Goal: Task Accomplishment & Management: Manage account settings

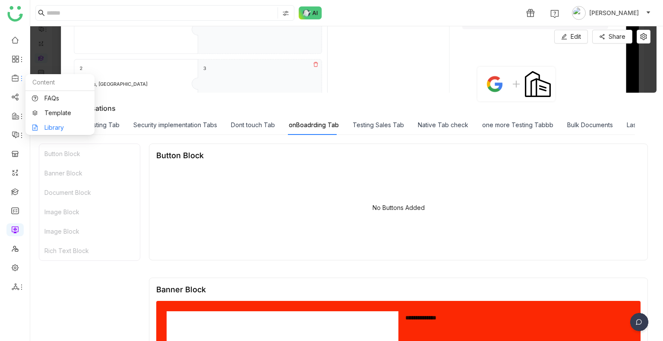
click at [73, 131] on link "Library" at bounding box center [60, 128] width 56 height 6
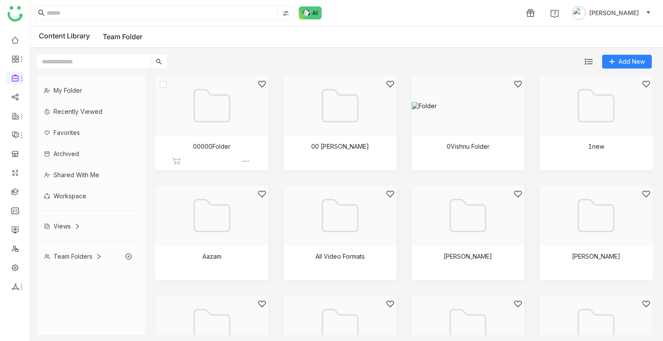
click at [195, 110] on div at bounding box center [209, 116] width 98 height 73
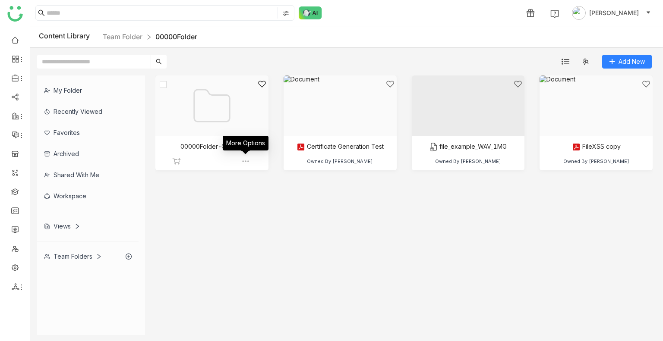
click at [247, 163] on img at bounding box center [245, 161] width 9 height 9
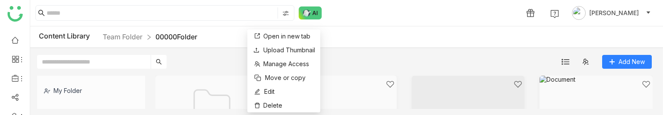
click at [423, 115] on html "1 Uday Bhanu Content Library Team Folder 00000Folder Add New My Folder Recently…" at bounding box center [331, 57] width 663 height 115
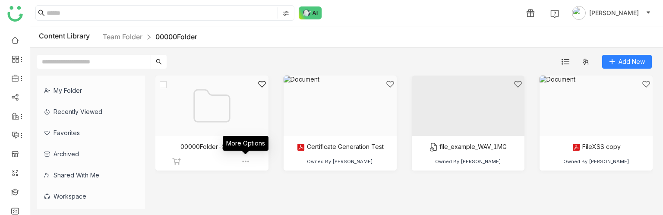
click at [245, 162] on img at bounding box center [245, 161] width 9 height 9
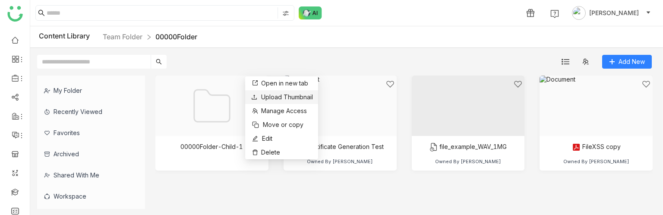
click at [286, 99] on span "Upload Thumbnail" at bounding box center [287, 96] width 52 height 7
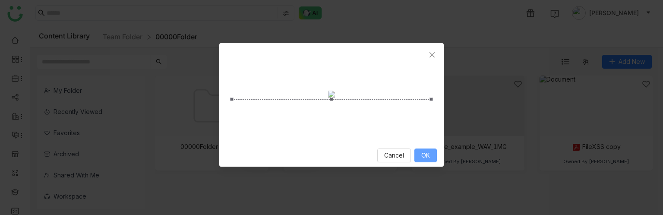
click at [427, 162] on button "OK" at bounding box center [425, 155] width 22 height 14
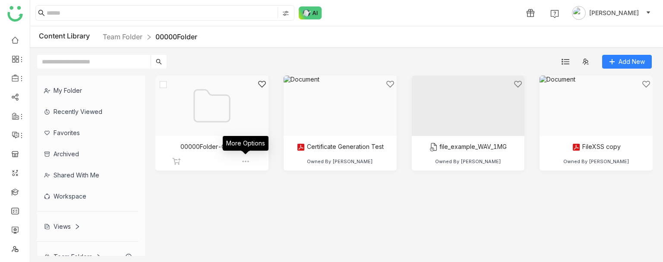
click at [247, 159] on img at bounding box center [245, 161] width 9 height 9
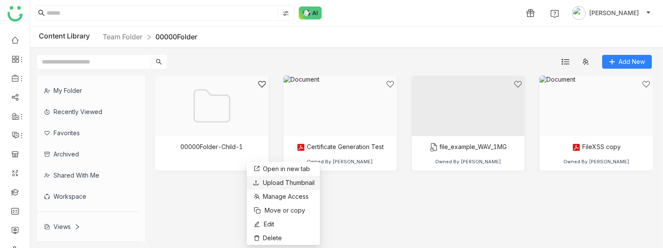
click at [286, 184] on span "Upload Thumbnail" at bounding box center [289, 182] width 52 height 7
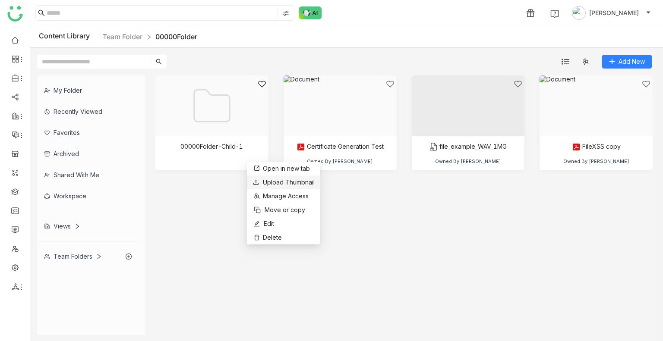
click at [270, 182] on span "Upload Thumbnail" at bounding box center [289, 182] width 52 height 7
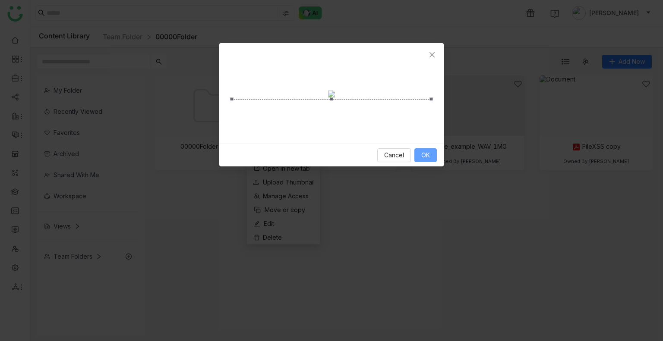
click at [426, 162] on button "OK" at bounding box center [425, 155] width 22 height 14
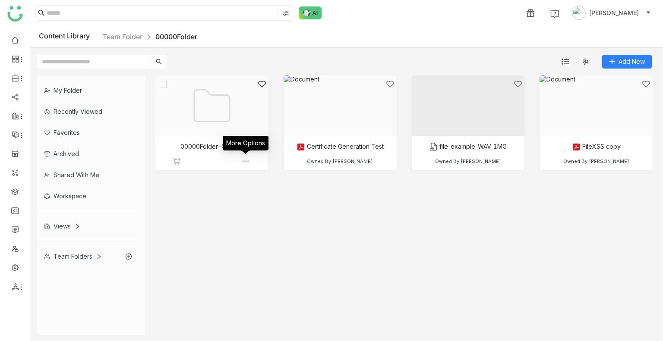
click at [246, 161] on img at bounding box center [245, 161] width 9 height 9
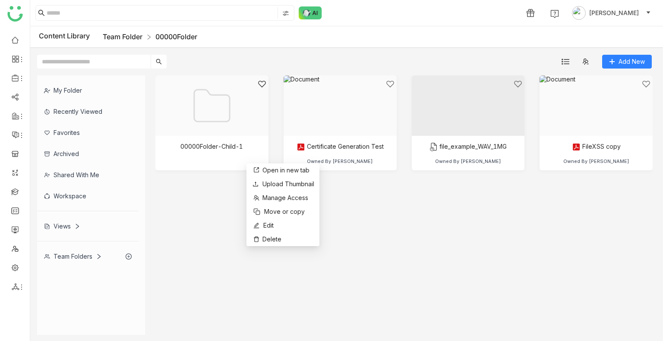
click at [124, 36] on link "Team Folder" at bounding box center [123, 36] width 40 height 9
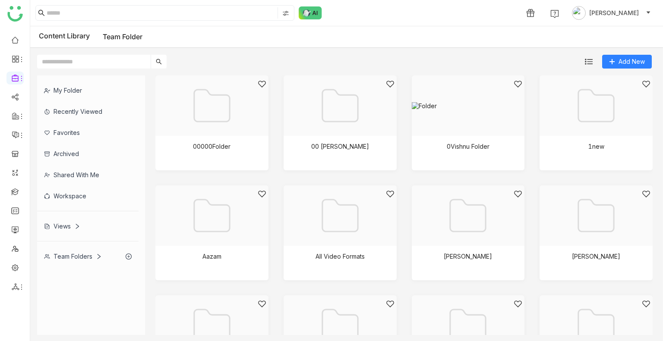
click at [87, 95] on div "My Folder" at bounding box center [87, 90] width 101 height 21
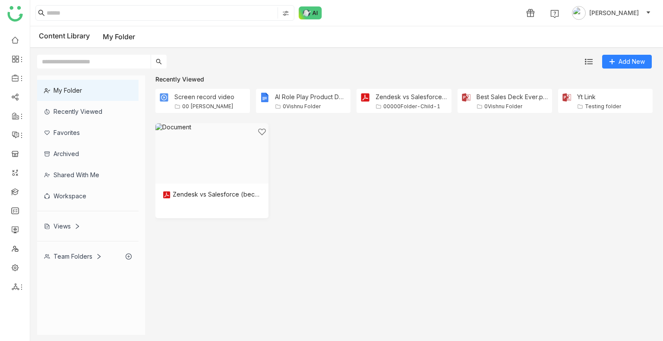
click at [212, 264] on cdk-virtual-scroll-viewport "Zendesk vs Salesforce (becuase) (1) (1) folder" at bounding box center [403, 229] width 497 height 212
click at [79, 113] on div "Recently Viewed" at bounding box center [87, 111] width 101 height 21
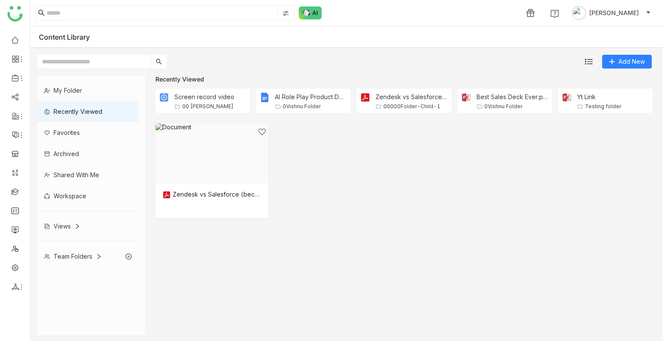
click at [79, 113] on div "Recently Viewed" at bounding box center [87, 111] width 101 height 21
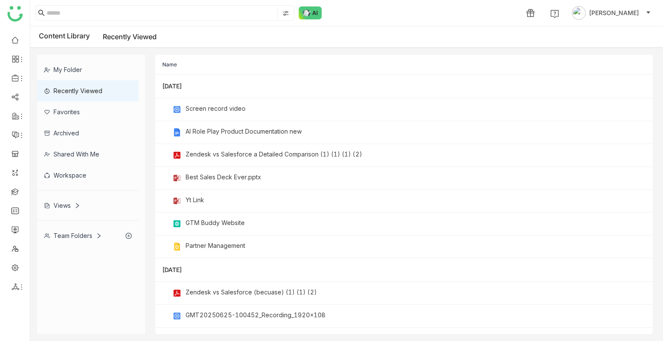
click at [79, 125] on div "Archived" at bounding box center [87, 133] width 101 height 21
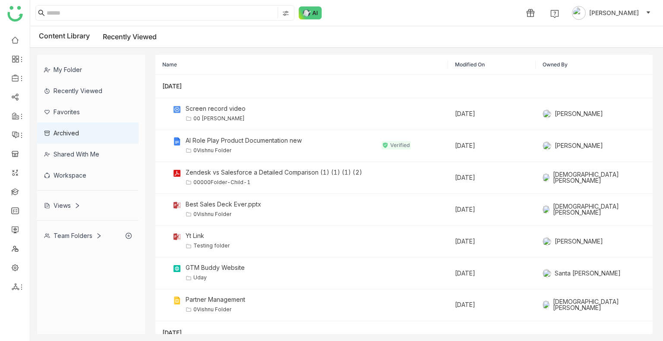
click at [78, 121] on div "Favorites" at bounding box center [87, 111] width 101 height 21
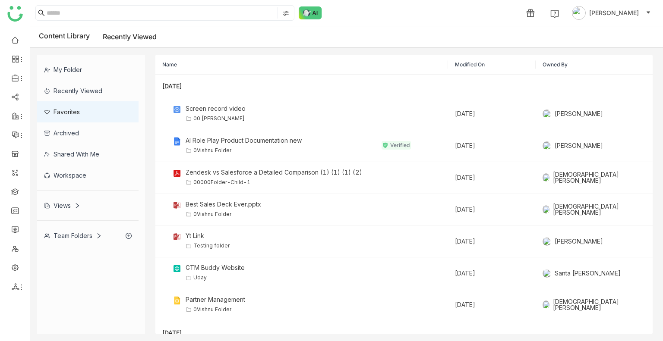
click at [78, 121] on div "Favorites" at bounding box center [87, 111] width 101 height 21
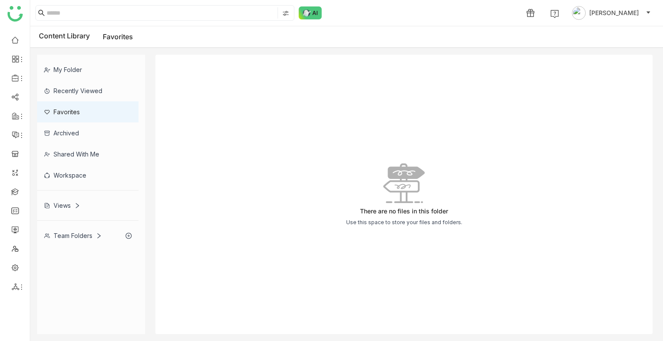
click at [73, 214] on div "Views" at bounding box center [87, 205] width 101 height 21
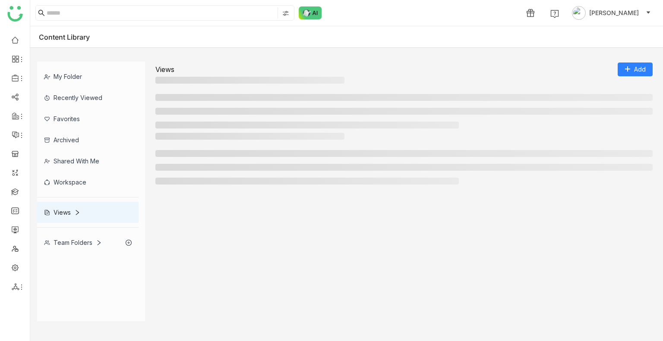
click at [73, 214] on div "Views" at bounding box center [87, 212] width 101 height 21
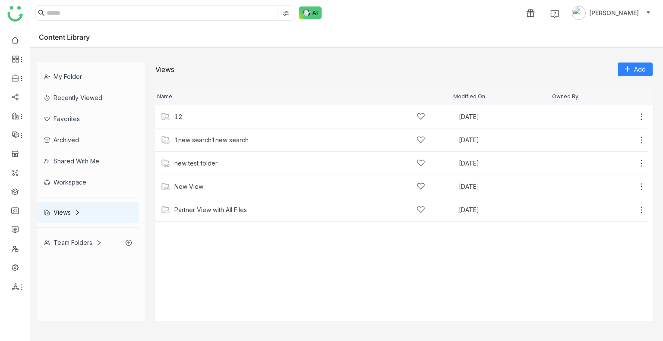
click at [75, 235] on div "Team Folders" at bounding box center [87, 242] width 101 height 21
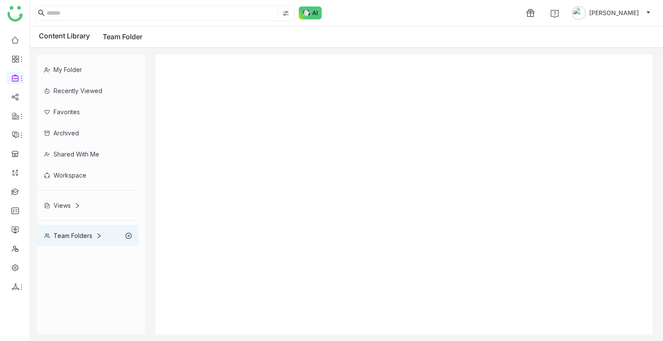
click at [75, 235] on div "My Folder Recently Viewed Favorites Archived Shared with me Workspace Views Tea…" at bounding box center [91, 151] width 108 height 192
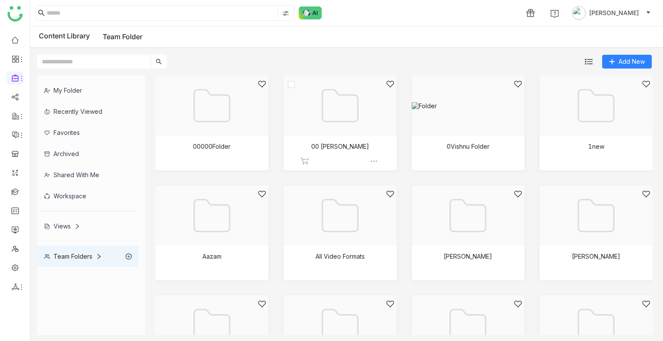
click at [290, 116] on div at bounding box center [337, 116] width 98 height 73
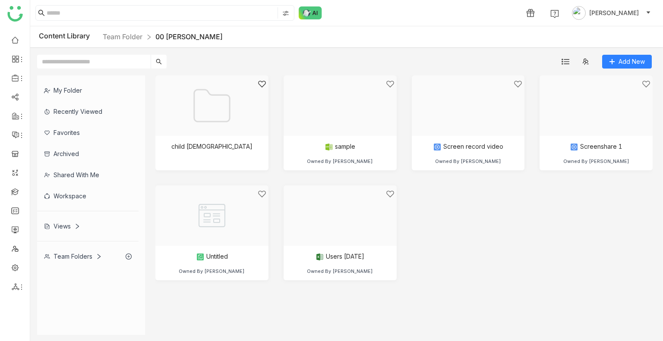
click at [501, 267] on div "child 1 sample Owned By Vishnu Vardhan Screen record video Owned By Arif uddin …" at bounding box center [403, 184] width 497 height 218
click at [482, 263] on div "child 1 sample Owned By Vishnu Vardhan Screen record video Owned By Arif uddin …" at bounding box center [403, 184] width 497 height 218
click at [13, 269] on link at bounding box center [15, 267] width 8 height 7
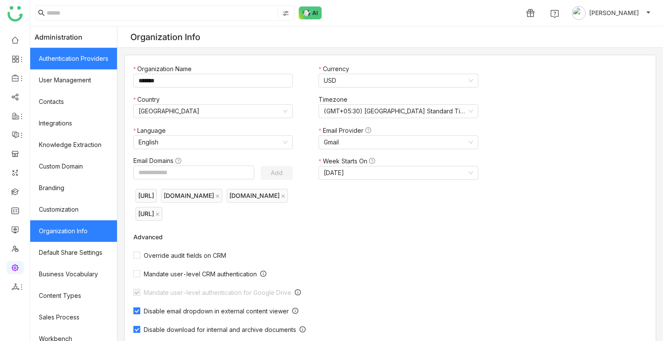
click at [82, 62] on link "Authentication Providers" at bounding box center [73, 59] width 87 height 22
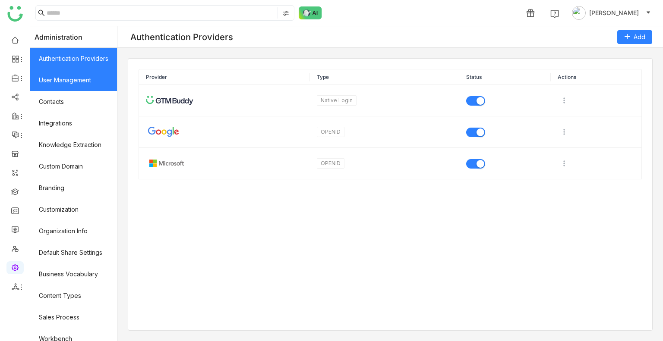
click at [81, 71] on link "User Management" at bounding box center [73, 80] width 87 height 22
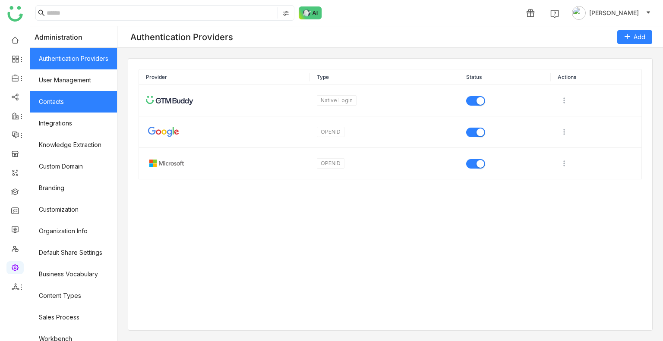
click at [78, 94] on link "Contacts" at bounding box center [73, 102] width 87 height 22
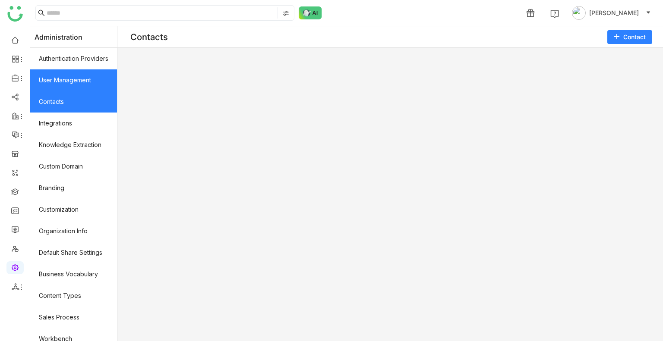
click at [76, 87] on link "User Management" at bounding box center [73, 80] width 87 height 22
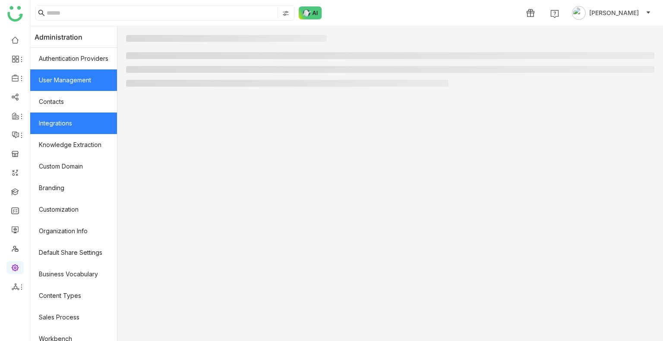
click at [74, 123] on link "Integrations" at bounding box center [73, 124] width 87 height 22
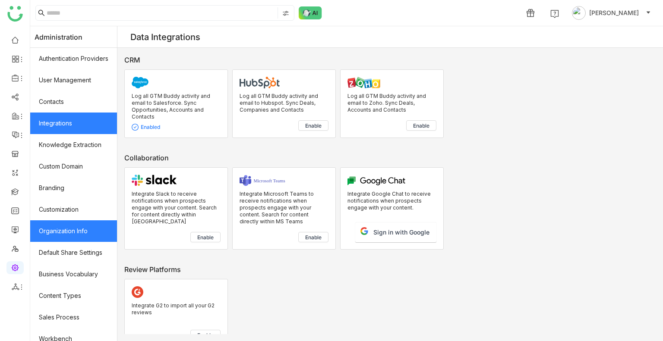
click at [69, 231] on link "Organization Info" at bounding box center [73, 231] width 87 height 22
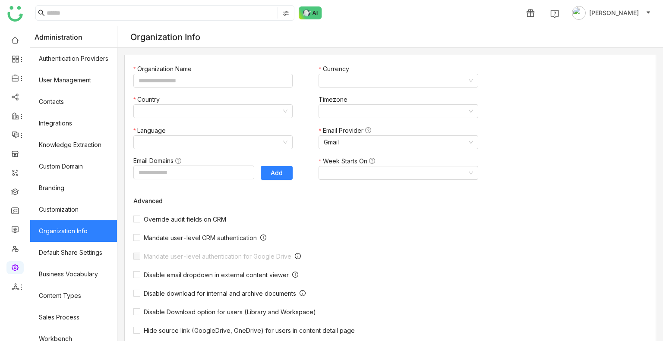
type input "*******"
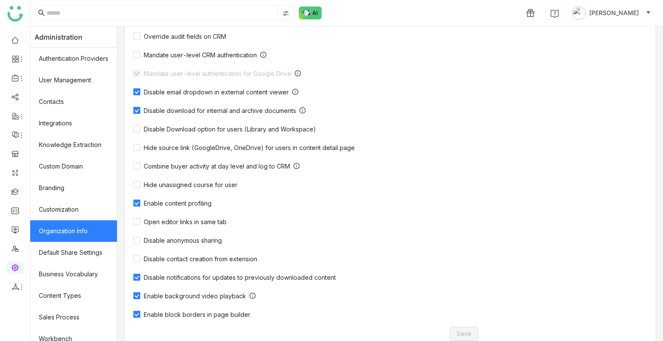
scroll to position [242, 0]
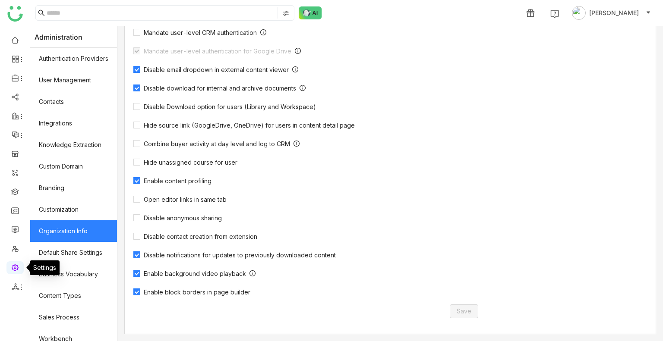
click at [14, 265] on link at bounding box center [15, 267] width 8 height 7
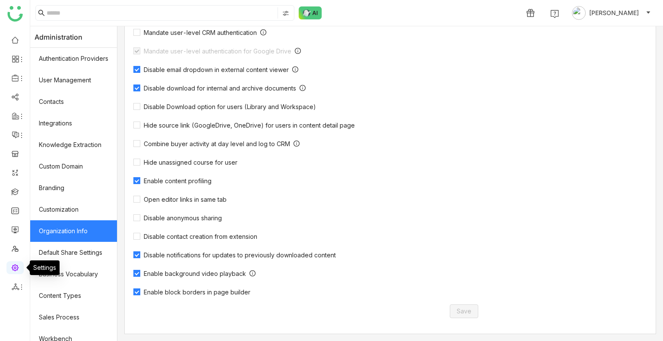
click at [14, 265] on link at bounding box center [15, 267] width 8 height 7
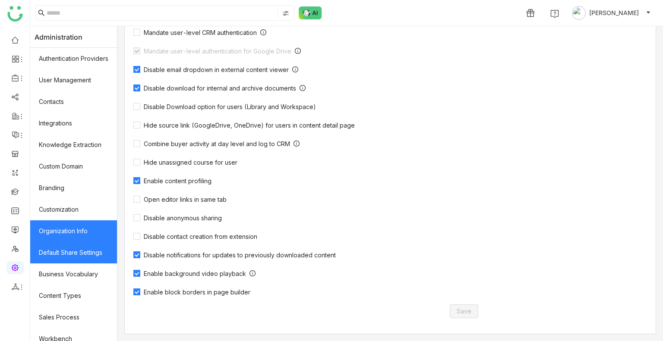
scroll to position [116, 0]
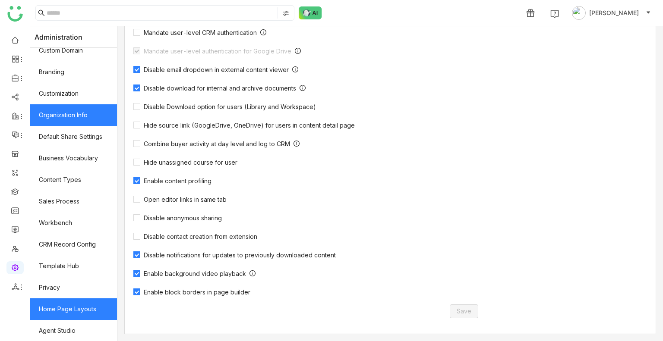
click at [71, 304] on link "Home Page Layouts" at bounding box center [73, 310] width 87 height 22
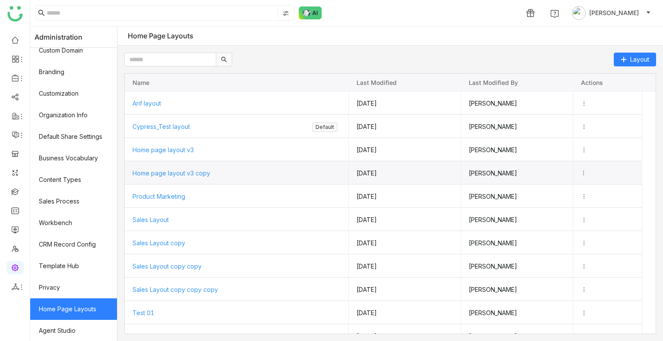
click at [586, 171] on icon "Press SPACE to select this row." at bounding box center [583, 173] width 6 height 6
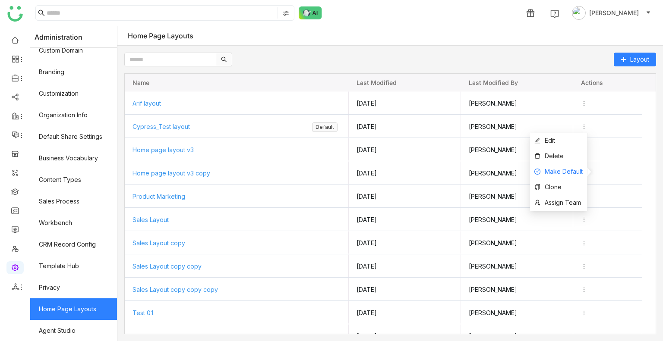
click at [573, 170] on span "Make Default" at bounding box center [563, 171] width 38 height 7
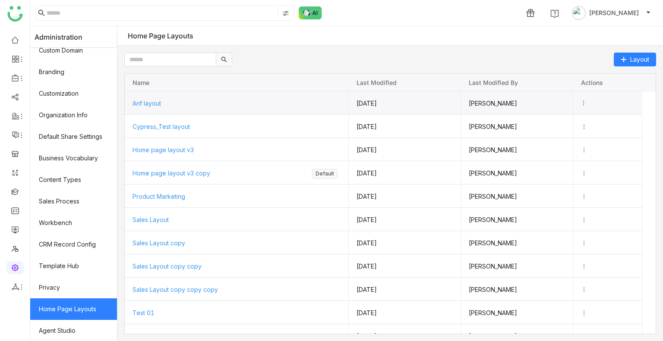
click at [586, 101] on icon "Press SPACE to select this row." at bounding box center [583, 103] width 6 height 6
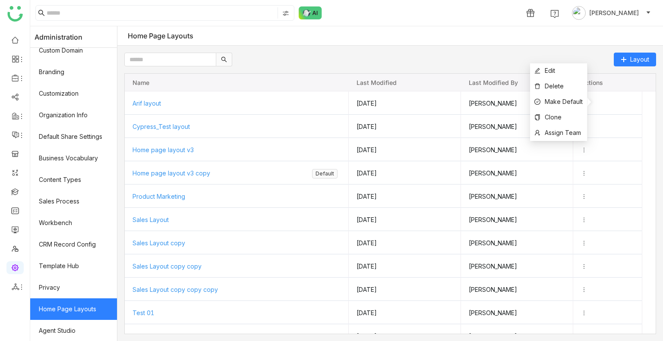
click at [555, 53] on div "Layout" at bounding box center [389, 60] width 531 height 14
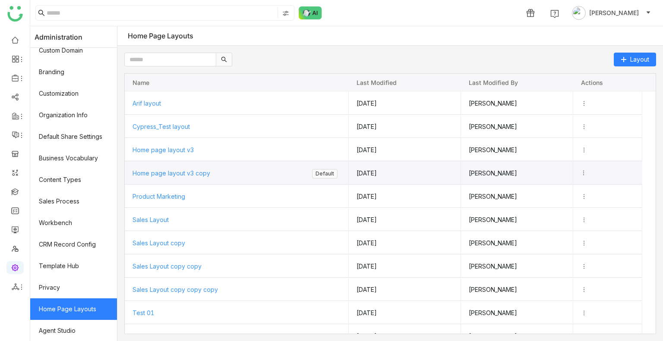
click at [586, 172] on icon "Press SPACE to select this row." at bounding box center [583, 173] width 6 height 6
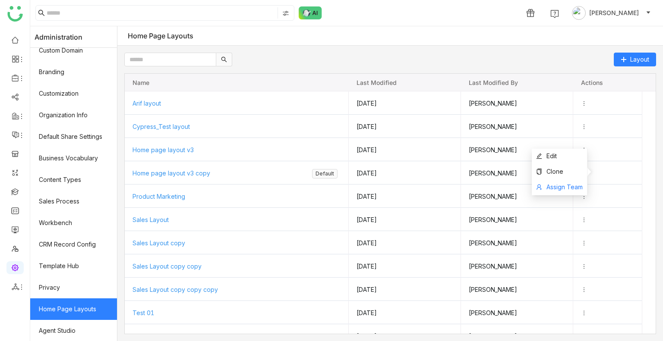
click at [571, 184] on span "Assign Team" at bounding box center [564, 186] width 36 height 7
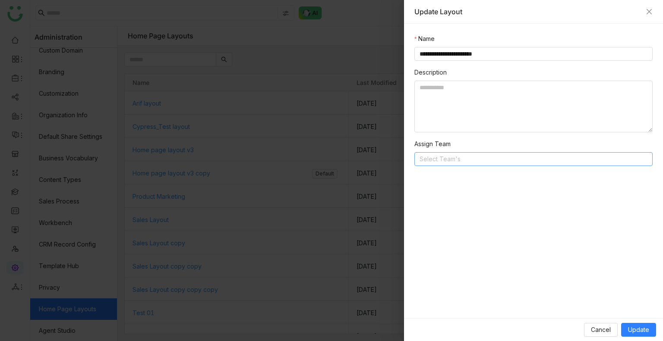
click at [448, 153] on nz-select-top-control "Select Team's" at bounding box center [533, 159] width 238 height 14
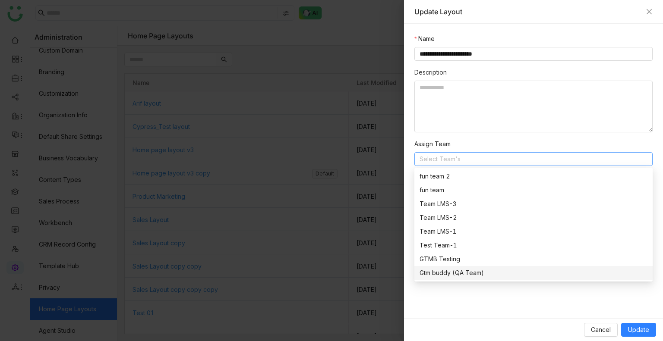
scroll to position [14, 0]
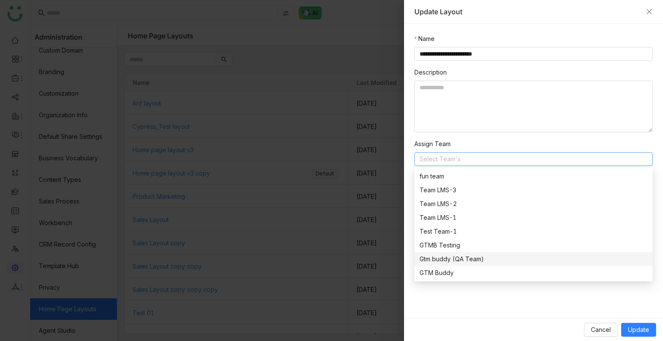
click at [443, 263] on div "Gtm buddy (QA Team)" at bounding box center [533, 259] width 228 height 9
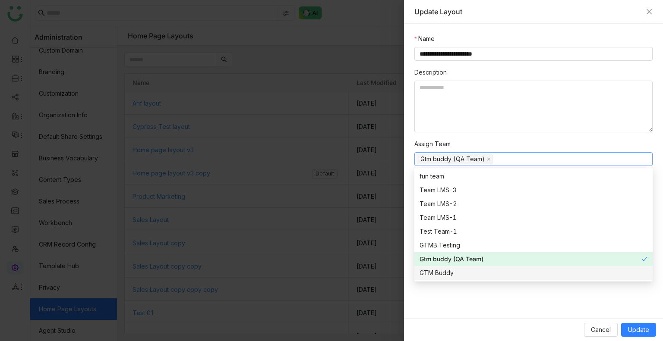
click at [495, 332] on div "Cancel Update" at bounding box center [533, 329] width 259 height 23
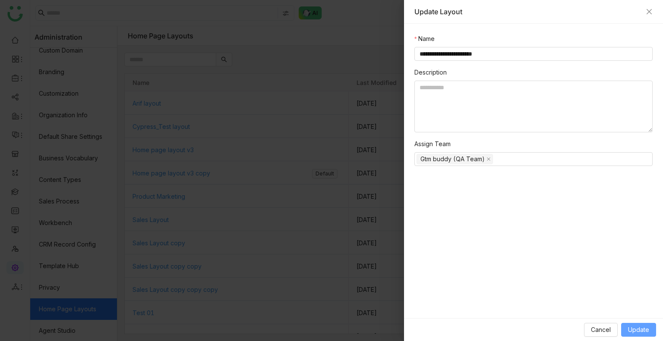
click at [637, 332] on span "Update" at bounding box center [638, 329] width 21 height 9
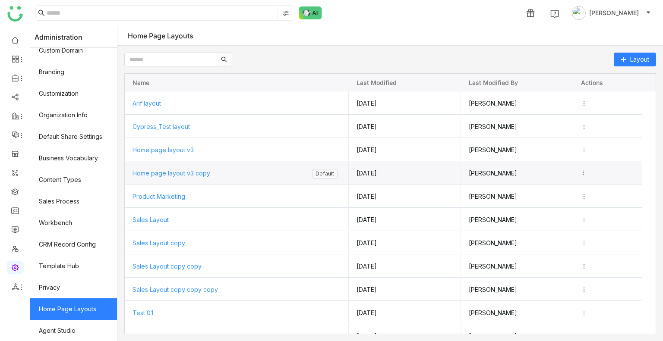
click at [586, 171] on icon "Press SPACE to select this row." at bounding box center [583, 173] width 6 height 6
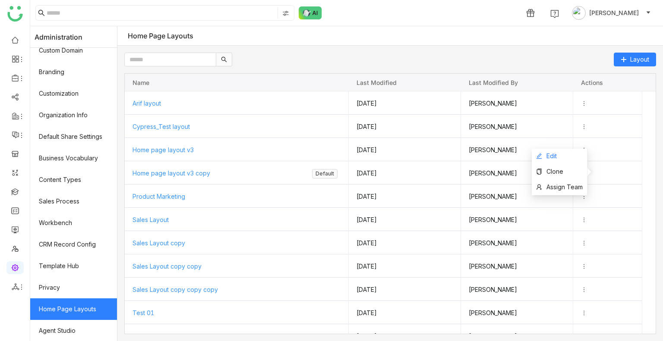
click at [567, 156] on li "Edit" at bounding box center [558, 157] width 55 height 16
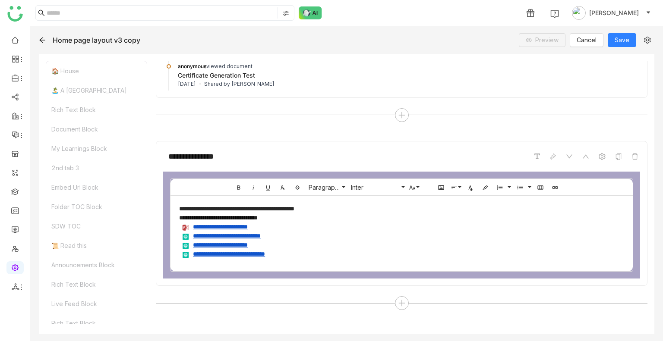
scroll to position [2136, 0]
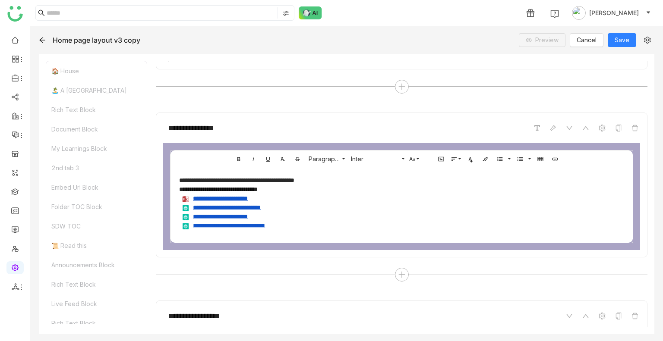
click at [540, 132] on div at bounding box center [544, 128] width 25 height 10
click at [549, 132] on icon at bounding box center [552, 128] width 7 height 7
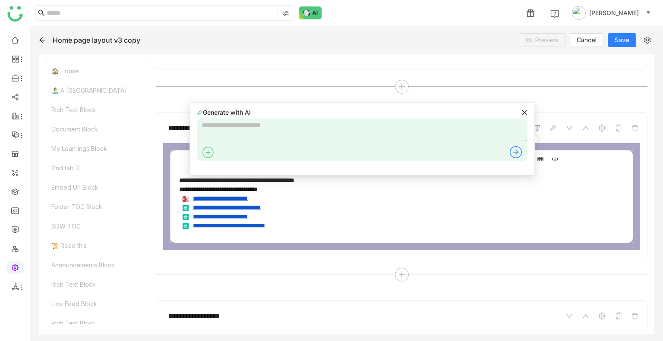
click at [291, 144] on div at bounding box center [362, 140] width 330 height 43
click at [264, 120] on textarea at bounding box center [362, 130] width 330 height 23
click at [213, 126] on textarea "**********" at bounding box center [362, 130] width 330 height 23
drag, startPoint x: 213, startPoint y: 126, endPoint x: 207, endPoint y: 126, distance: 5.6
click at [207, 126] on textarea "**********" at bounding box center [362, 130] width 330 height 23
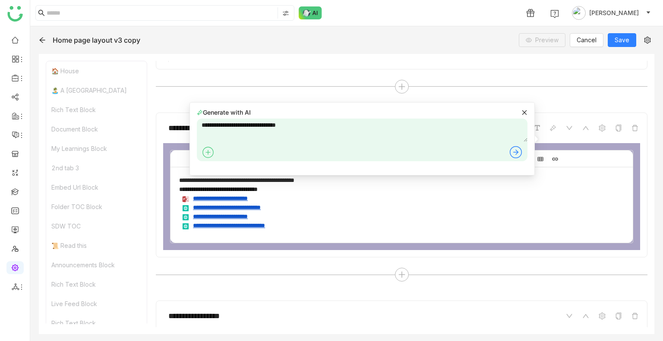
click at [207, 126] on textarea "**********" at bounding box center [362, 130] width 330 height 23
click at [211, 128] on textarea "**********" at bounding box center [362, 130] width 330 height 23
type textarea "**********"
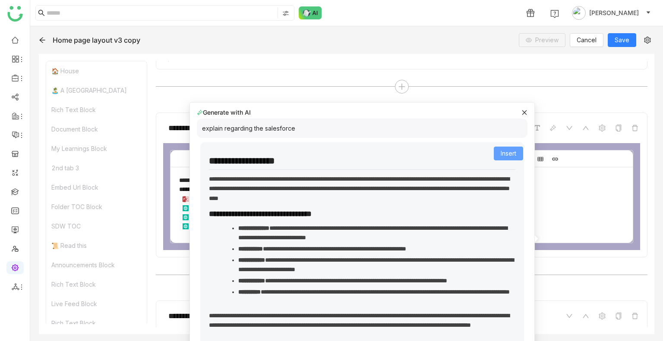
click at [502, 151] on span "Insert" at bounding box center [508, 153] width 16 height 9
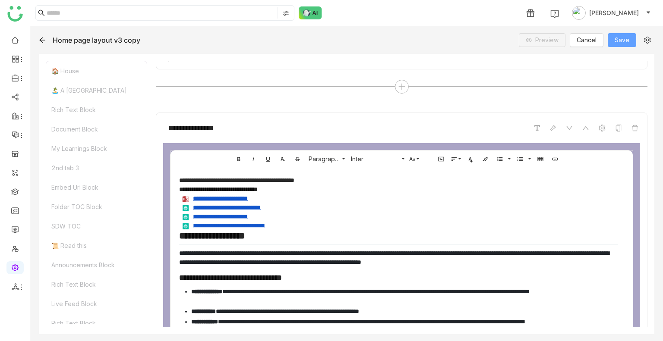
click at [625, 46] on button "Save" at bounding box center [621, 40] width 28 height 14
click at [647, 40] on icon at bounding box center [647, 40] width 7 height 7
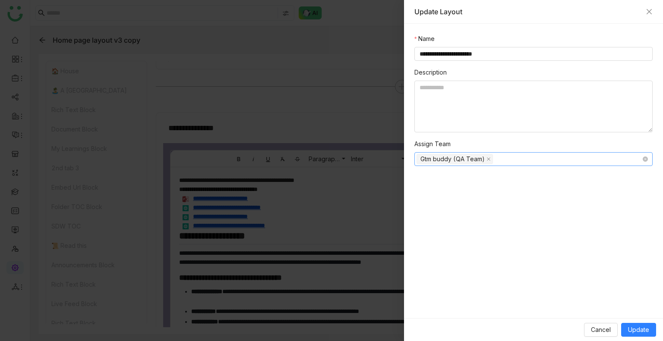
click at [506, 157] on nz-select-top-control "Gtm buddy (QA Team)" at bounding box center [533, 159] width 238 height 14
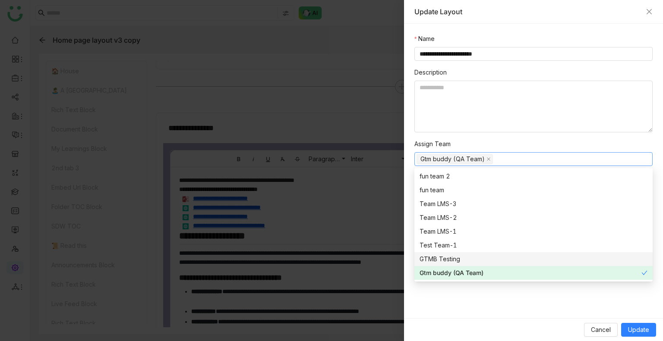
scroll to position [14, 0]
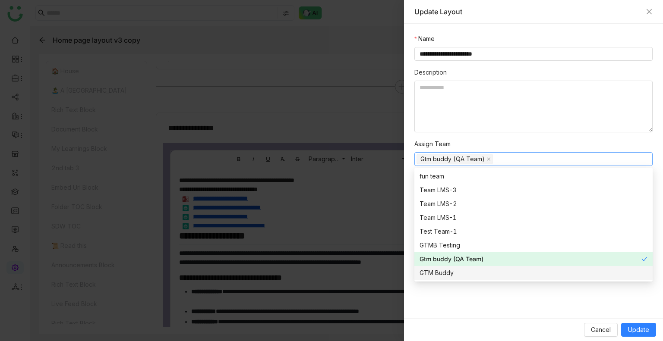
click at [466, 295] on div "**********" at bounding box center [533, 171] width 259 height 295
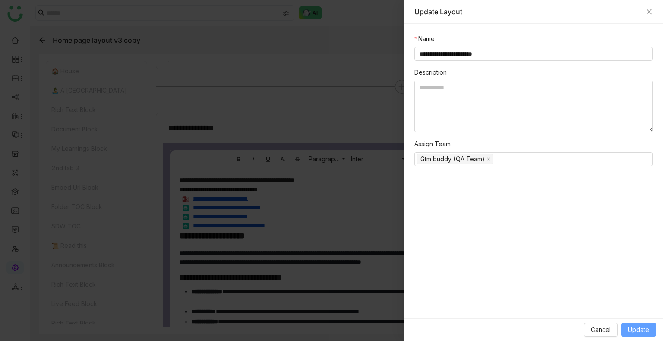
click at [631, 325] on span "Update" at bounding box center [638, 329] width 21 height 9
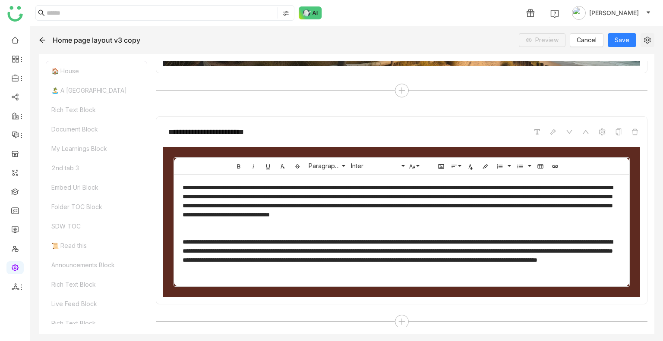
scroll to position [0, 0]
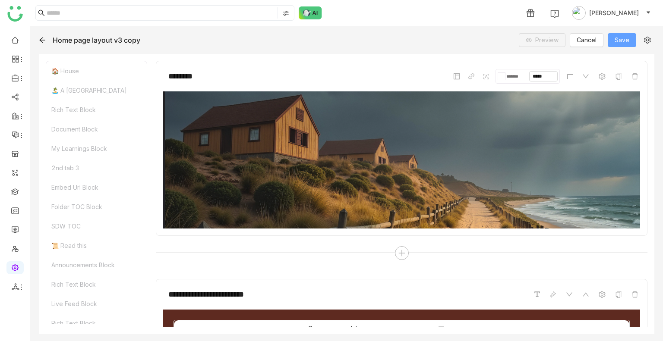
click at [621, 38] on span "Save" at bounding box center [621, 39] width 15 height 9
click at [39, 41] on icon at bounding box center [42, 40] width 7 height 7
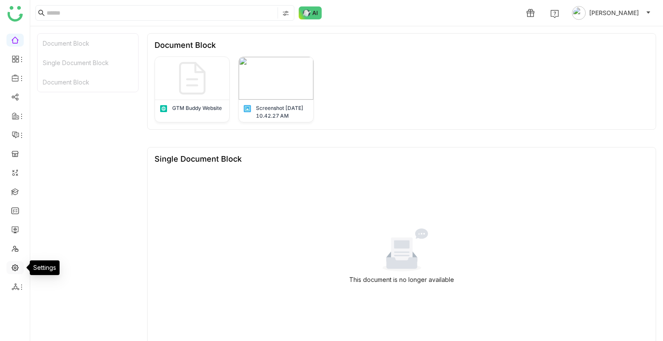
click at [15, 269] on link at bounding box center [15, 267] width 8 height 7
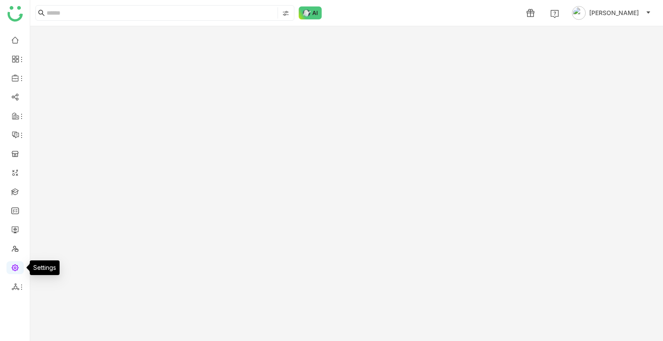
click at [15, 269] on link at bounding box center [15, 267] width 8 height 7
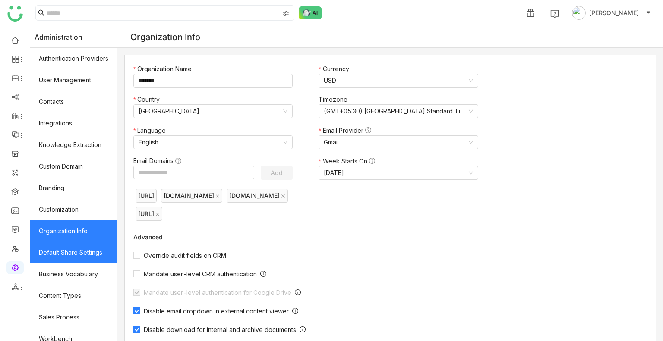
scroll to position [116, 0]
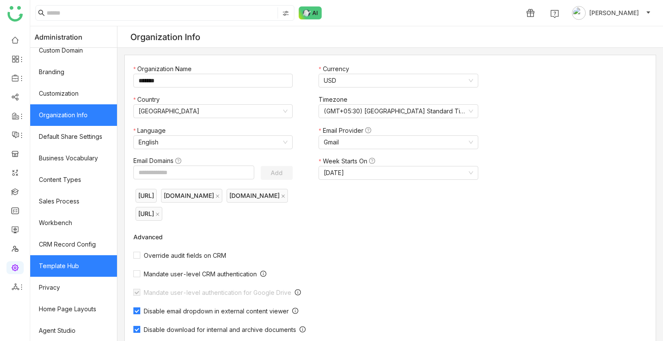
click at [69, 258] on link "Template Hub" at bounding box center [73, 266] width 87 height 22
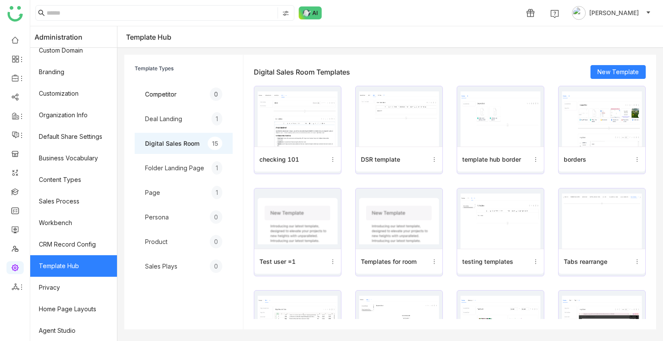
click at [306, 106] on img at bounding box center [298, 118] width 80 height 55
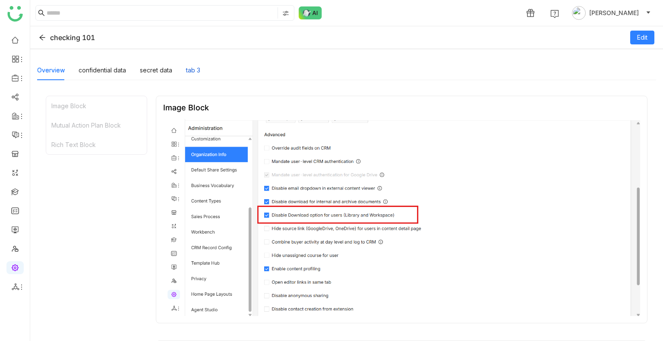
click at [190, 70] on div "tab 3" at bounding box center [193, 70] width 14 height 9
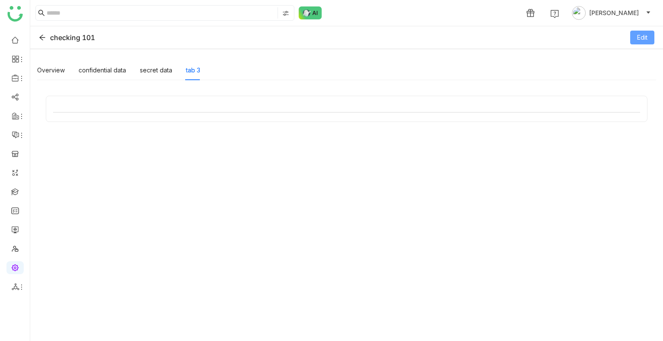
click at [641, 36] on span "Edit" at bounding box center [642, 37] width 10 height 9
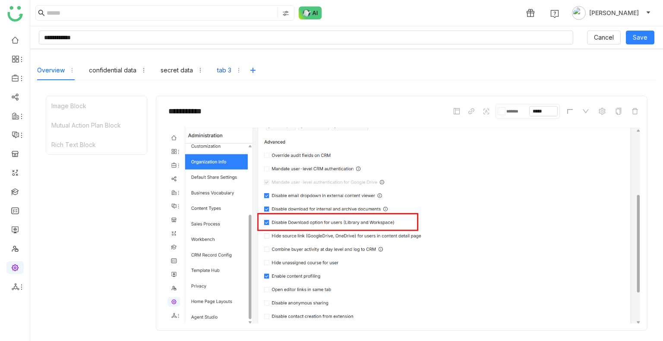
click at [228, 70] on div "tab 3" at bounding box center [224, 70] width 14 height 9
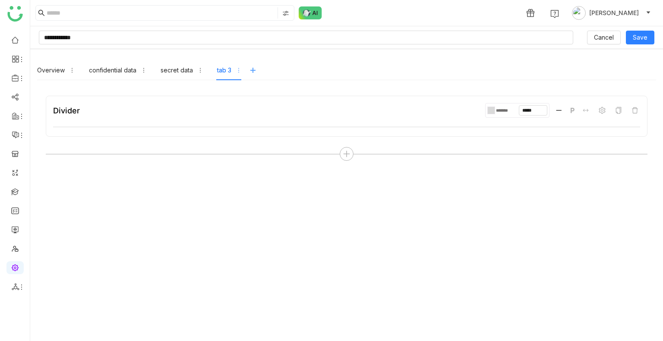
click at [249, 73] on icon at bounding box center [252, 70] width 7 height 7
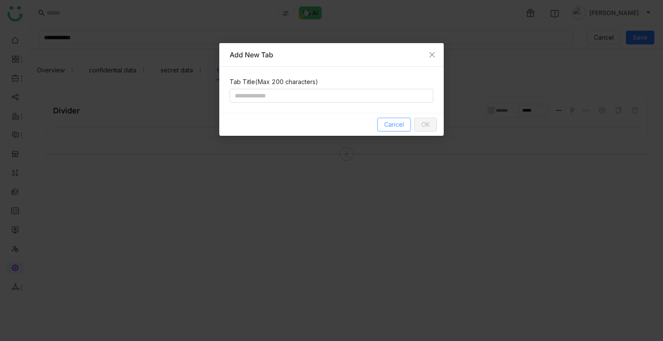
click at [398, 121] on span "Cancel" at bounding box center [394, 124] width 20 height 9
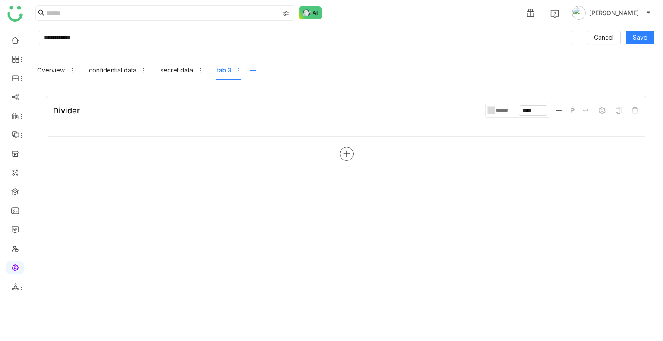
click at [348, 152] on icon at bounding box center [347, 154] width 8 height 8
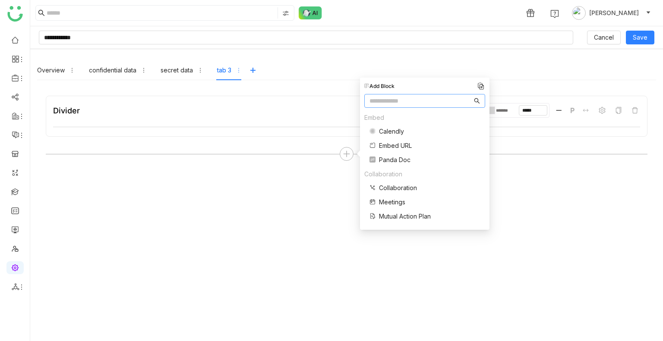
scroll to position [80, 0]
click at [391, 138] on span "Rich Text" at bounding box center [392, 139] width 27 height 9
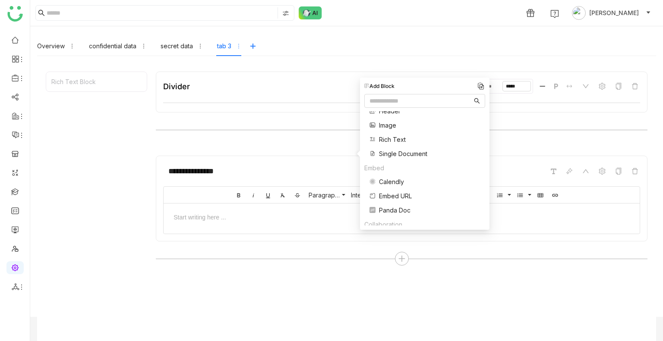
scroll to position [26, 0]
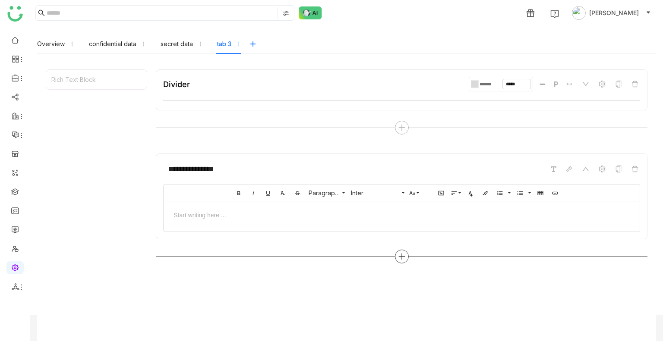
click at [400, 254] on icon at bounding box center [402, 257] width 8 height 8
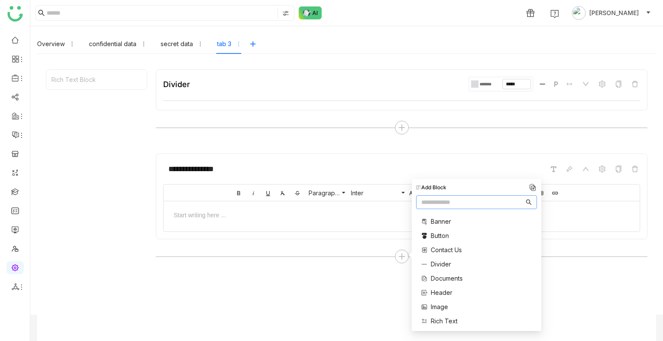
scroll to position [43, 0]
click at [437, 276] on span "Rich Text" at bounding box center [444, 278] width 27 height 9
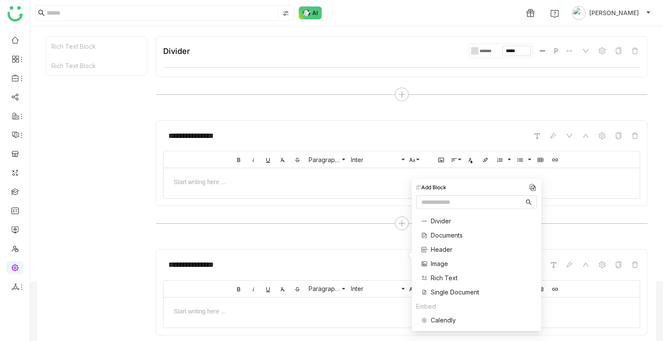
scroll to position [86, 0]
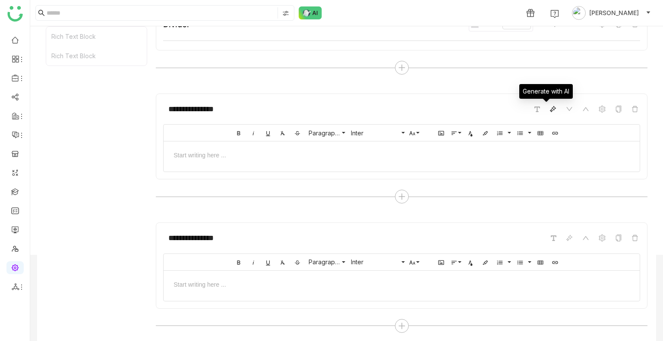
click at [549, 110] on icon at bounding box center [552, 109] width 7 height 7
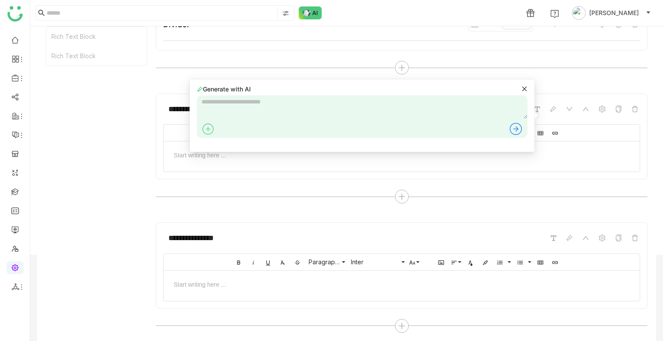
click at [321, 101] on textarea at bounding box center [362, 106] width 330 height 23
type textarea "**********"
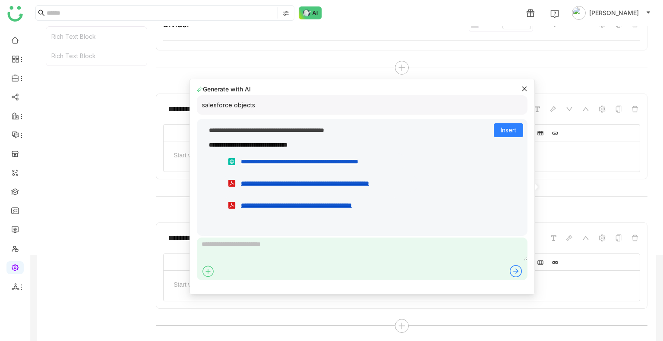
click at [272, 104] on div "salesforce objects" at bounding box center [362, 104] width 330 height 19
click at [260, 100] on div "salesforce objects" at bounding box center [362, 104] width 330 height 19
click at [523, 94] on div "**********" at bounding box center [361, 187] width 345 height 216
click at [524, 88] on icon at bounding box center [524, 89] width 5 height 5
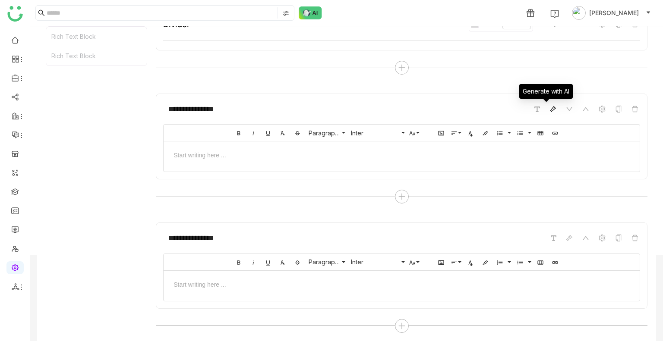
click at [549, 110] on icon at bounding box center [552, 109] width 7 height 7
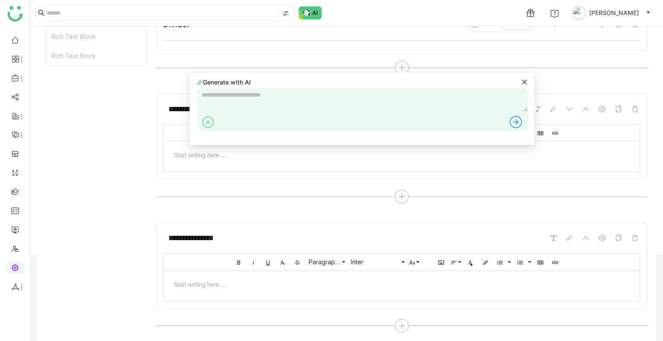
click at [348, 95] on textarea at bounding box center [362, 99] width 330 height 23
type textarea "*"
type textarea "**********"
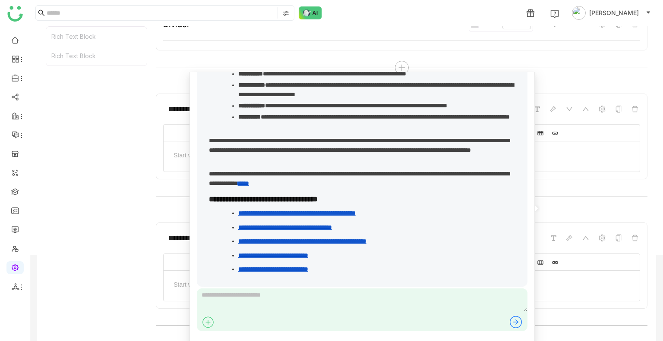
scroll to position [0, 0]
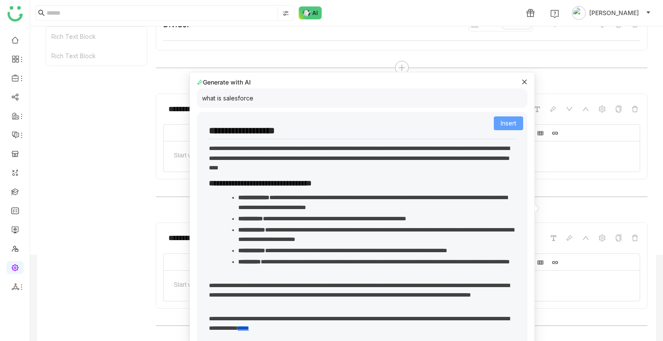
click at [512, 125] on button "Insert" at bounding box center [508, 123] width 29 height 14
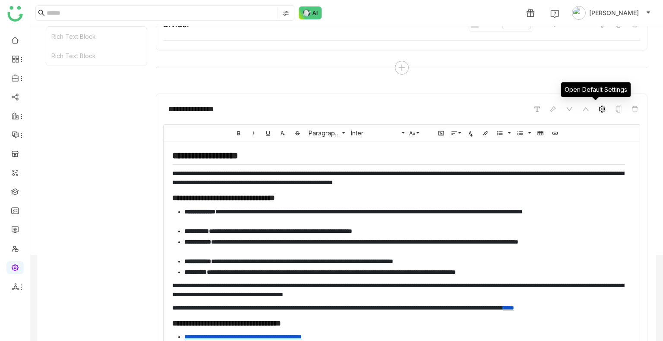
click at [598, 108] on icon at bounding box center [601, 109] width 6 height 7
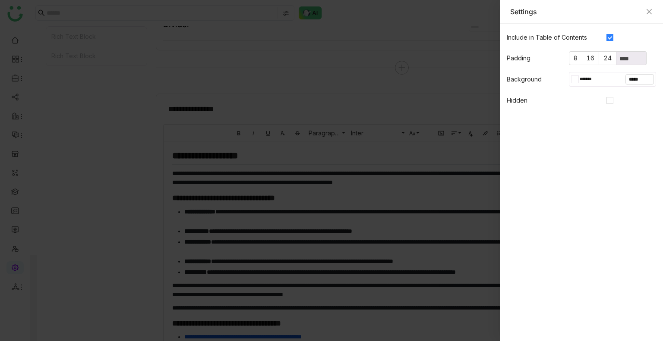
click at [589, 81] on input "*******" at bounding box center [591, 79] width 24 height 8
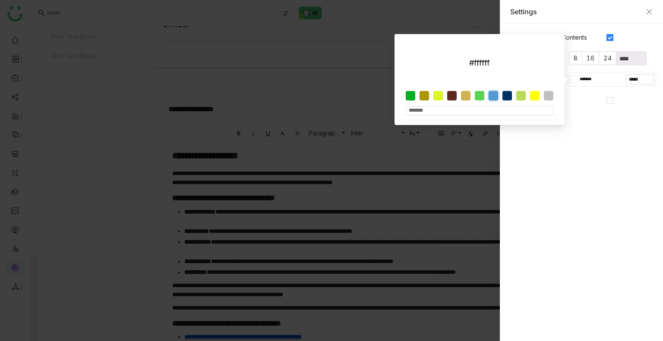
click at [496, 94] on div at bounding box center [492, 95] width 9 height 9
type input "*******"
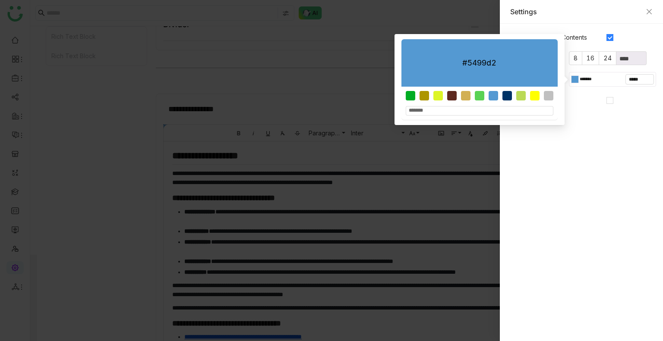
click at [585, 124] on gtmb-native-editor-settings "Include in Table of Contents Padding 8 16 24 **** Background ******* ***** Hidd…" at bounding box center [581, 183] width 163 height 318
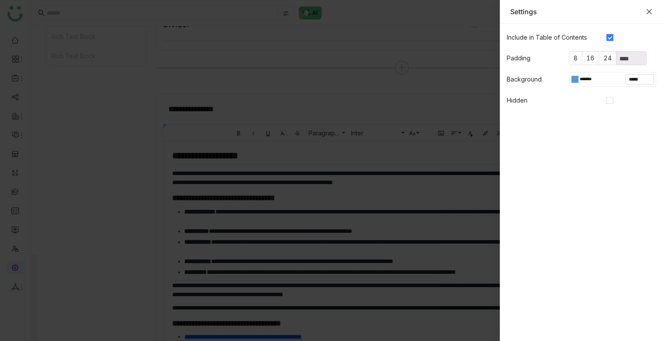
click at [651, 8] on icon "Close" at bounding box center [648, 11] width 7 height 7
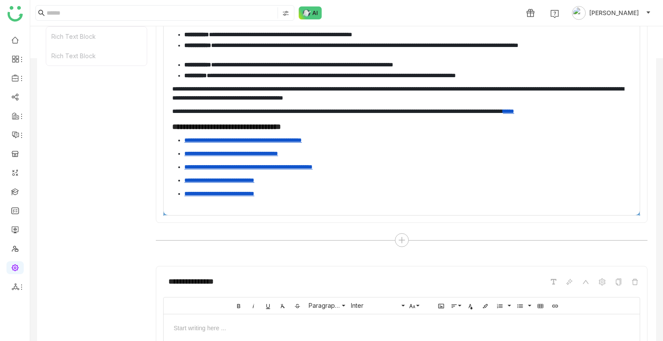
scroll to position [326, 0]
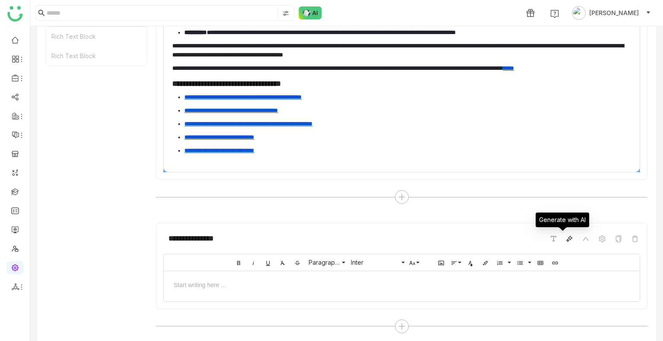
click at [566, 239] on icon at bounding box center [567, 240] width 3 height 3
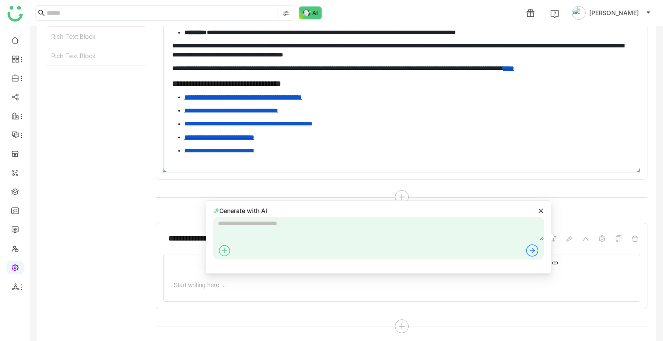
click at [288, 231] on textarea at bounding box center [378, 228] width 330 height 23
type textarea "**********"
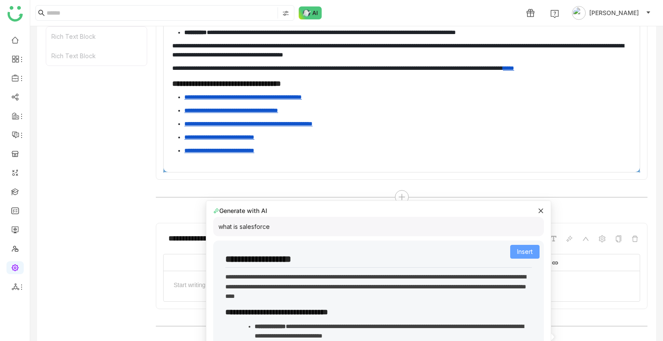
click at [518, 255] on span "Insert" at bounding box center [525, 251] width 16 height 9
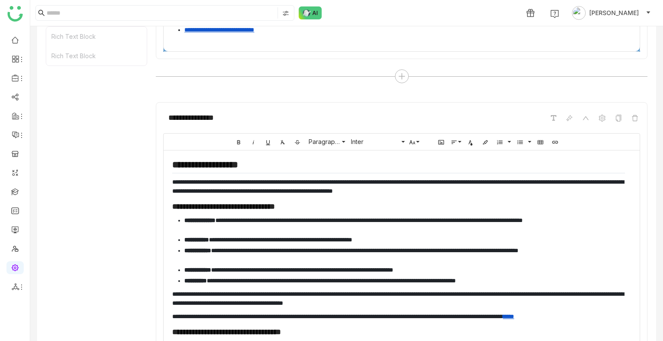
scroll to position [439, 0]
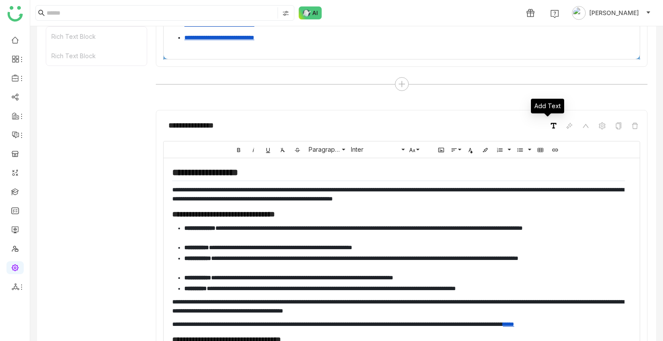
click at [550, 123] on icon at bounding box center [553, 126] width 6 height 6
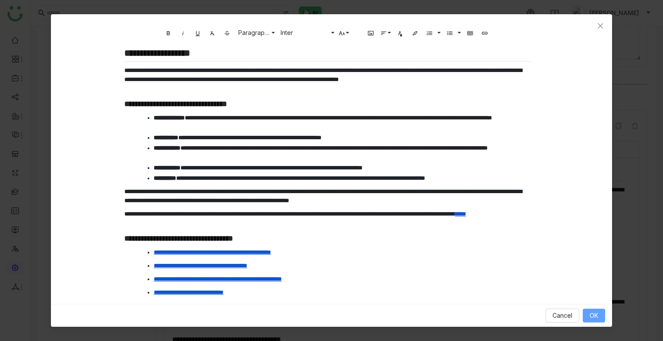
click at [582, 316] on button "OK" at bounding box center [593, 316] width 22 height 14
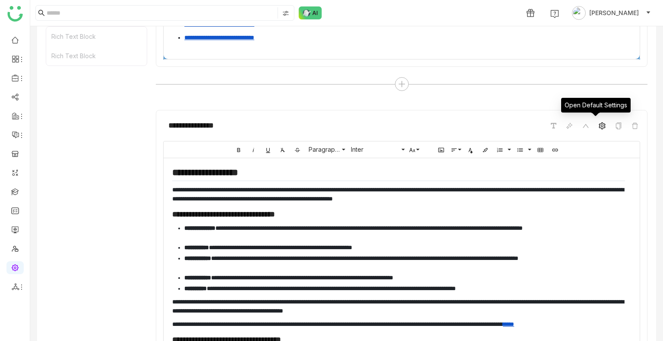
click at [597, 123] on span at bounding box center [602, 126] width 10 height 10
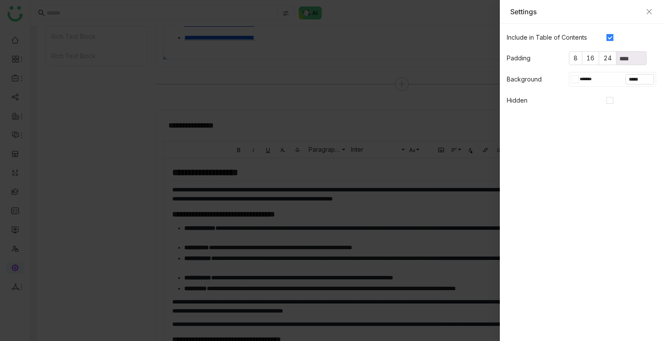
click at [592, 75] on input "*******" at bounding box center [591, 79] width 24 height 8
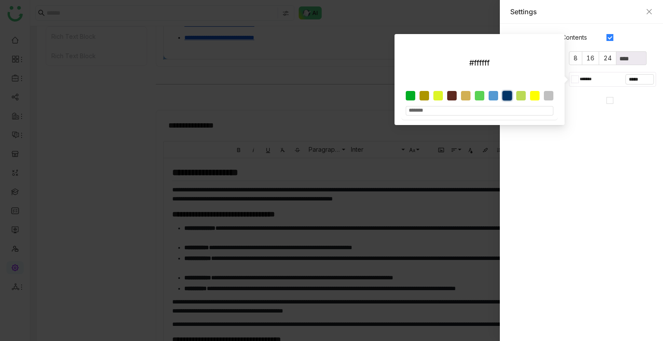
click at [504, 93] on div at bounding box center [506, 95] width 9 height 9
type input "*******"
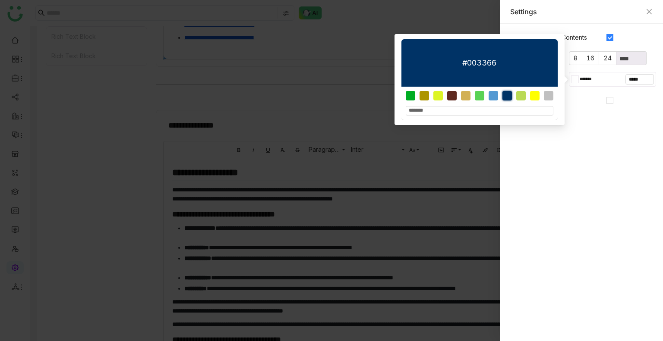
type input "*******"
click at [583, 120] on gtmb-native-editor-settings "Include in Table of Contents Padding 8 16 24 **** Background ******* ***** Hidd…" at bounding box center [581, 183] width 163 height 318
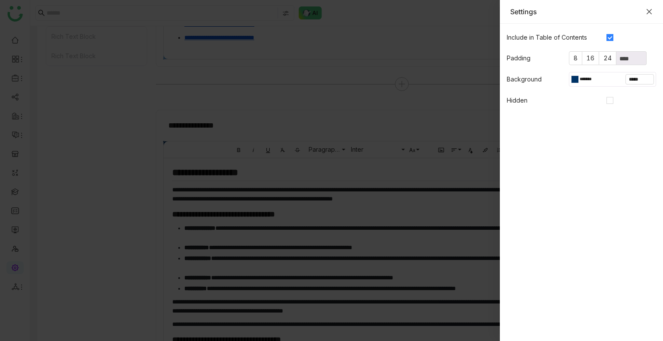
click at [652, 12] on icon "Close" at bounding box center [648, 11] width 7 height 7
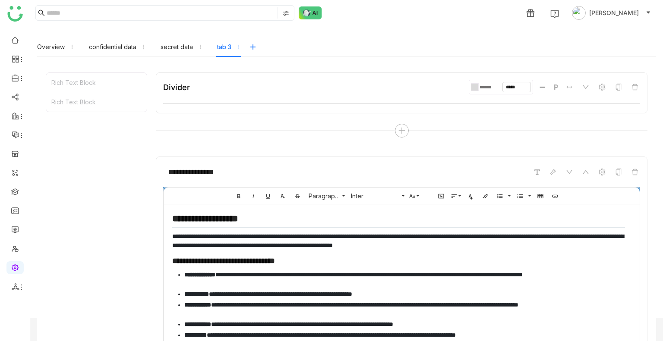
scroll to position [0, 0]
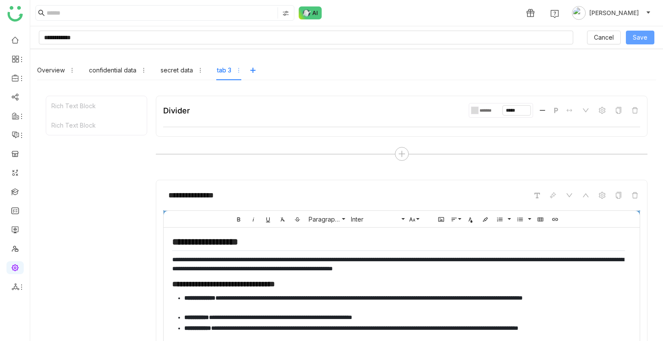
click at [634, 38] on span "Save" at bounding box center [639, 37] width 15 height 9
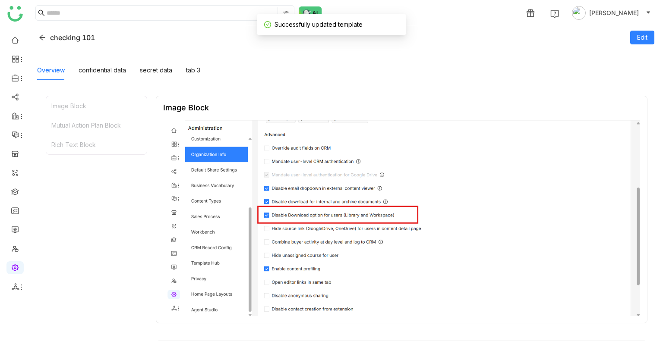
click at [185, 67] on div "Overview confidential data secret data tab 3" at bounding box center [118, 70] width 163 height 20
click at [186, 67] on div "tab 3" at bounding box center [193, 70] width 14 height 9
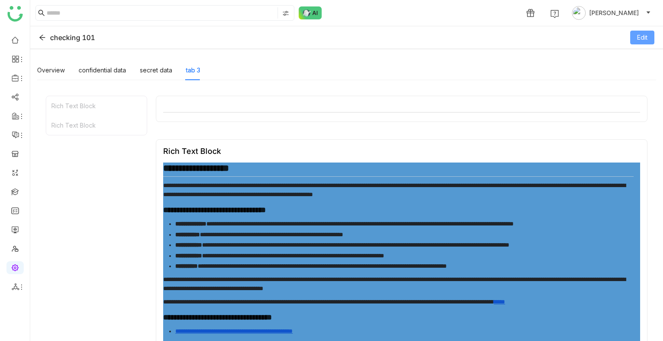
click at [637, 39] on span "Edit" at bounding box center [642, 37] width 10 height 9
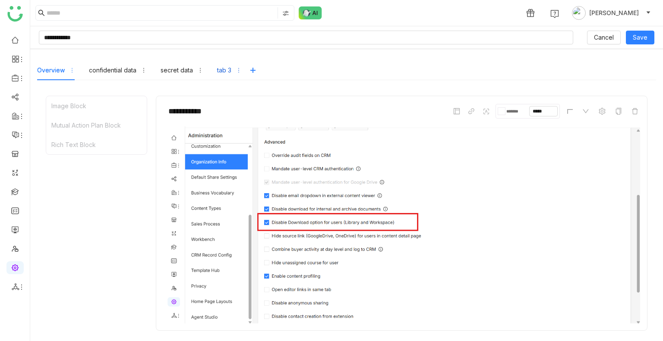
click at [217, 70] on div "tab 3" at bounding box center [224, 70] width 14 height 9
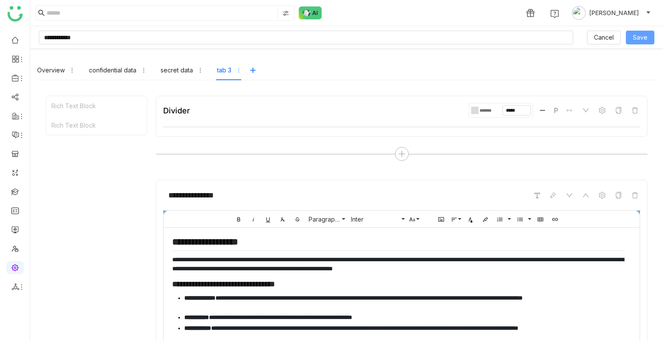
click at [637, 32] on button "Save" at bounding box center [640, 38] width 28 height 14
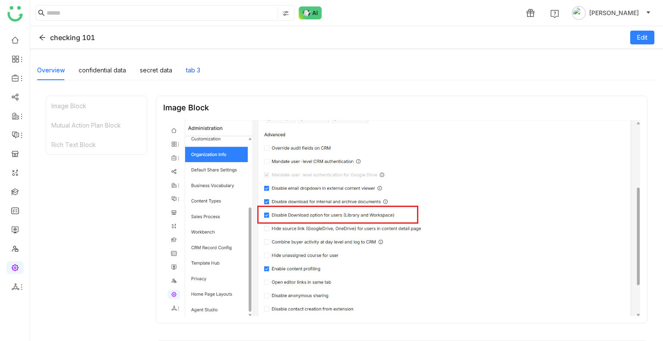
click at [191, 68] on div "tab 3" at bounding box center [193, 70] width 14 height 9
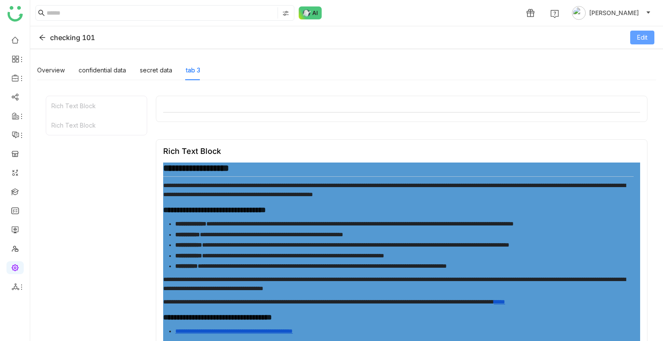
click at [630, 38] on button "Edit" at bounding box center [642, 38] width 24 height 14
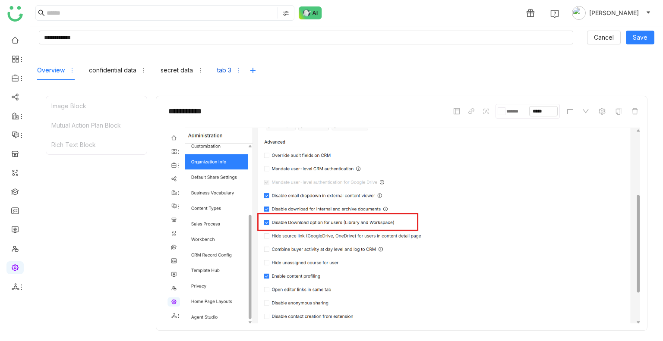
click at [230, 73] on div "tab 3" at bounding box center [224, 70] width 14 height 9
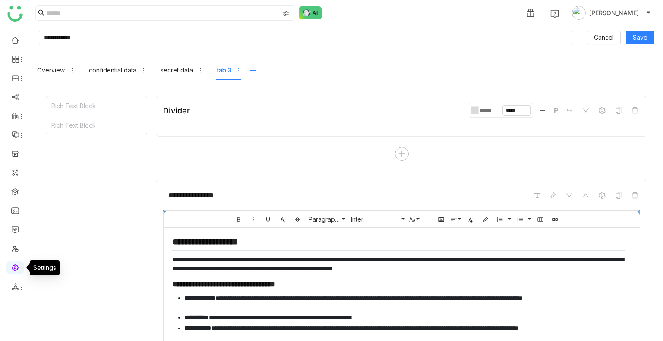
click at [12, 265] on link at bounding box center [15, 267] width 8 height 7
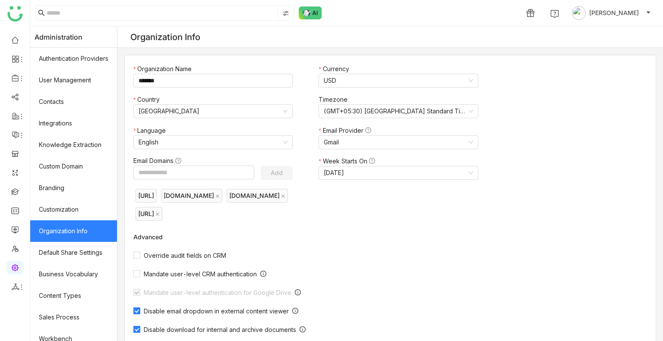
scroll to position [116, 0]
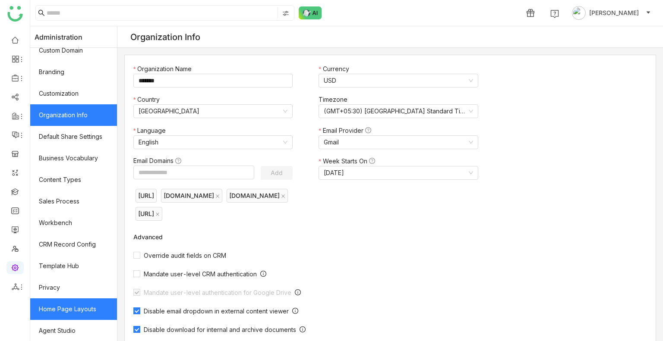
click at [86, 302] on link "Home Page Layouts" at bounding box center [73, 310] width 87 height 22
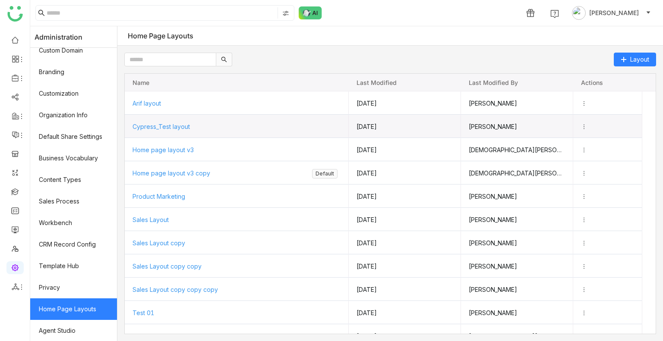
click at [157, 124] on span "Cypress_Test layout" at bounding box center [160, 126] width 57 height 7
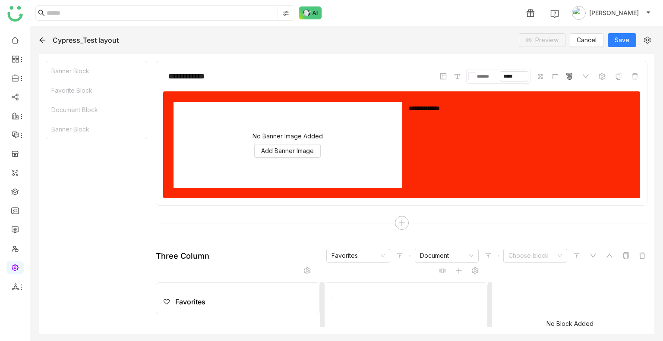
scroll to position [276, 0]
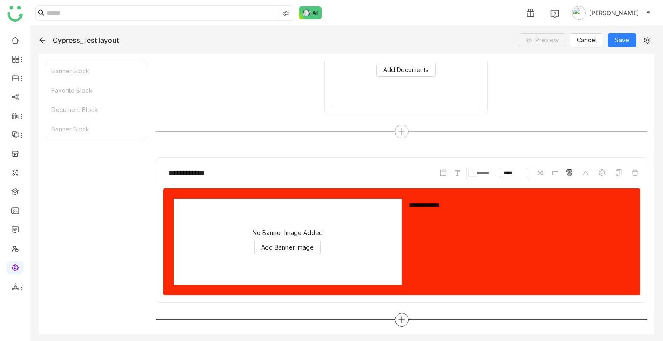
click at [396, 324] on div at bounding box center [402, 320] width 14 height 14
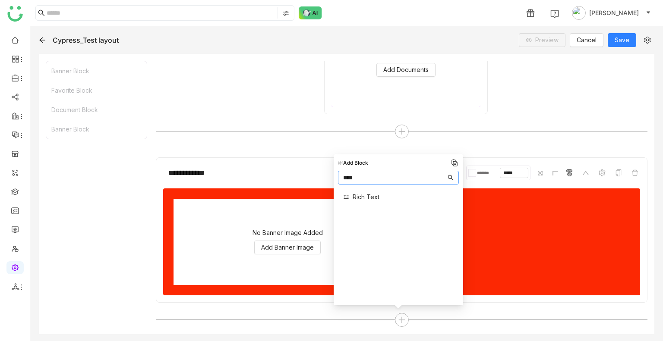
type input "****"
click at [368, 193] on span "Rich Text" at bounding box center [365, 196] width 27 height 9
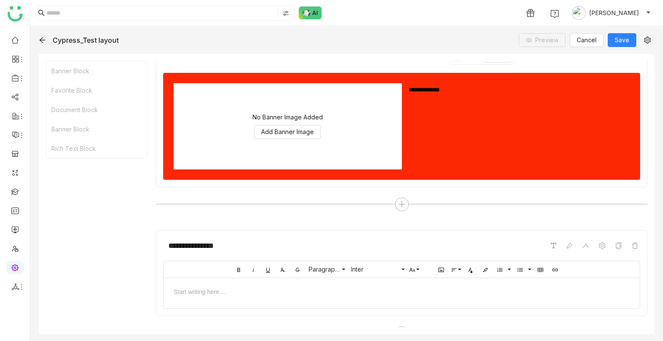
scroll to position [405, 0]
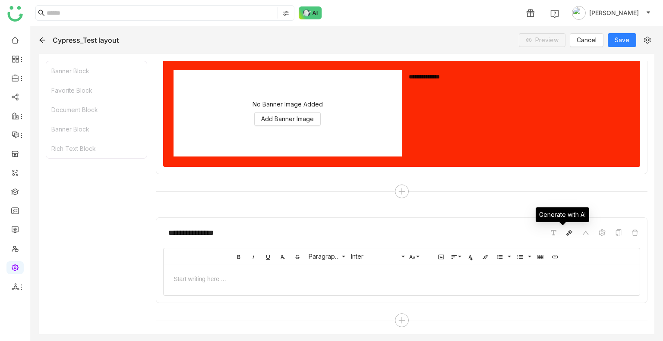
click at [566, 233] on icon at bounding box center [569, 233] width 7 height 7
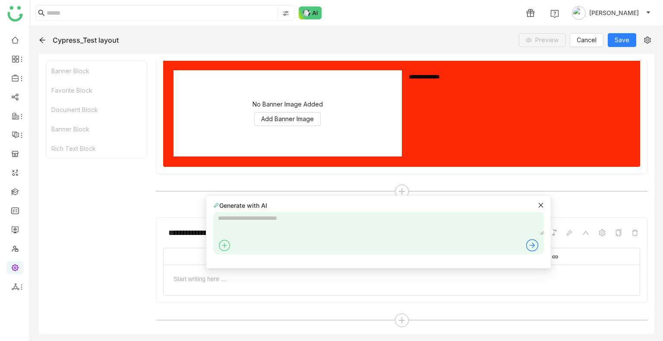
click at [321, 233] on textarea at bounding box center [378, 223] width 330 height 23
type textarea "**********"
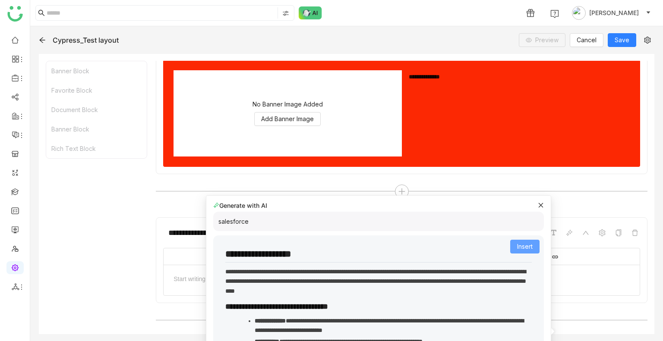
click at [519, 249] on span "Insert" at bounding box center [525, 246] width 16 height 9
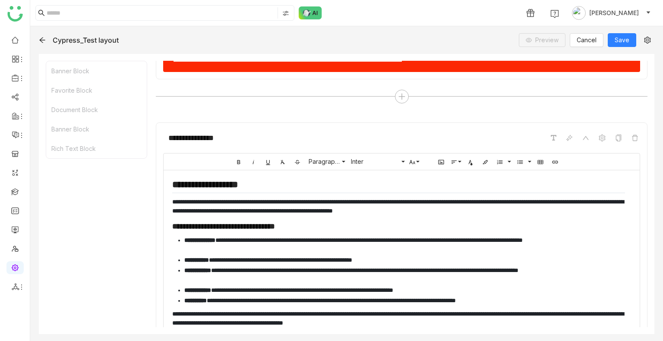
scroll to position [500, 0]
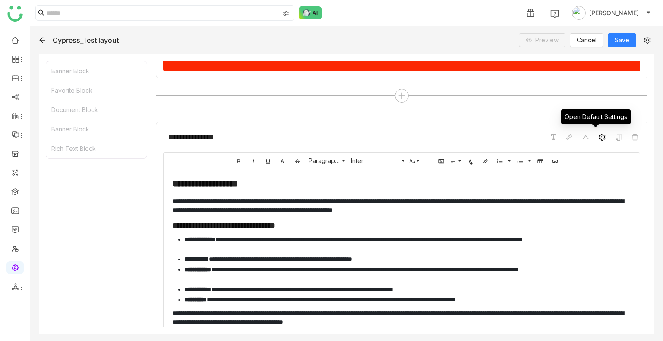
click at [598, 136] on icon at bounding box center [601, 137] width 7 height 7
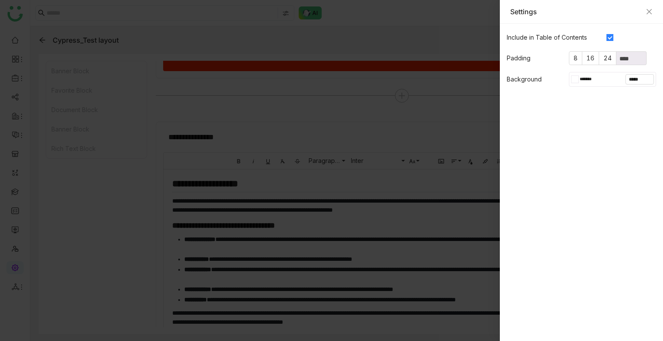
click at [592, 75] on input "*******" at bounding box center [591, 79] width 24 height 8
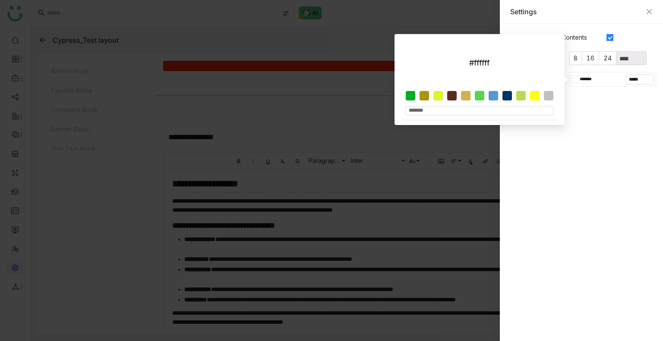
click at [514, 95] on div at bounding box center [482, 98] width 152 height 14
click at [506, 96] on div at bounding box center [506, 95] width 9 height 9
type input "*******"
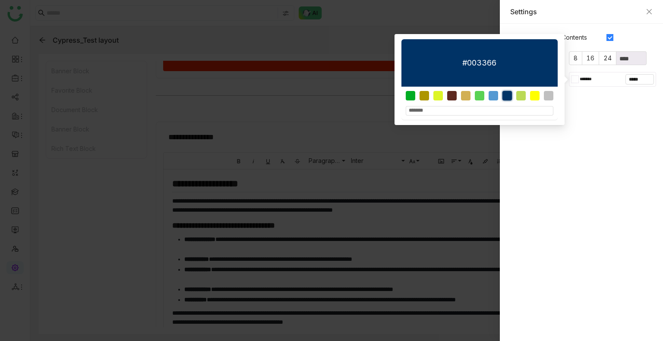
type input "*******"
click at [490, 100] on div at bounding box center [492, 95] width 9 height 9
type input "*******"
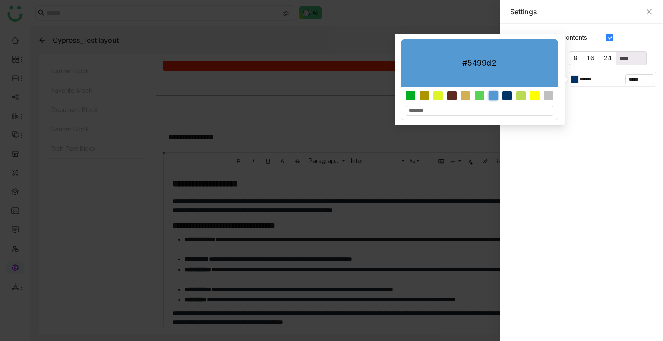
type input "*******"
click at [590, 124] on gtmb-native-editor-settings "Include in Table of Contents Padding 8 16 24 **** Background ******* *****" at bounding box center [581, 183] width 163 height 318
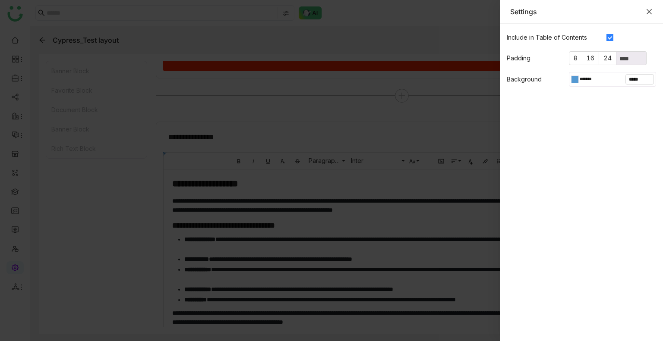
click at [651, 10] on icon "Close" at bounding box center [648, 11] width 5 height 5
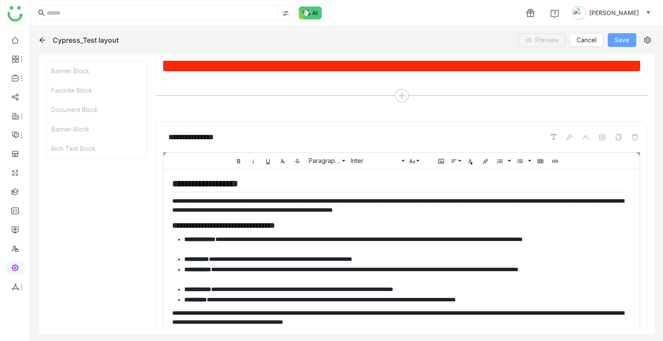
click at [617, 39] on span "Save" at bounding box center [621, 39] width 15 height 9
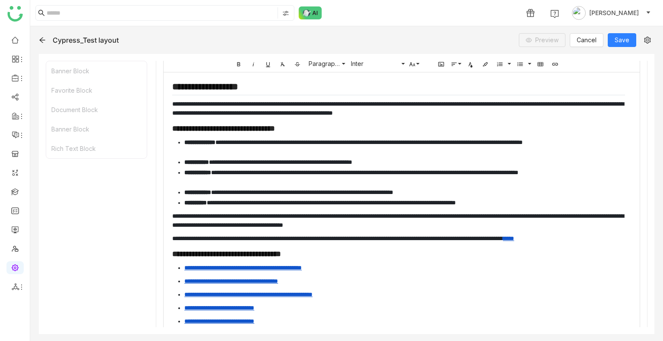
scroll to position [598, 0]
click at [619, 40] on span "Save" at bounding box center [621, 39] width 15 height 9
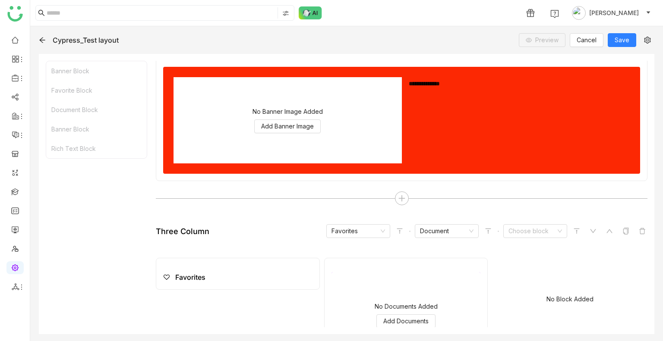
scroll to position [0, 0]
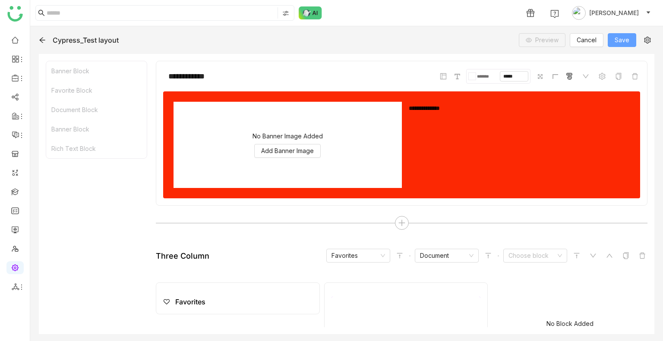
click at [616, 37] on span "Save" at bounding box center [621, 39] width 15 height 9
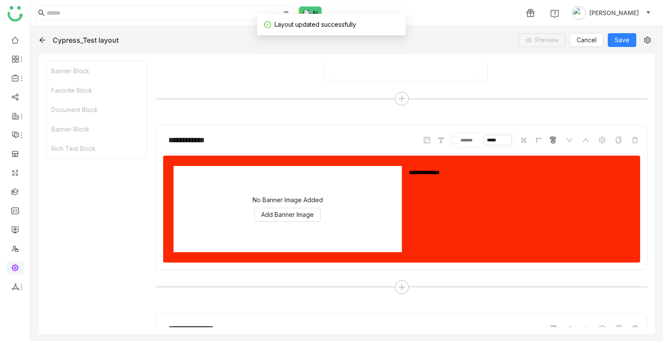
scroll to position [645, 0]
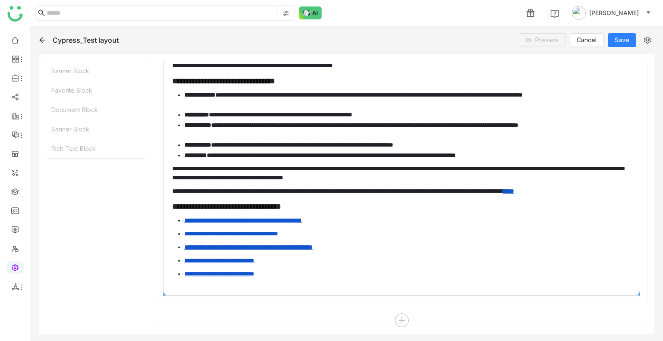
click at [44, 42] on icon at bounding box center [42, 40] width 7 height 7
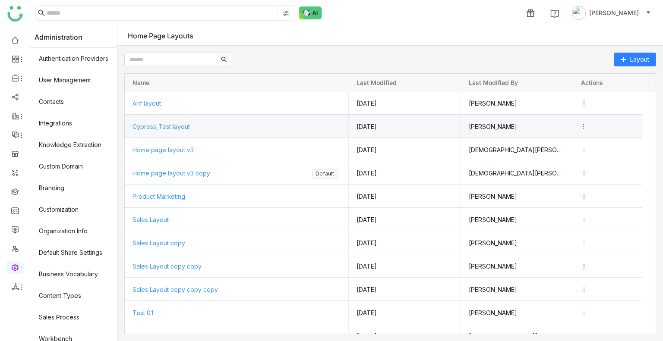
click at [586, 124] on icon "Press SPACE to select this row." at bounding box center [583, 126] width 6 height 6
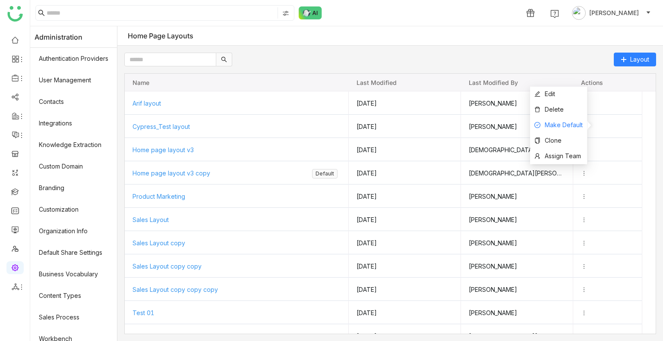
click at [576, 125] on span "Make Default" at bounding box center [563, 124] width 38 height 7
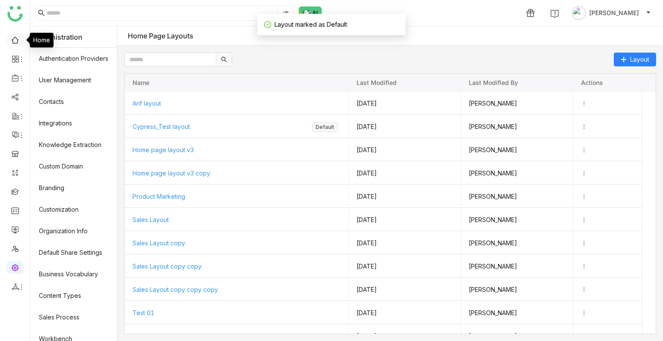
click at [11, 39] on link at bounding box center [15, 39] width 8 height 7
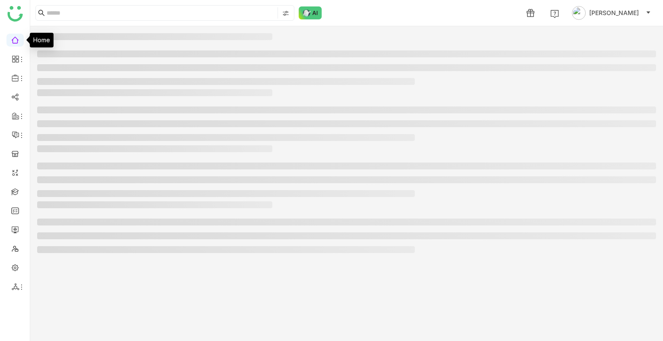
click at [11, 39] on link at bounding box center [15, 39] width 8 height 7
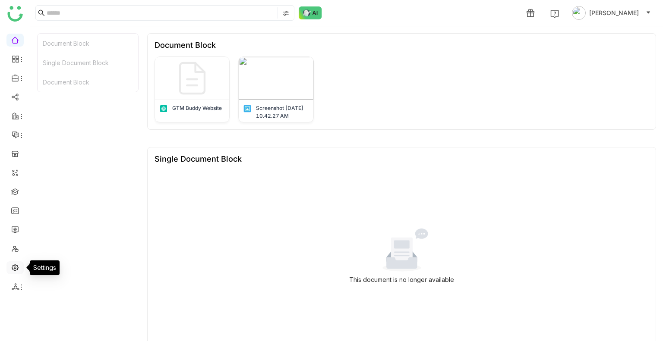
click at [16, 265] on link at bounding box center [15, 267] width 8 height 7
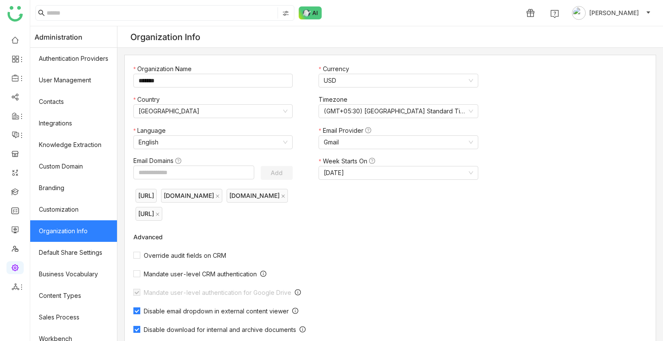
scroll to position [116, 0]
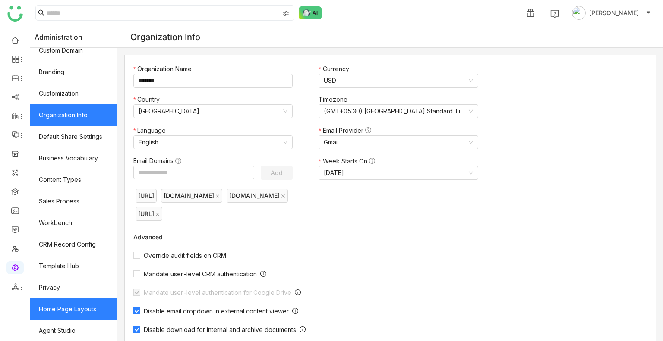
click at [73, 317] on link "Home Page Layouts" at bounding box center [73, 310] width 87 height 22
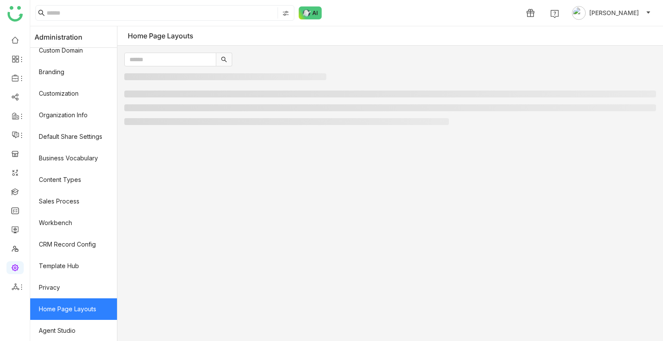
click at [73, 317] on link "Home Page Layouts" at bounding box center [73, 310] width 87 height 22
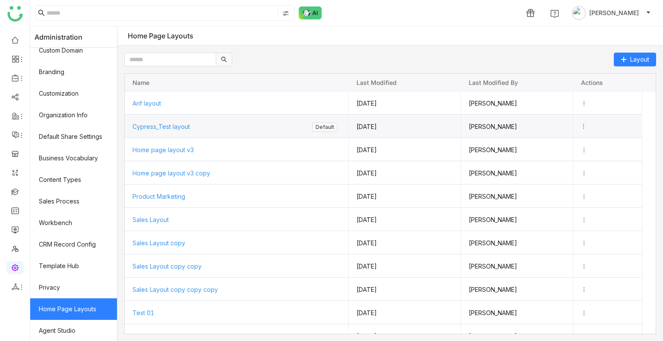
click at [586, 126] on icon "Press SPACE to select this row." at bounding box center [583, 126] width 6 height 6
click at [608, 123] on div "Press SPACE to select this row." at bounding box center [607, 126] width 54 height 23
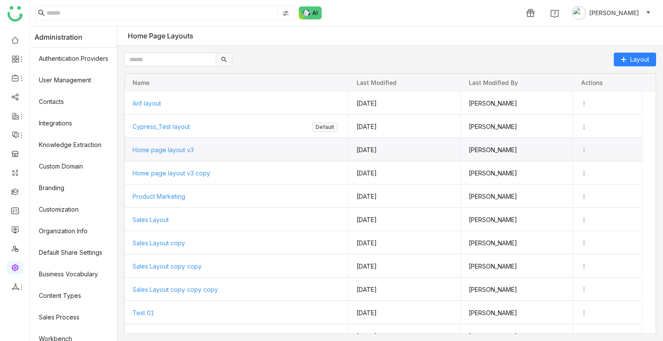
click at [179, 147] on span "Home page layout v3" at bounding box center [162, 149] width 61 height 7
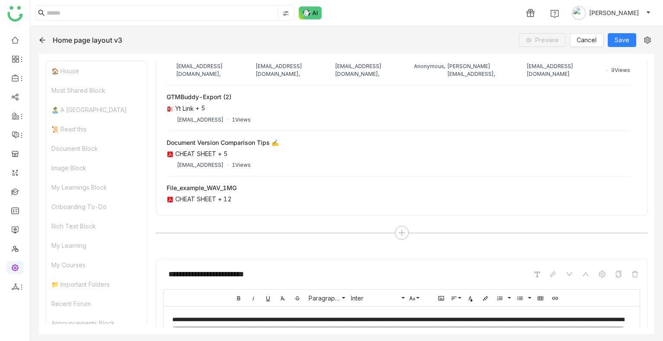
scroll to position [7, 0]
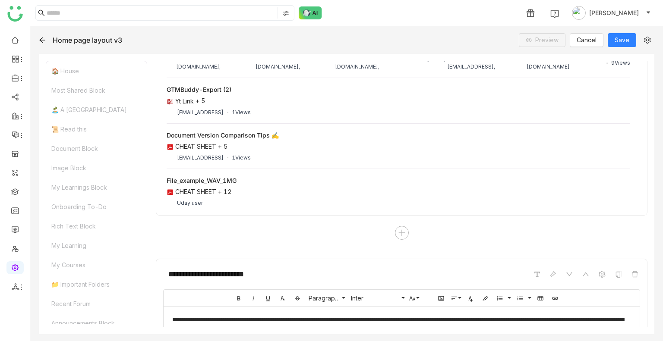
click at [46, 44] on div "Home page layout v3" at bounding box center [86, 40] width 95 height 9
click at [42, 41] on icon at bounding box center [42, 40] width 7 height 7
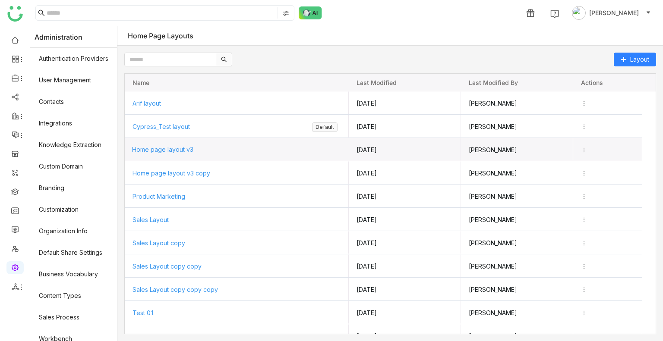
click at [174, 147] on span "Home page layout v3" at bounding box center [162, 149] width 61 height 7
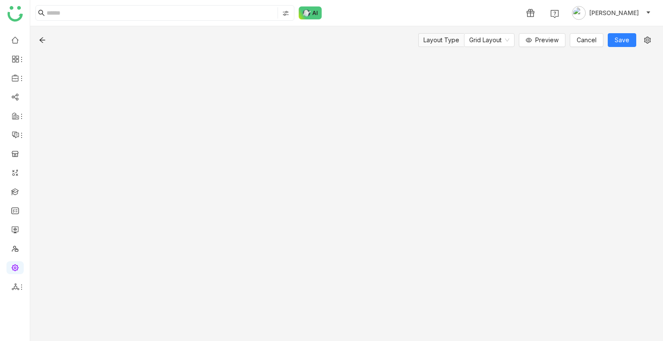
click at [174, 147] on div "Layout Type Grid Layout Preview Cancel Save" at bounding box center [346, 183] width 632 height 315
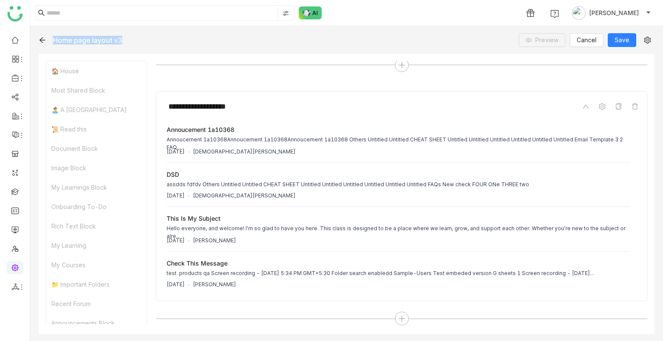
scroll to position [266, 0]
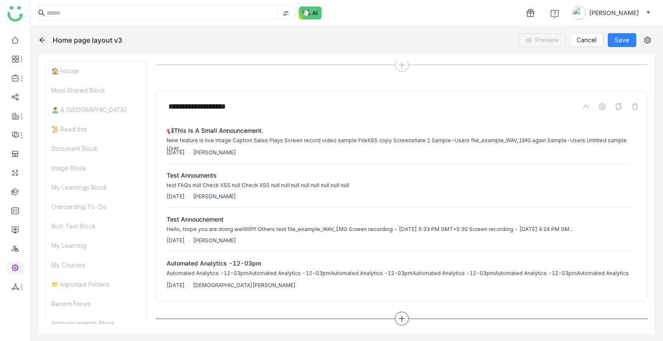
click at [398, 321] on icon at bounding box center [402, 319] width 8 height 8
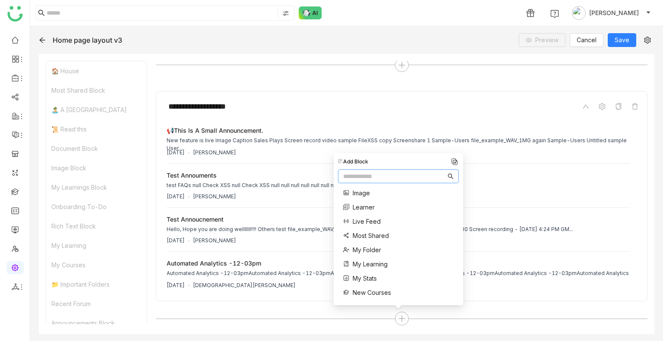
scroll to position [113, 0]
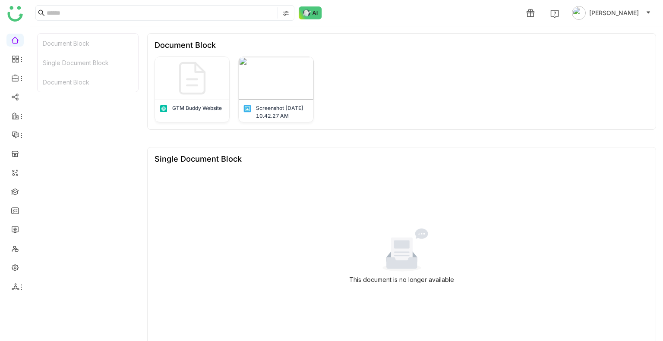
scroll to position [150, 0]
click at [13, 271] on link at bounding box center [15, 267] width 8 height 7
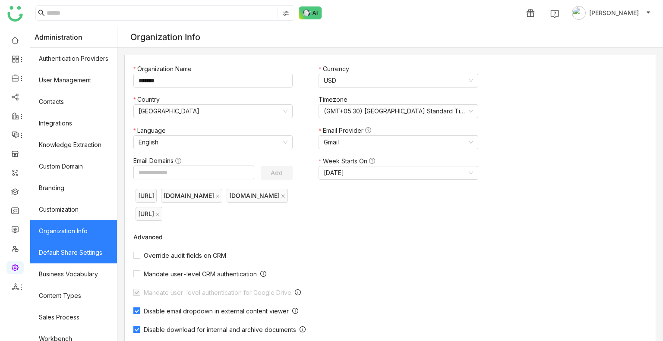
click at [80, 258] on link "Default Share Settings" at bounding box center [73, 253] width 87 height 22
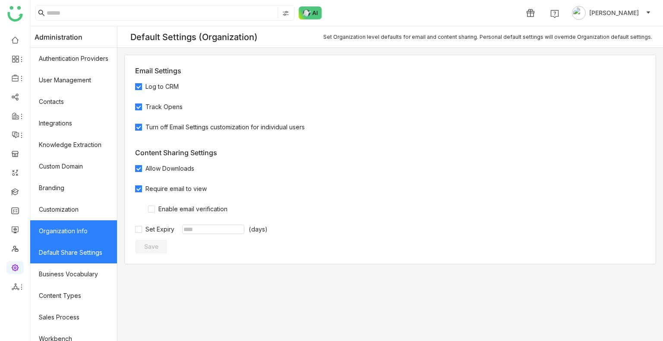
click at [79, 231] on link "Organization Info" at bounding box center [73, 231] width 87 height 22
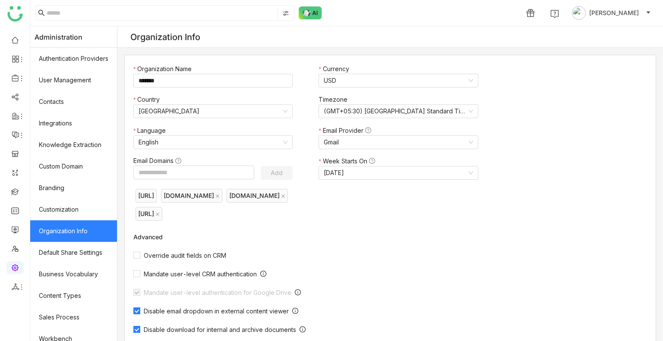
scroll to position [116, 0]
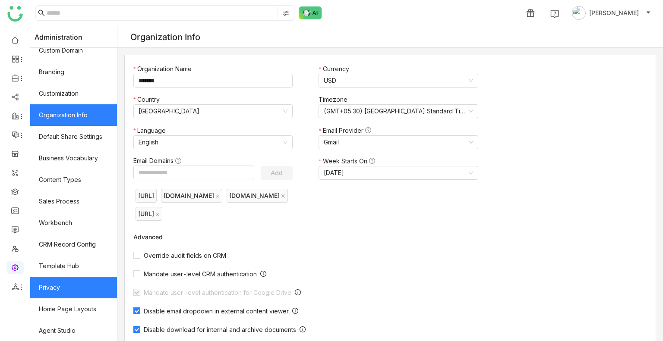
click at [81, 288] on link "Privacy" at bounding box center [73, 288] width 87 height 22
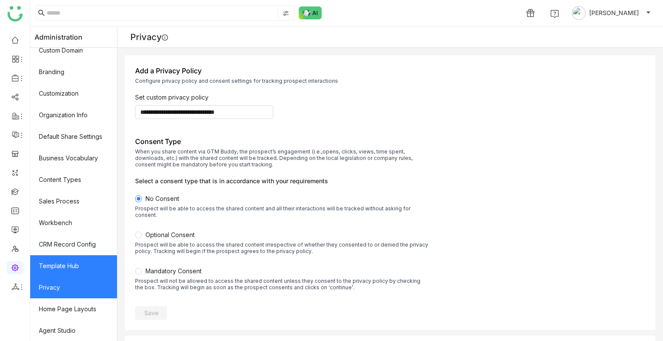
click at [85, 272] on link "Template Hub" at bounding box center [73, 266] width 87 height 22
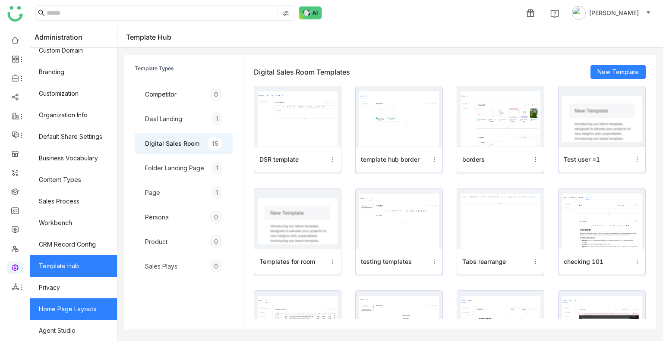
click at [81, 315] on link "Home Page Layouts" at bounding box center [73, 310] width 87 height 22
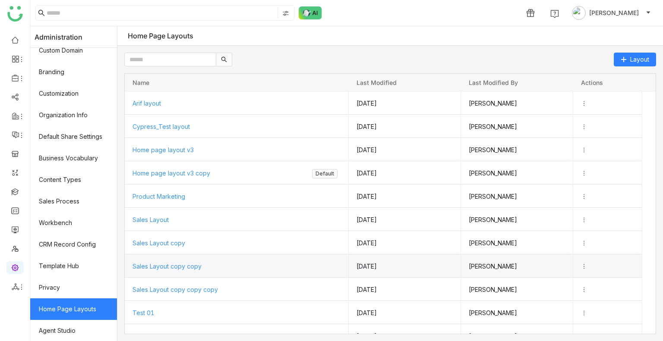
scroll to position [60, 0]
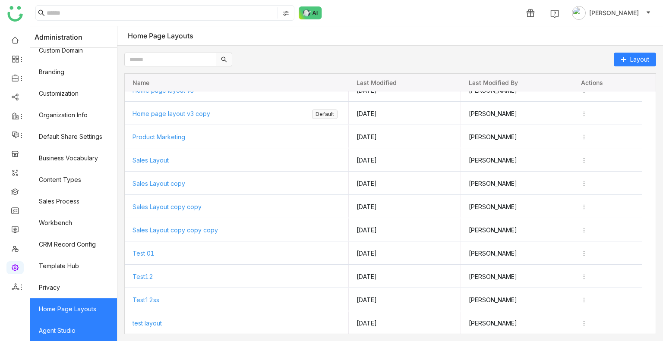
click at [74, 327] on link "Agent Studio" at bounding box center [73, 331] width 87 height 22
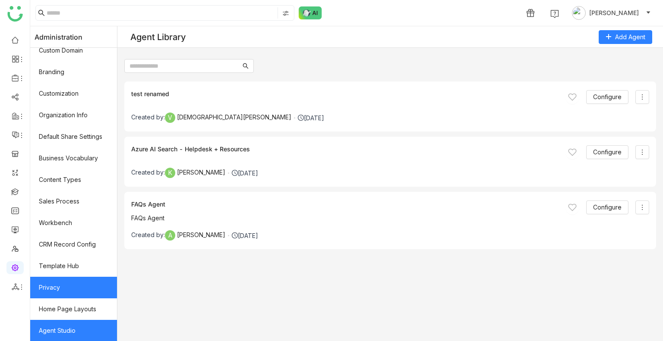
click at [72, 284] on link "Privacy" at bounding box center [73, 288] width 87 height 22
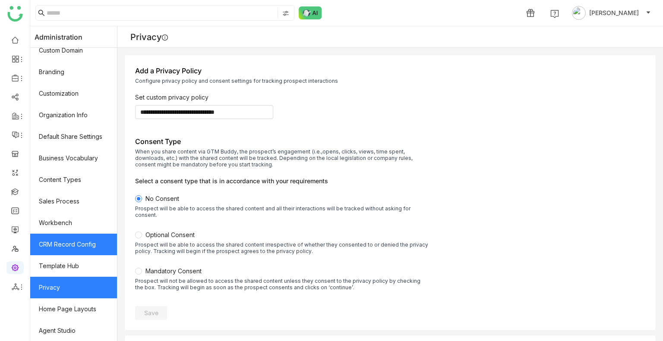
click at [79, 255] on link "Template Hub" at bounding box center [73, 266] width 87 height 22
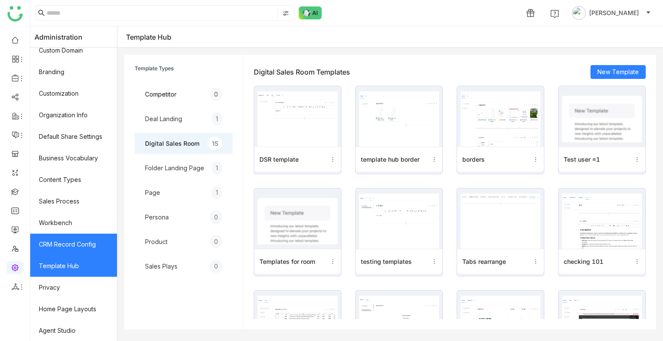
click at [79, 246] on link "CRM Record Config" at bounding box center [73, 245] width 87 height 22
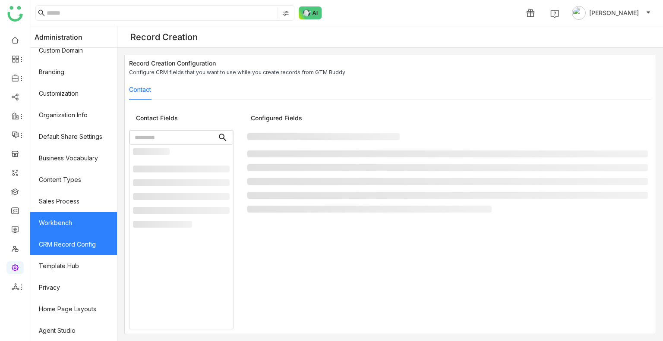
click at [78, 222] on link "Workbench" at bounding box center [73, 223] width 87 height 22
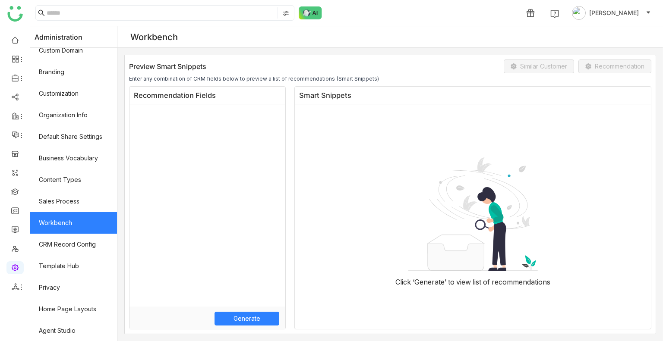
click at [78, 222] on link "Workbench" at bounding box center [73, 223] width 87 height 22
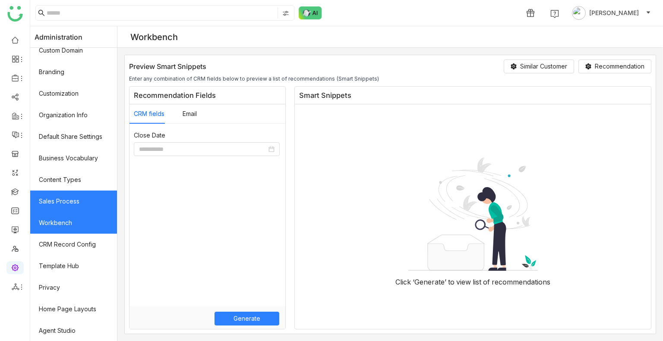
click at [76, 192] on link "Sales Process" at bounding box center [73, 202] width 87 height 22
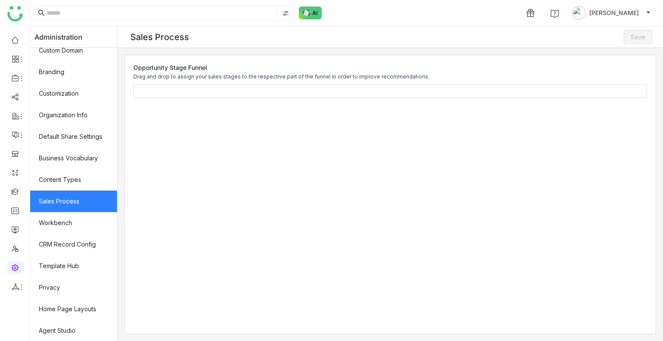
click at [76, 192] on link "Sales Process" at bounding box center [73, 202] width 87 height 22
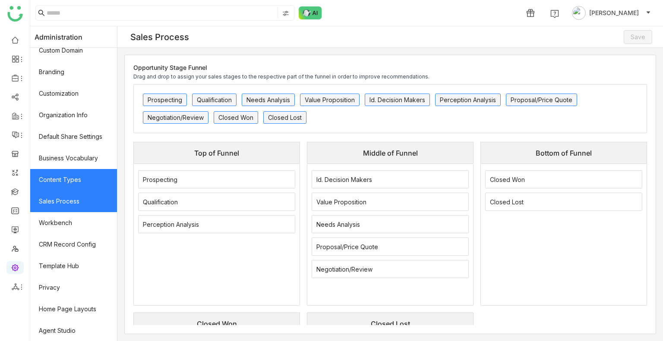
click at [75, 186] on link "Content Types" at bounding box center [73, 180] width 87 height 22
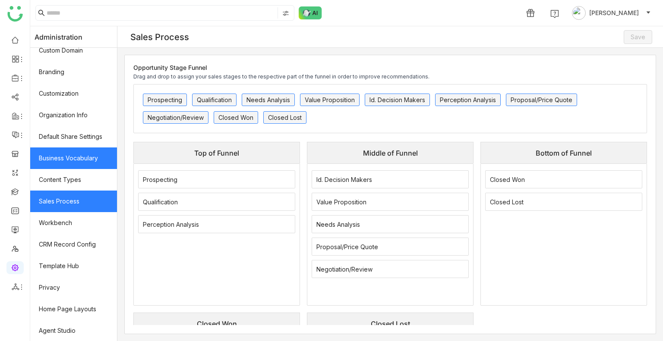
click at [79, 158] on link "Business Vocabulary" at bounding box center [73, 159] width 87 height 22
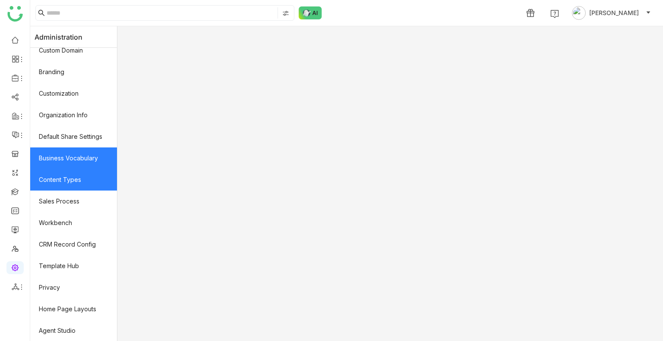
click at [79, 158] on link "Business Vocabulary" at bounding box center [73, 159] width 87 height 22
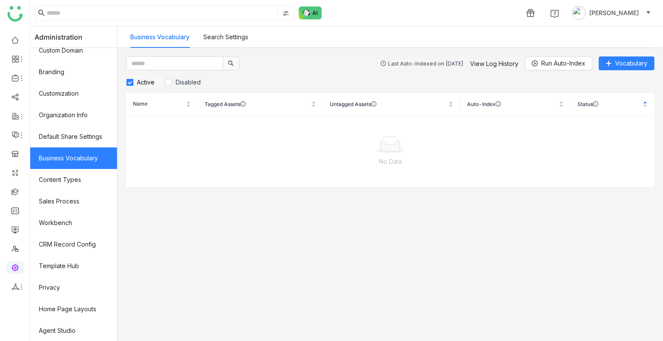
click at [79, 158] on link "Business Vocabulary" at bounding box center [73, 159] width 87 height 22
click at [79, 142] on link "Default Share Settings" at bounding box center [73, 137] width 87 height 22
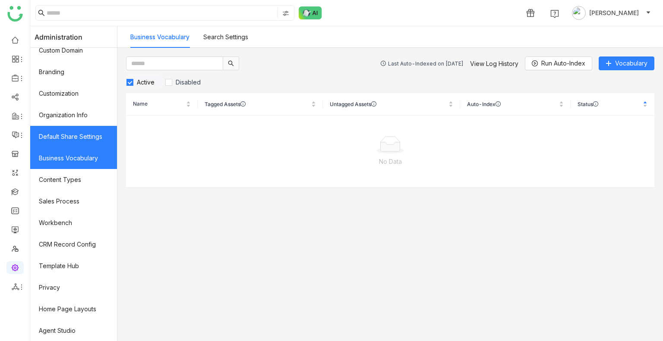
click at [79, 142] on link "Default Share Settings" at bounding box center [73, 137] width 87 height 22
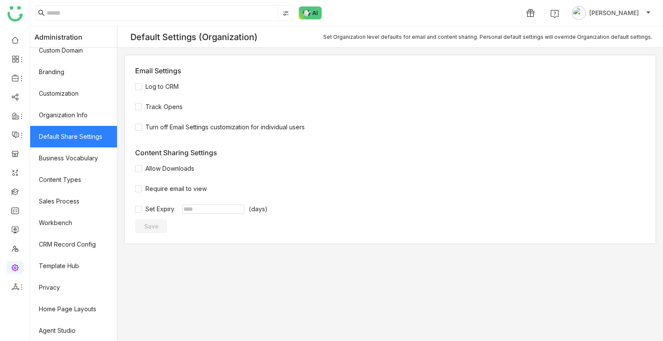
click at [79, 142] on link "Default Share Settings" at bounding box center [73, 137] width 87 height 22
click at [82, 124] on link "Organization Info" at bounding box center [73, 115] width 87 height 22
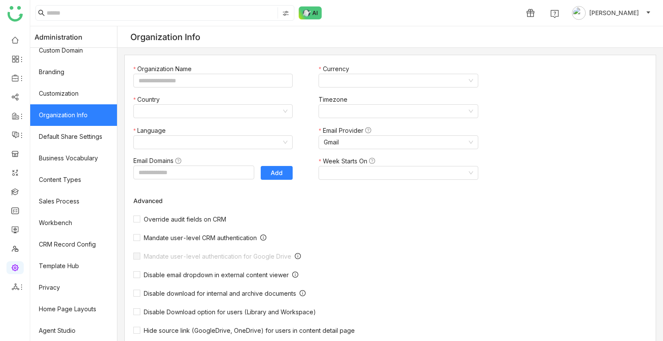
click at [82, 124] on link "Organization Info" at bounding box center [73, 115] width 87 height 22
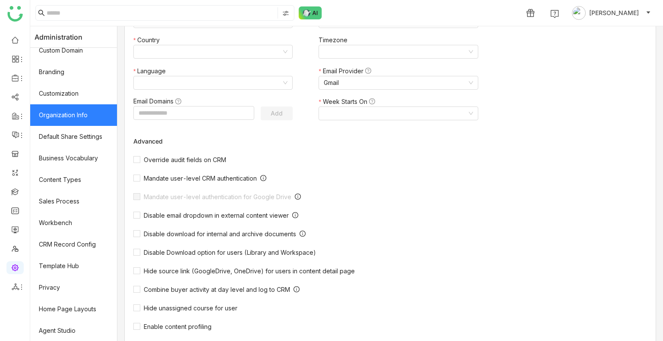
scroll to position [50, 0]
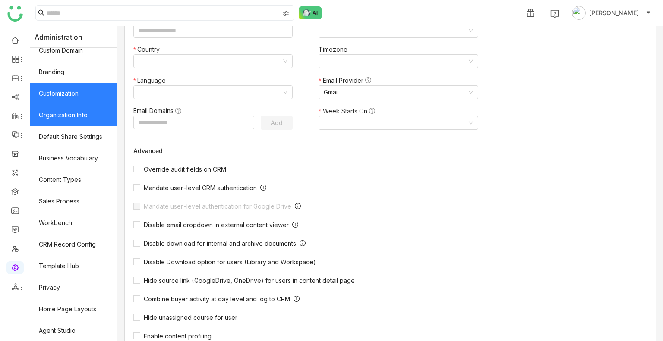
click at [81, 100] on link "Customization" at bounding box center [73, 94] width 87 height 22
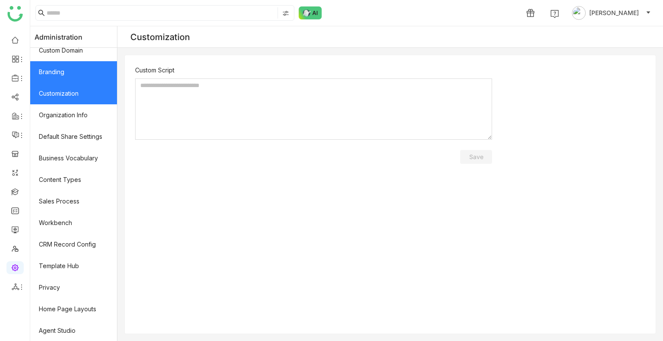
click at [72, 80] on link "Branding" at bounding box center [73, 72] width 87 height 22
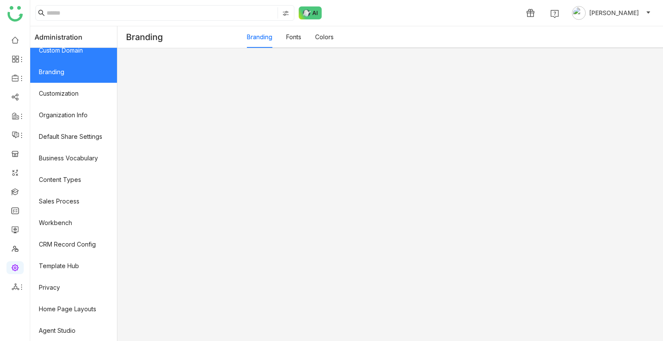
click at [71, 58] on link "Custom Domain" at bounding box center [73, 51] width 87 height 22
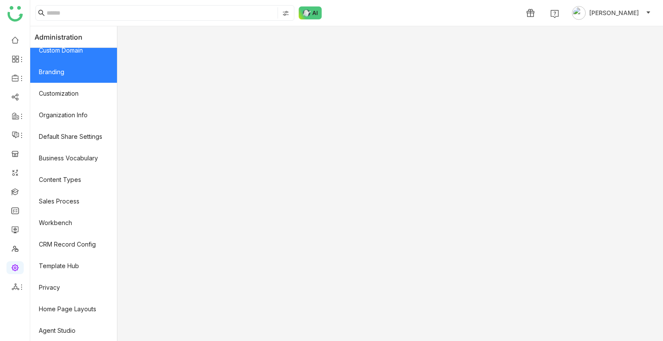
click at [72, 63] on link "Branding" at bounding box center [73, 72] width 87 height 22
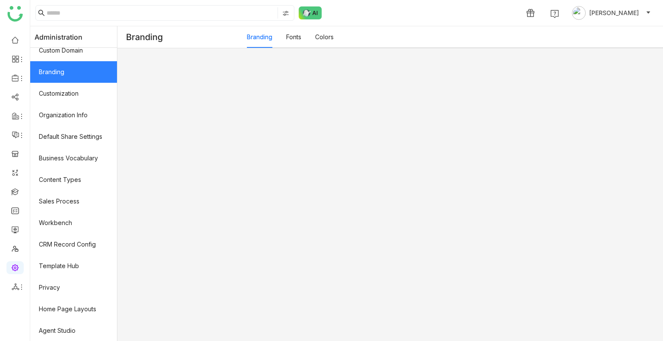
click at [301, 35] on link "Fonts" at bounding box center [293, 36] width 15 height 7
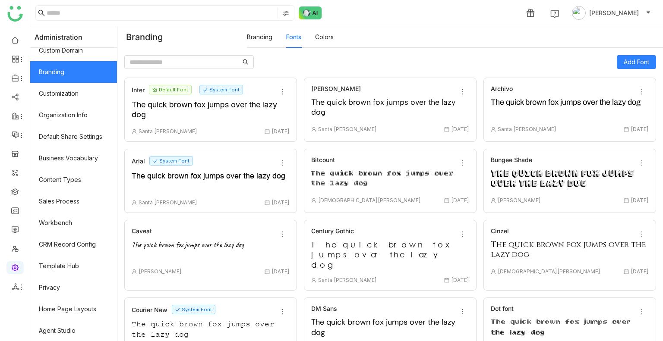
click at [333, 38] on link "Colors" at bounding box center [324, 36] width 19 height 7
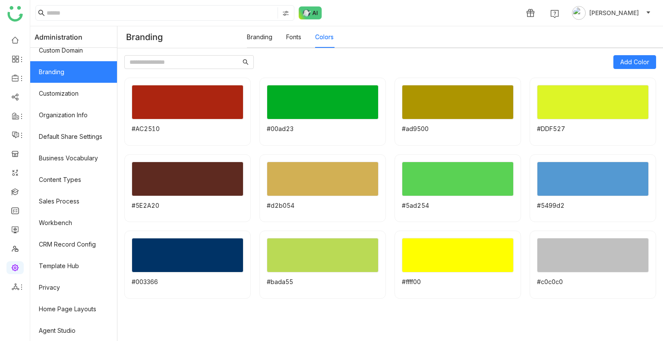
click at [280, 38] on div "Branding Fonts Colors" at bounding box center [290, 37] width 87 height 22
click at [79, 113] on link "Organization Info" at bounding box center [73, 115] width 87 height 22
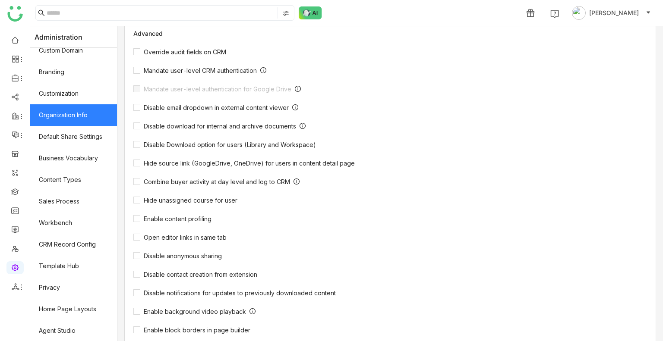
scroll to position [206, 0]
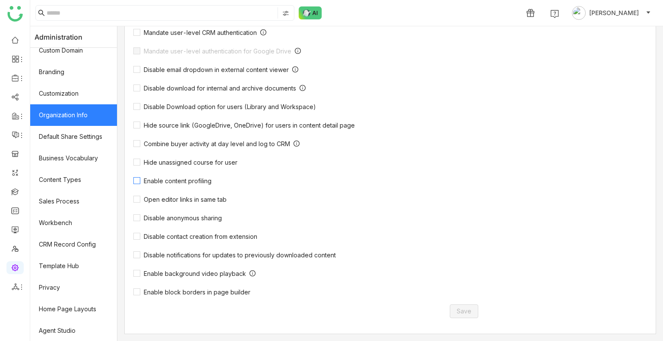
click at [170, 181] on span "Enable content profiling" at bounding box center [177, 180] width 75 height 7
click at [204, 271] on span "Enable background video playback" at bounding box center [194, 273] width 109 height 7
click at [190, 292] on span "Enable block borders in page builder" at bounding box center [196, 292] width 113 height 7
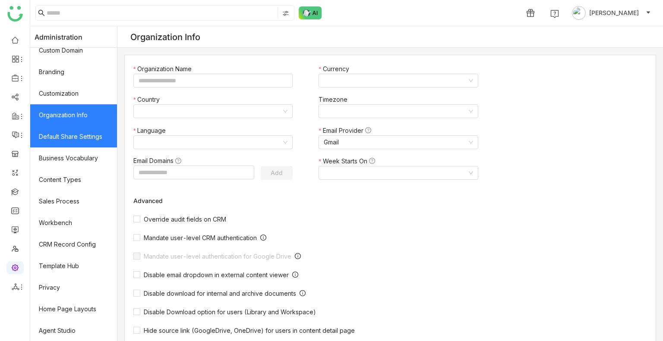
click at [67, 131] on link "Default Share Settings" at bounding box center [73, 137] width 87 height 22
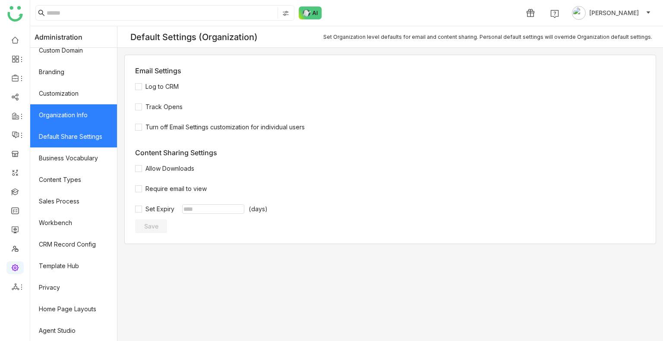
click at [66, 119] on link "Organization Info" at bounding box center [73, 115] width 87 height 22
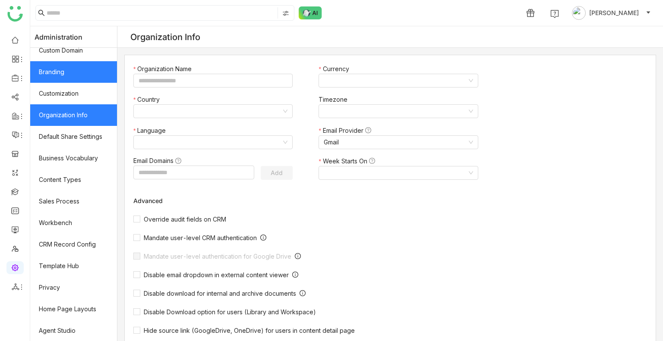
click at [97, 66] on link "Branding" at bounding box center [73, 72] width 87 height 22
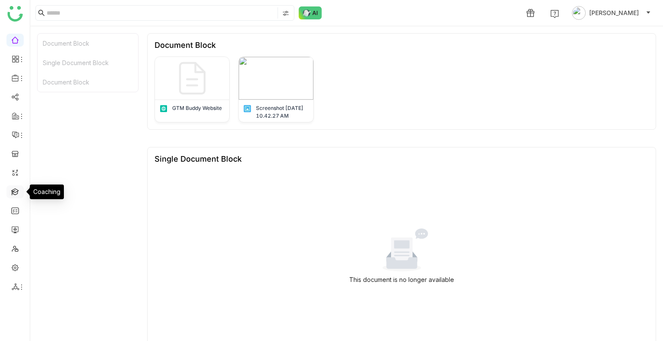
click at [15, 189] on link at bounding box center [15, 191] width 8 height 7
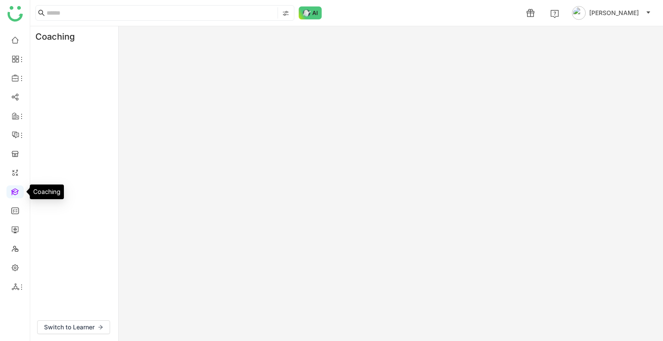
click at [15, 189] on link at bounding box center [15, 191] width 8 height 7
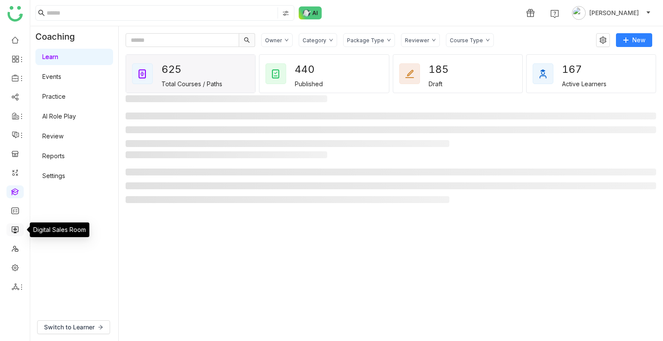
click at [16, 231] on link at bounding box center [15, 229] width 8 height 7
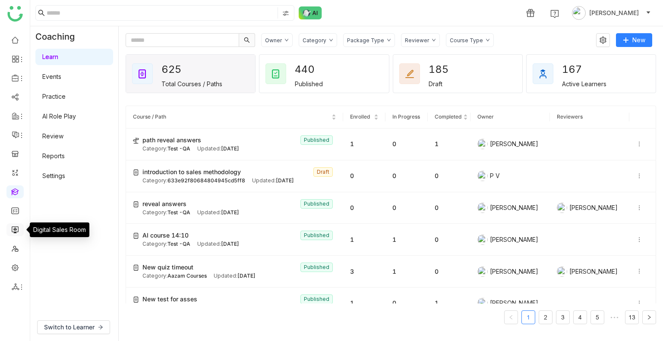
click at [16, 231] on link at bounding box center [15, 229] width 8 height 7
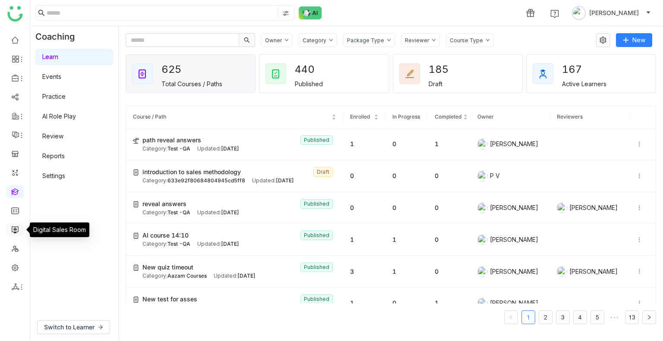
click at [16, 231] on link at bounding box center [15, 229] width 8 height 7
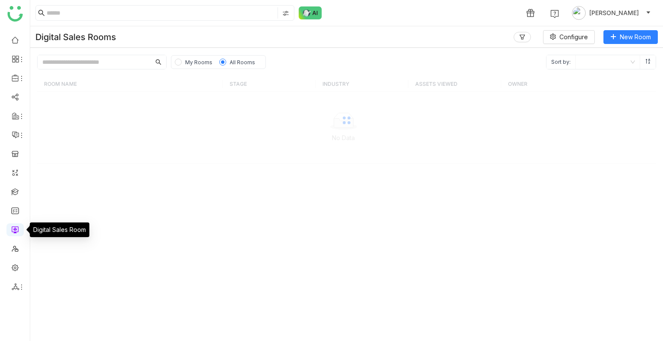
click at [16, 231] on link at bounding box center [15, 229] width 8 height 7
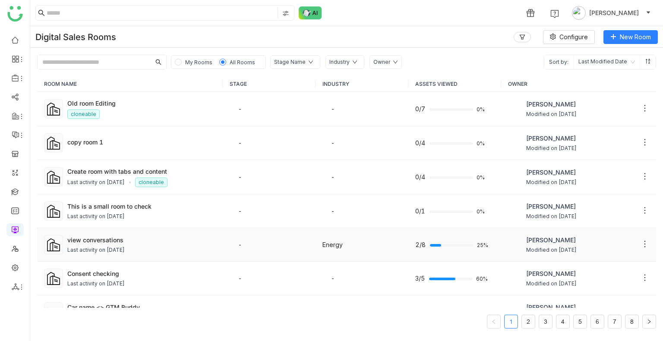
click at [255, 238] on td "-" at bounding box center [269, 245] width 93 height 34
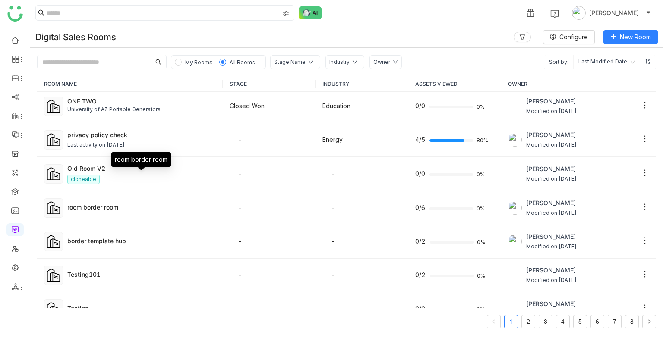
scroll to position [424, 0]
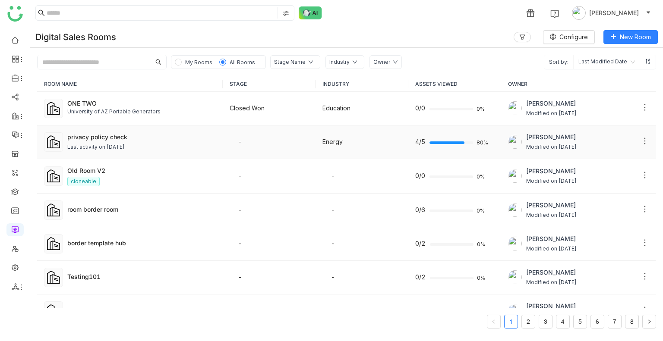
click at [227, 145] on td "-" at bounding box center [269, 143] width 93 height 34
click at [149, 133] on div "privacy policy check" at bounding box center [141, 136] width 148 height 9
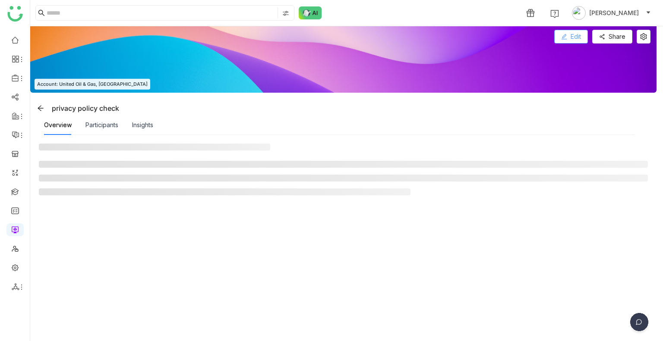
click at [566, 35] on icon at bounding box center [564, 37] width 6 height 6
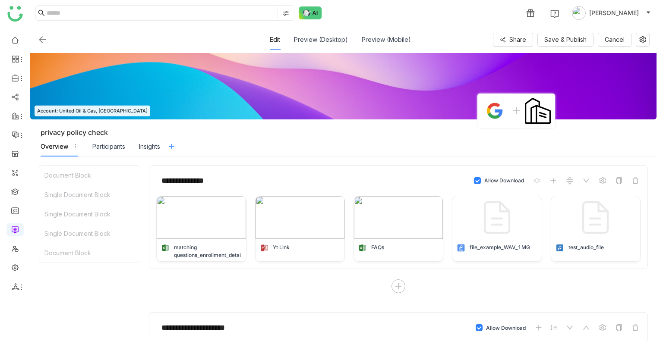
click at [173, 143] on icon at bounding box center [171, 146] width 7 height 7
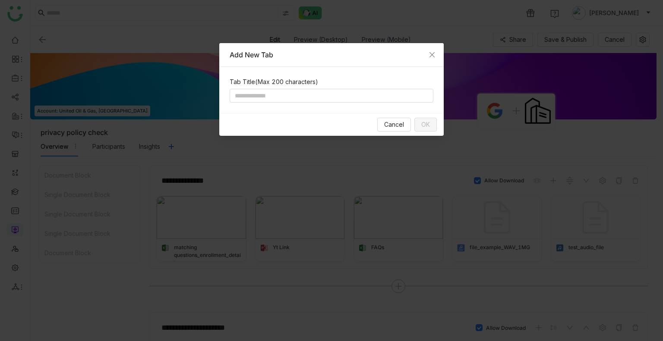
click at [274, 88] on div "Tab Title (Max 200 characters)" at bounding box center [331, 90] width 224 height 46
click at [275, 92] on input at bounding box center [332, 96] width 204 height 14
type input "****"
drag, startPoint x: 429, startPoint y: 116, endPoint x: 425, endPoint y: 126, distance: 10.7
click at [425, 126] on div "Cancel OK" at bounding box center [331, 124] width 224 height 23
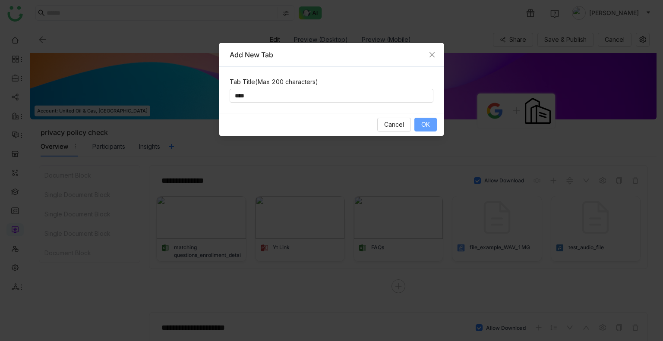
click at [425, 126] on span "OK" at bounding box center [425, 124] width 9 height 9
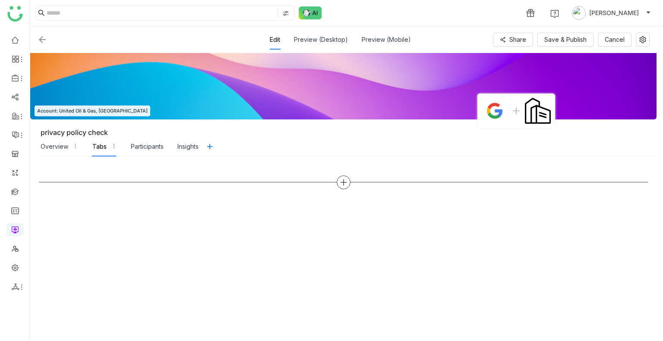
click at [349, 184] on div at bounding box center [343, 183] width 14 height 14
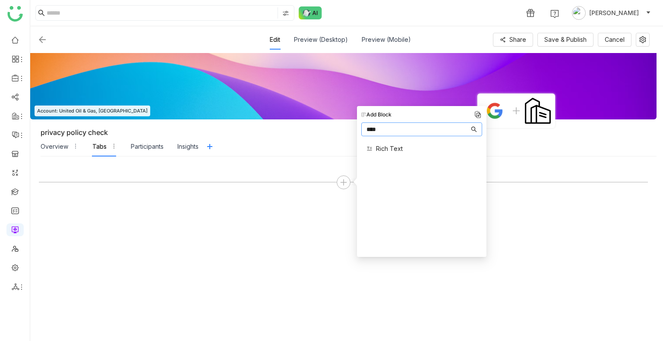
type input "****"
click at [393, 146] on span "Rich Text" at bounding box center [389, 148] width 27 height 9
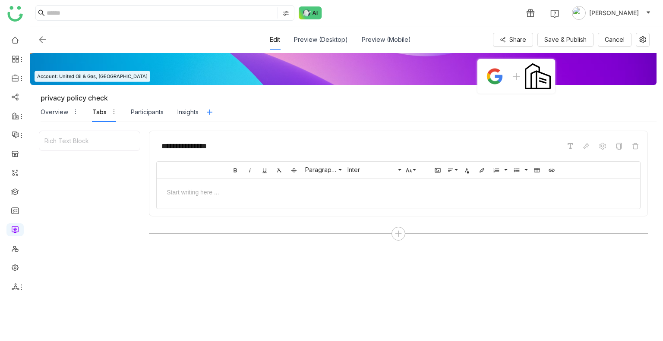
scroll to position [104, 0]
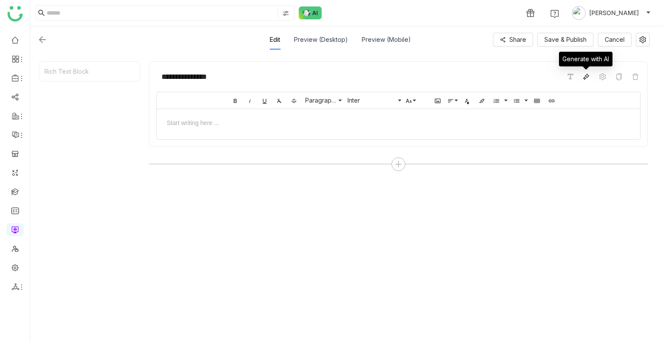
click at [587, 80] on span at bounding box center [586, 77] width 10 height 10
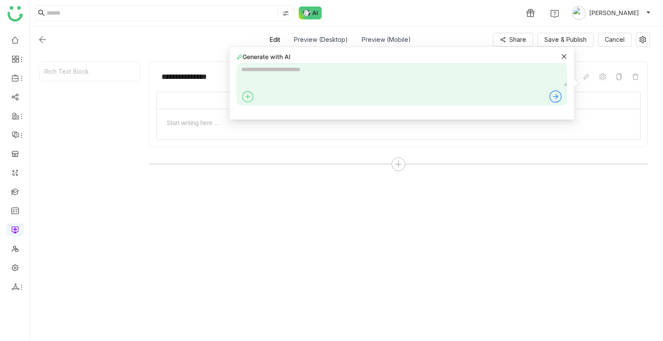
click at [323, 87] on div at bounding box center [401, 84] width 330 height 43
click at [281, 72] on textarea at bounding box center [401, 74] width 330 height 23
type textarea "**********"
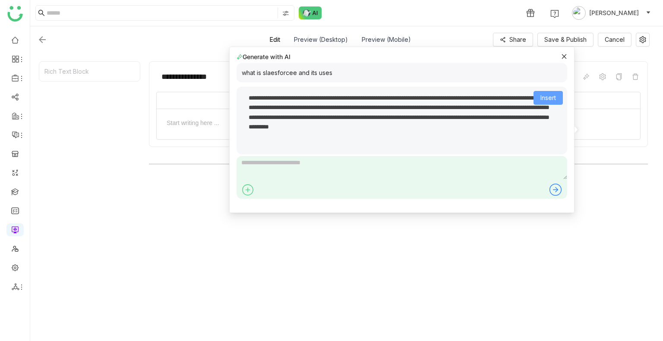
click at [540, 103] on button "Insert" at bounding box center [547, 98] width 29 height 14
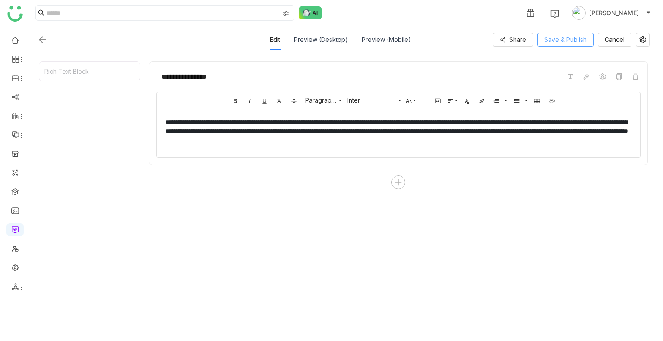
click at [576, 43] on span "Save & Publish" at bounding box center [565, 39] width 42 height 9
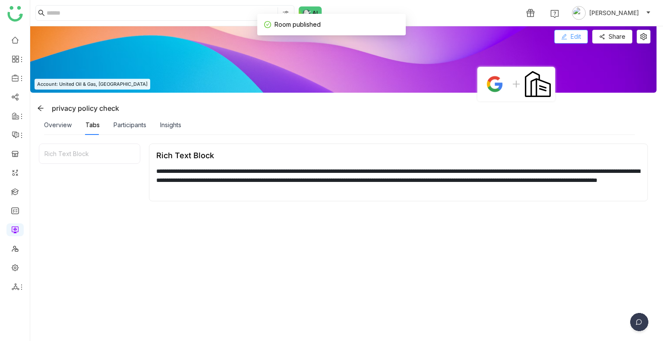
click at [574, 41] on span "Edit" at bounding box center [575, 36] width 10 height 9
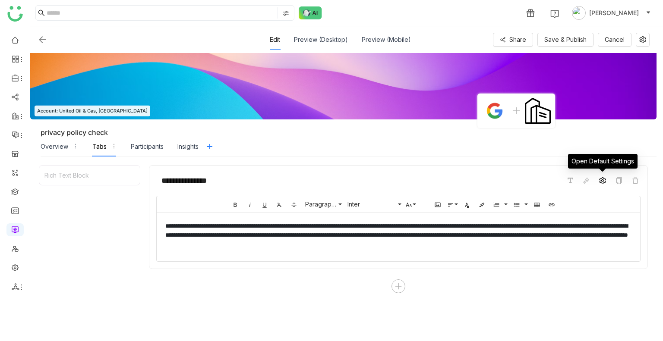
click at [601, 179] on icon at bounding box center [602, 180] width 7 height 7
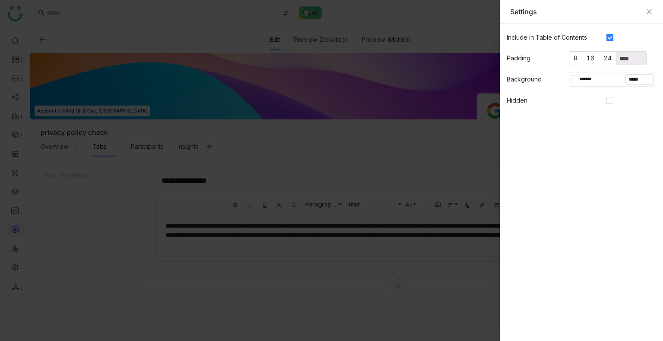
click at [592, 81] on input "*******" at bounding box center [591, 79] width 24 height 8
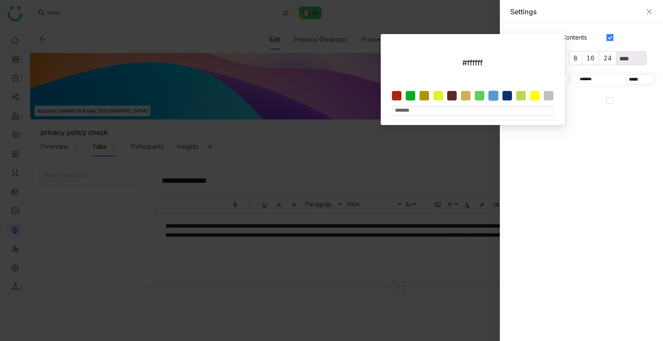
click at [495, 95] on div at bounding box center [492, 95] width 9 height 9
type input "*******"
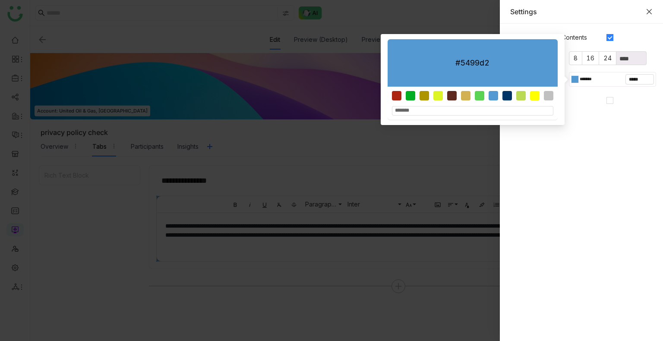
click at [646, 9] on icon "Close" at bounding box center [648, 11] width 7 height 7
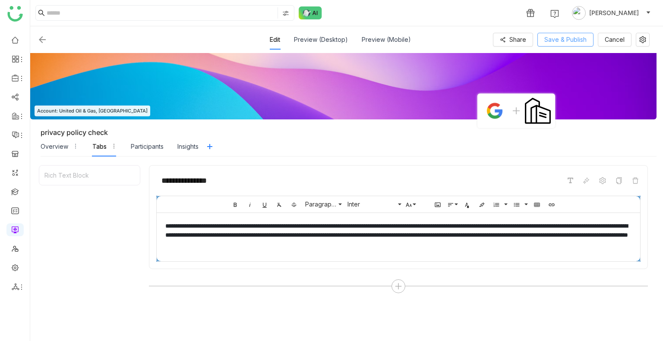
click at [575, 37] on span "Save & Publish" at bounding box center [565, 39] width 42 height 9
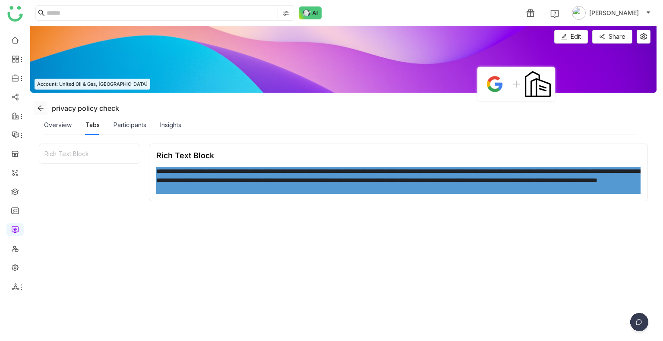
click at [43, 108] on icon at bounding box center [41, 108] width 6 height 6
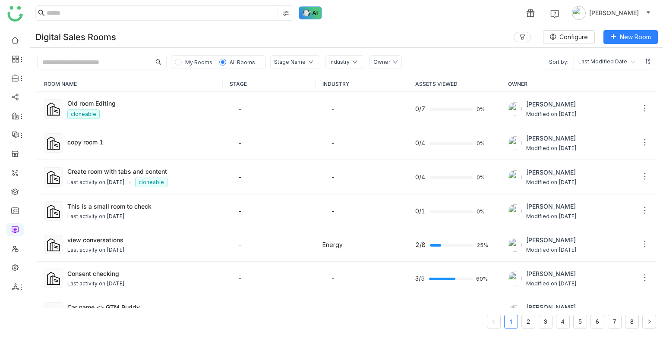
click at [315, 11] on img at bounding box center [310, 12] width 23 height 13
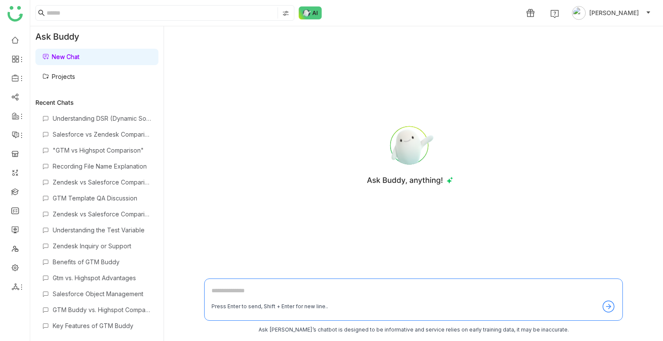
click at [221, 286] on textarea at bounding box center [413, 293] width 404 height 14
type textarea "*"
type textarea "**********"
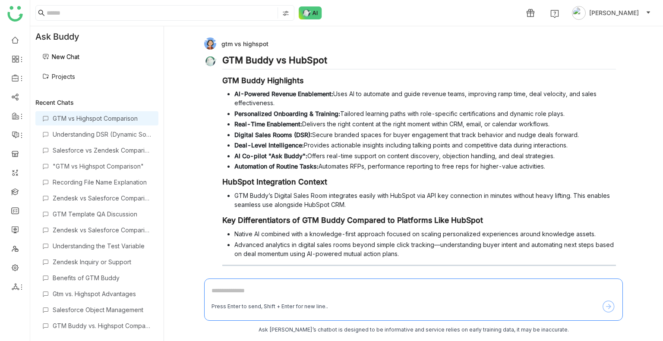
scroll to position [43, 0]
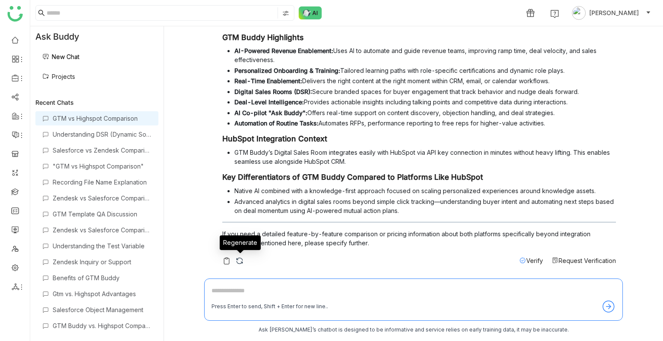
click at [241, 264] on img at bounding box center [239, 261] width 9 height 9
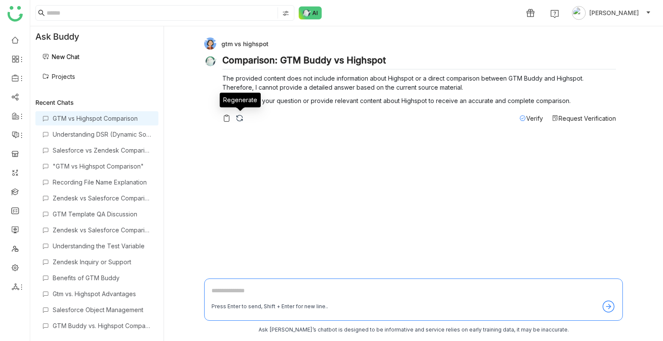
click at [239, 117] on img at bounding box center [239, 118] width 9 height 9
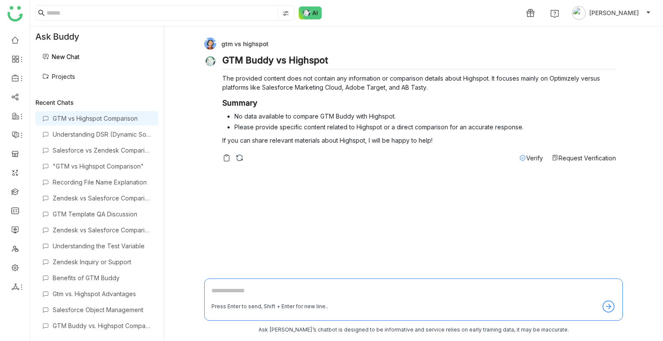
click at [240, 152] on div "GTM Buddy vs Highspot The provided content does not contain any information or …" at bounding box center [418, 109] width 393 height 108
click at [104, 137] on div "Understanding DSR (Dynamic Source Routing)" at bounding box center [102, 134] width 99 height 7
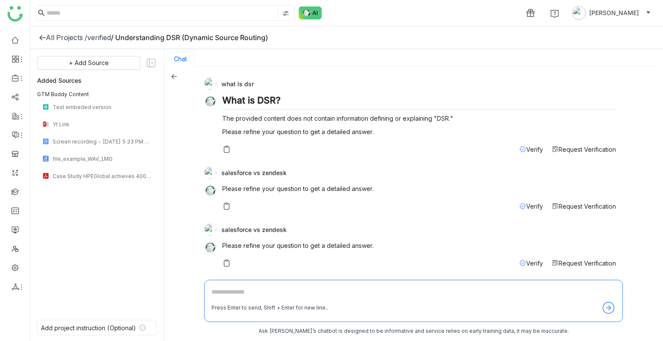
click at [57, 38] on div "All Projects /" at bounding box center [66, 37] width 41 height 9
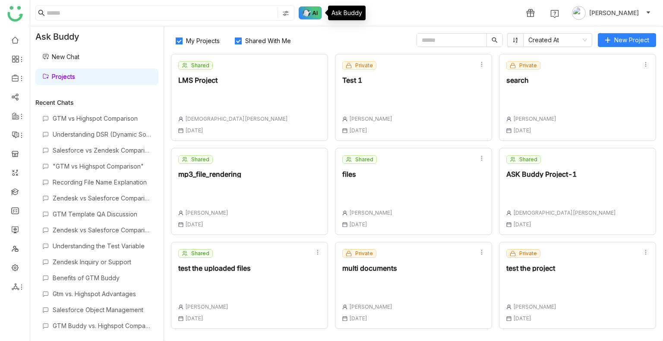
click at [303, 17] on img at bounding box center [310, 12] width 23 height 13
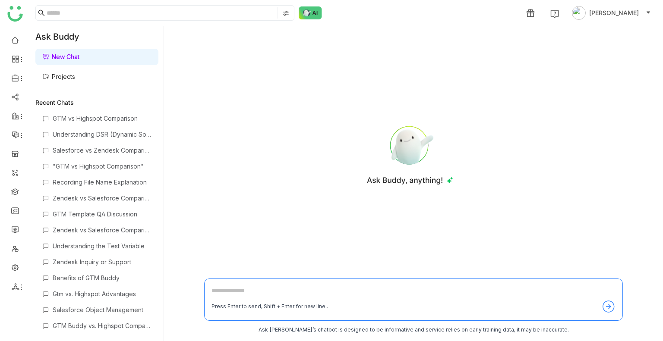
click at [233, 157] on div at bounding box center [410, 153] width 412 height 240
click at [233, 294] on textarea at bounding box center [413, 293] width 404 height 14
type textarea "**********"
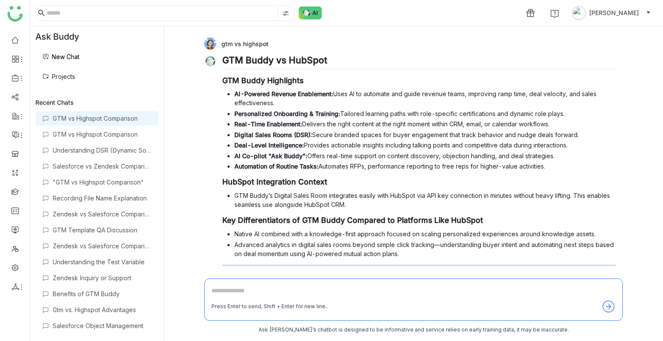
scroll to position [43, 0]
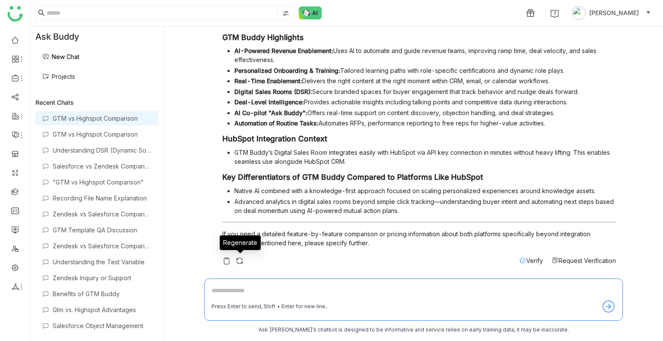
click at [238, 262] on img at bounding box center [239, 261] width 9 height 9
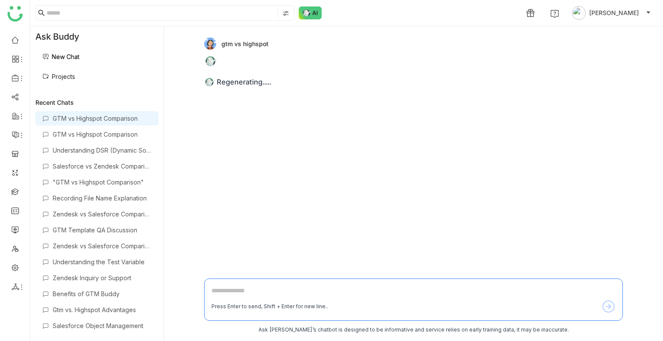
scroll to position [0, 0]
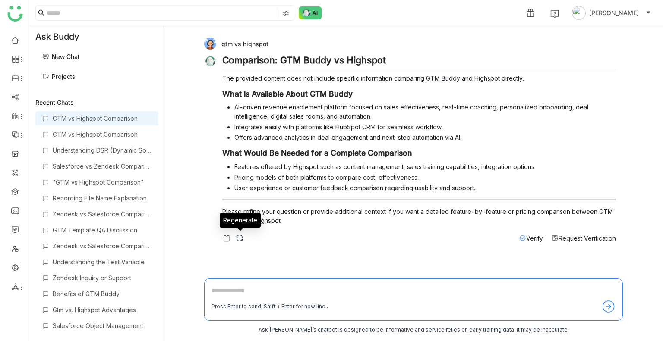
click at [241, 236] on img at bounding box center [239, 238] width 9 height 9
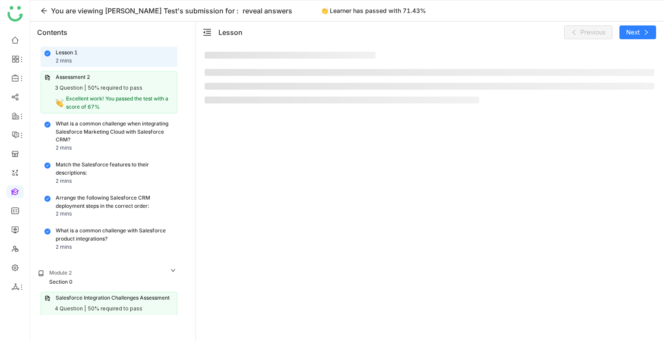
scroll to position [29, 0]
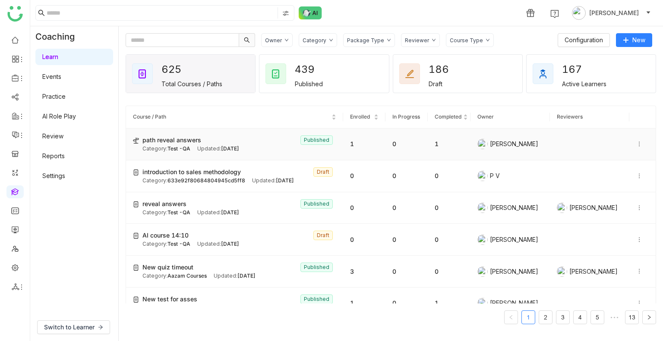
click at [242, 141] on div "path reveal answers Published" at bounding box center [239, 139] width 194 height 9
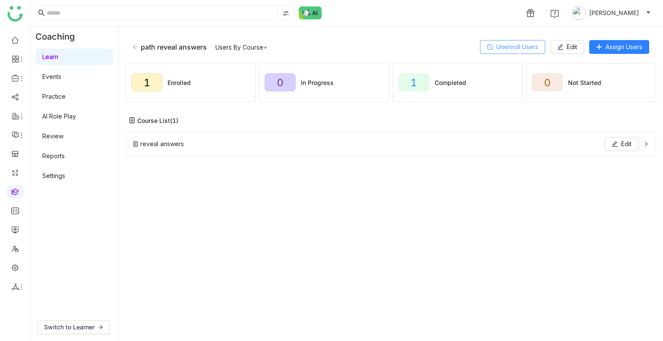
click at [511, 41] on button "Unenroll Users" at bounding box center [512, 47] width 65 height 14
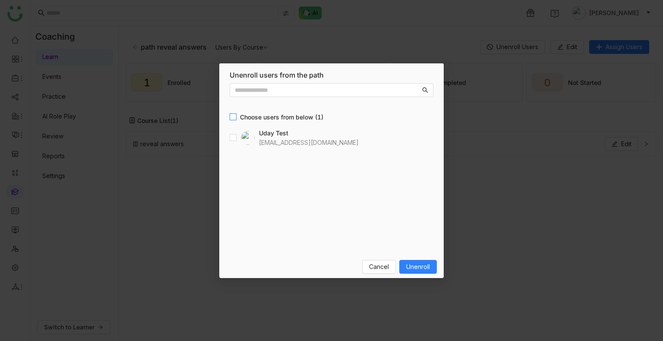
click at [237, 113] on span "Choose users from below (1)" at bounding box center [281, 117] width 90 height 9
click at [414, 267] on span "Unenroll" at bounding box center [418, 266] width 24 height 9
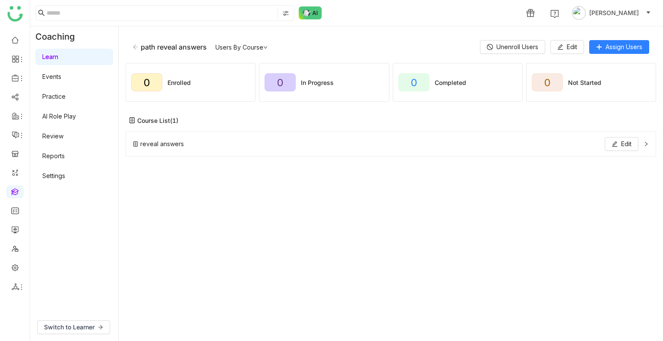
click at [132, 47] on icon at bounding box center [135, 47] width 6 height 6
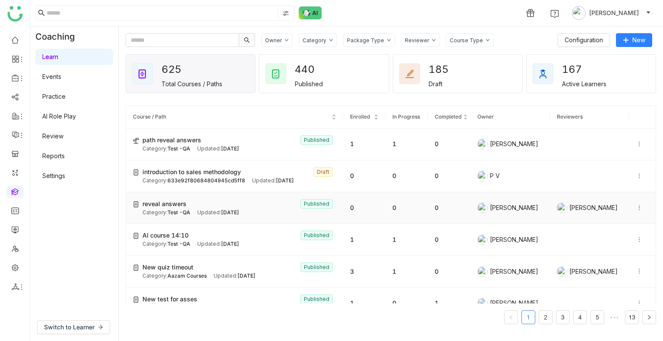
click at [183, 210] on span "Test -QA" at bounding box center [178, 212] width 23 height 6
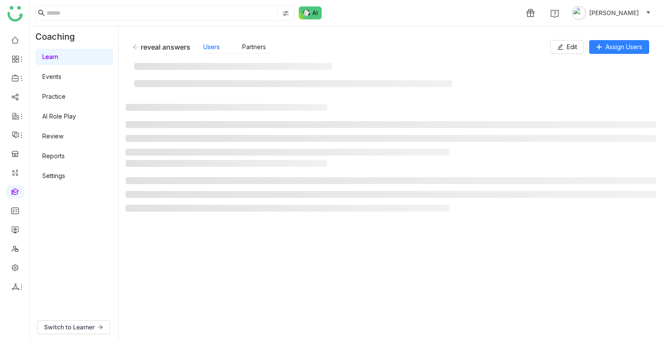
click at [175, 208] on li at bounding box center [288, 208] width 324 height 7
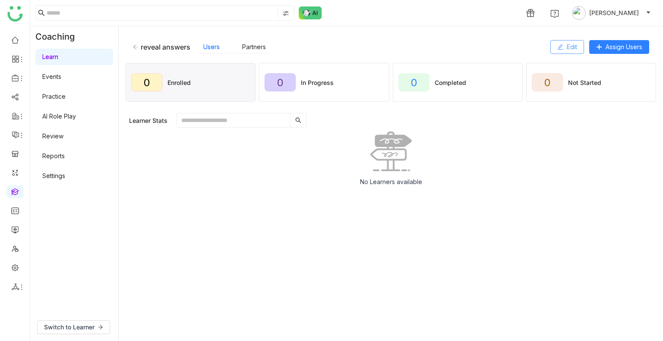
click at [564, 49] on button "Edit" at bounding box center [567, 47] width 34 height 14
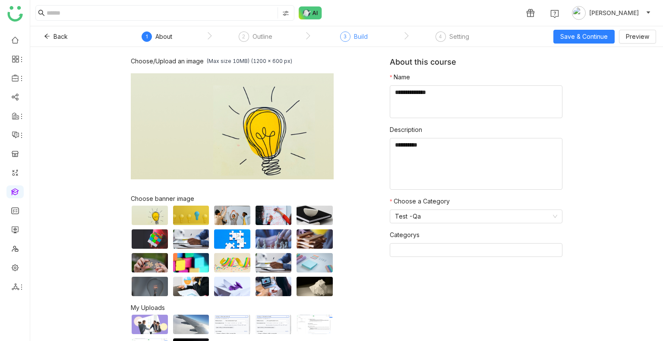
click at [349, 36] on div "3" at bounding box center [345, 36] width 10 height 10
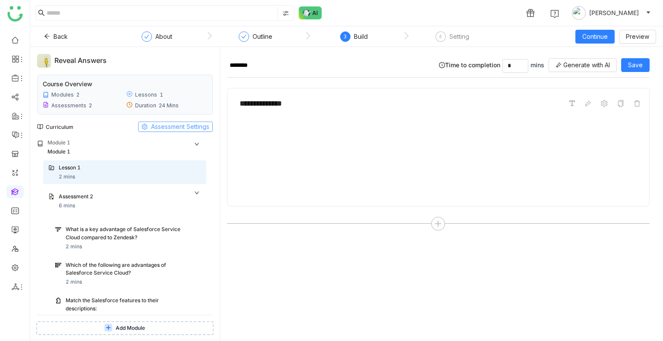
click at [186, 124] on span "Assessment Settings" at bounding box center [180, 126] width 58 height 9
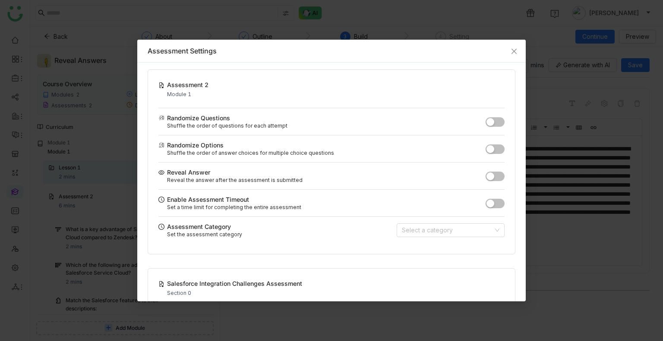
click at [490, 205] on button "button" at bounding box center [494, 203] width 19 height 9
click at [447, 202] on input "*" at bounding box center [455, 203] width 26 height 14
type input "*"
click at [509, 53] on span "Close" at bounding box center [513, 51] width 23 height 23
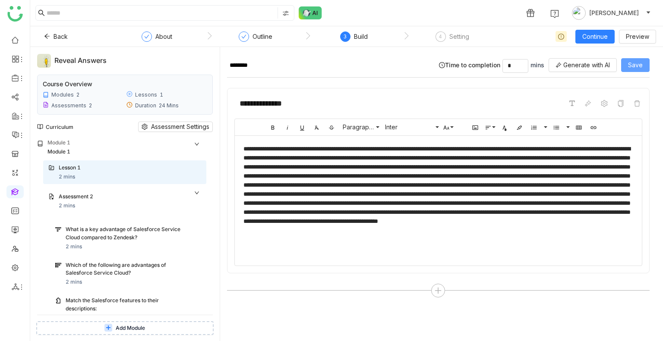
click at [628, 62] on span "Save" at bounding box center [635, 64] width 15 height 9
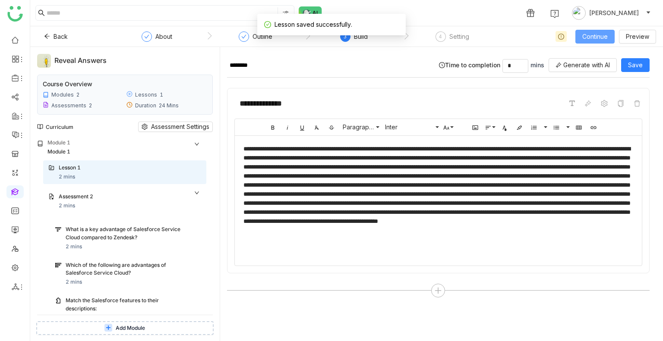
click at [590, 32] on span "Continue" at bounding box center [594, 36] width 25 height 9
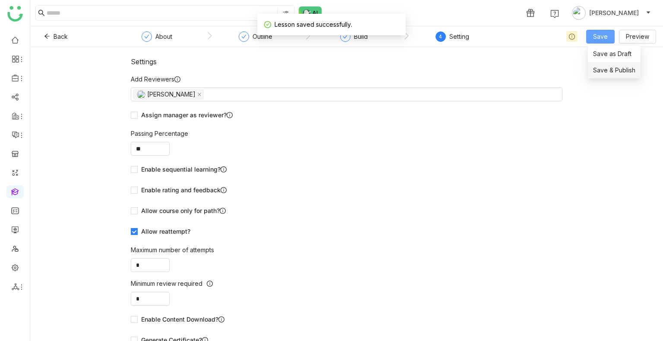
drag, startPoint x: 590, startPoint y: 37, endPoint x: 608, endPoint y: 66, distance: 34.3
click at [608, 66] on body "1 Uday Bhanu Back About Outline Build 4 Setting Save Preview Settings Add Revie…" at bounding box center [331, 170] width 663 height 341
click at [608, 66] on div "Settings Add Reviewers Uday Bhanu Assign manager as reviewer? Passing Percentag…" at bounding box center [346, 194] width 632 height 294
click at [598, 39] on span "Save" at bounding box center [600, 36] width 15 height 9
click at [601, 63] on li "Save & Publish" at bounding box center [614, 70] width 53 height 16
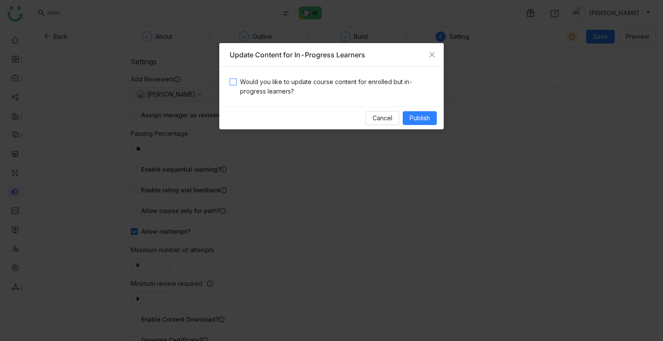
click at [337, 78] on span "Would you like to update course content for enrolled but in-progress learners?" at bounding box center [334, 86] width 197 height 19
click at [418, 117] on span "Publish" at bounding box center [419, 117] width 20 height 9
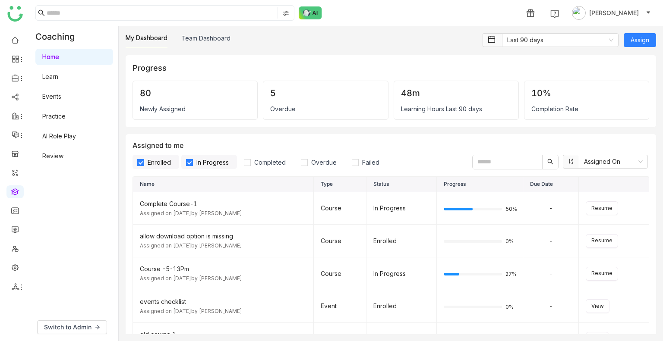
click at [58, 75] on link "Learn" at bounding box center [50, 76] width 16 height 7
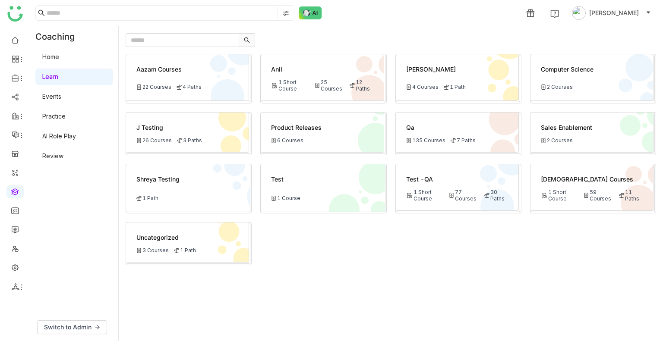
click at [85, 319] on div "Switch to Admin" at bounding box center [74, 328] width 88 height 28
click at [85, 323] on span "Switch to Admin" at bounding box center [67, 327] width 47 height 9
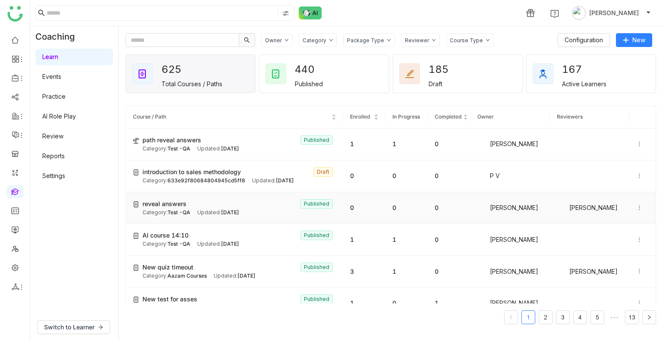
click at [211, 209] on div "Updated: Aug 21, 2025" at bounding box center [218, 213] width 42 height 8
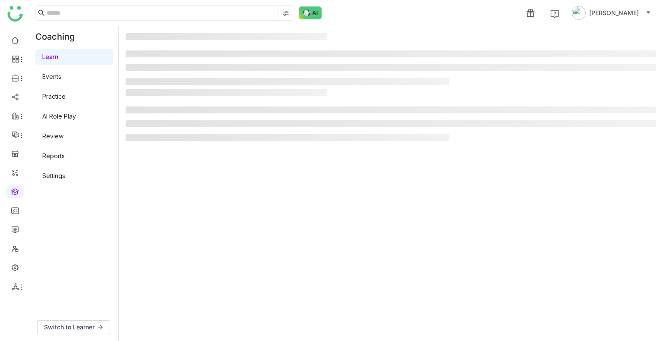
click at [211, 209] on gtmb-manage-detail-wrapper at bounding box center [391, 183] width 530 height 301
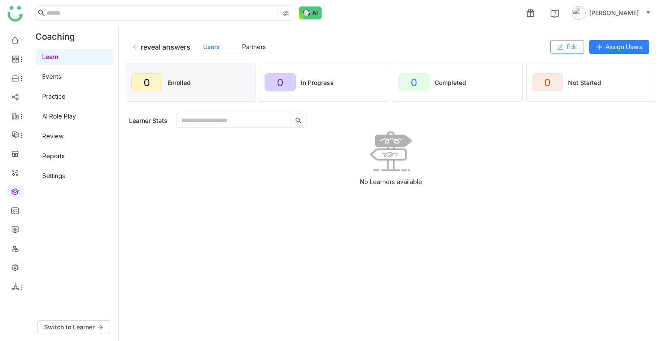
click at [567, 52] on button "Edit" at bounding box center [567, 47] width 34 height 14
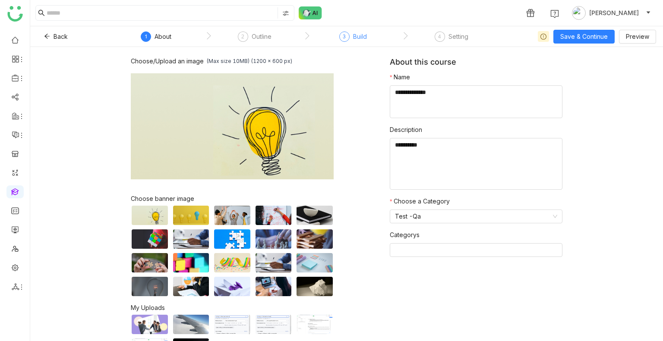
click at [356, 43] on div "3 Build" at bounding box center [353, 39] width 28 height 16
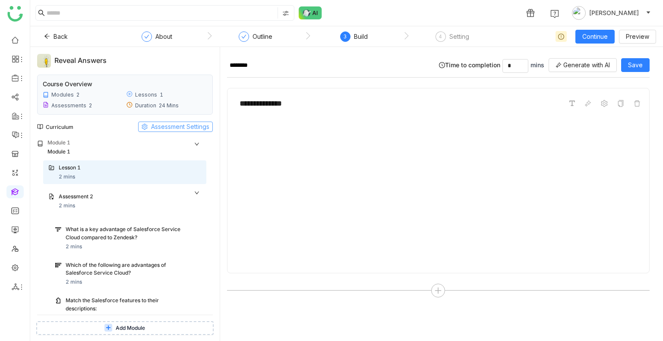
click at [192, 127] on span "Assessment Settings" at bounding box center [180, 126] width 58 height 9
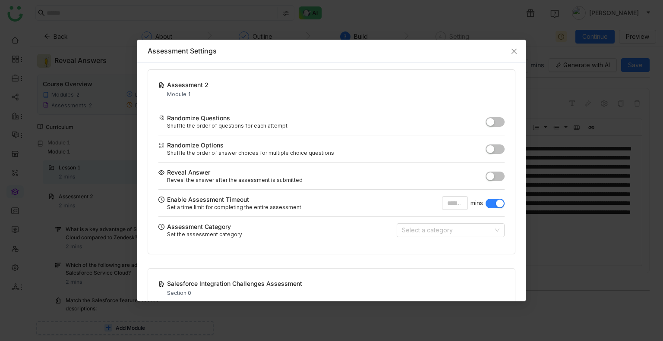
click at [486, 199] on button "button" at bounding box center [494, 203] width 19 height 9
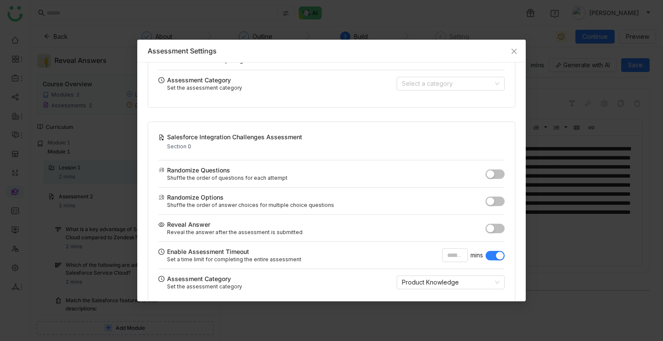
scroll to position [160, 0]
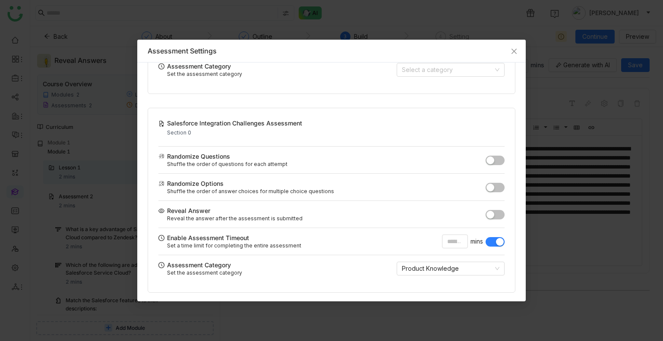
click at [486, 240] on button "button" at bounding box center [494, 241] width 19 height 9
click at [516, 49] on icon "Close" at bounding box center [513, 51] width 5 height 5
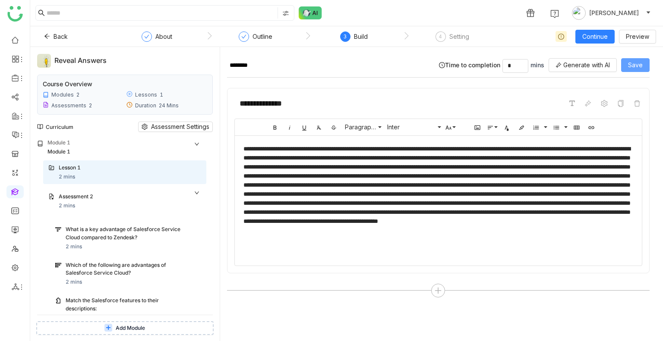
click at [631, 62] on span "Save" at bounding box center [635, 64] width 15 height 9
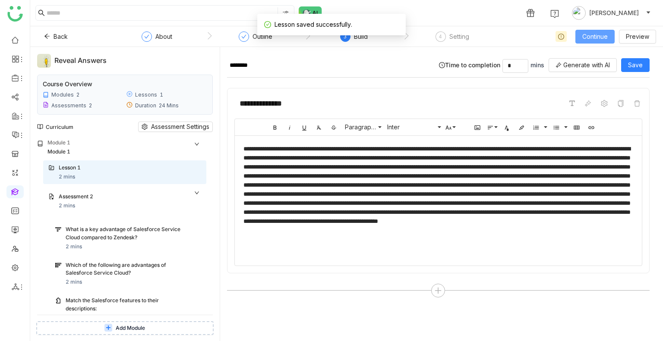
click at [601, 37] on span "Continue" at bounding box center [594, 36] width 25 height 9
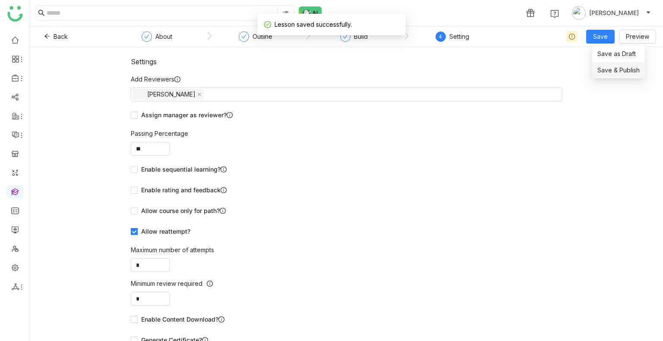
click at [613, 64] on li "Save & Publish" at bounding box center [618, 70] width 53 height 16
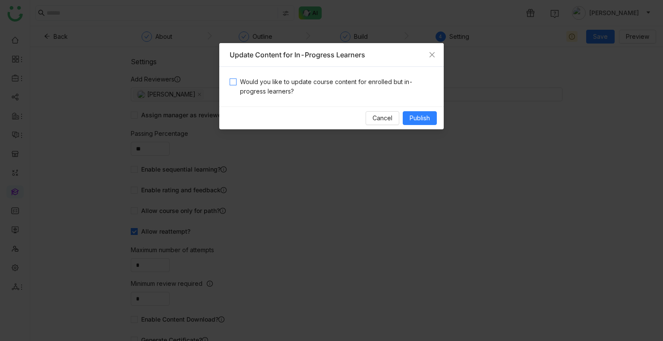
click at [317, 84] on span "Would you like to update course content for enrolled but in-progress learners?" at bounding box center [334, 86] width 197 height 19
click at [412, 110] on div "Cancel Publish" at bounding box center [331, 118] width 224 height 23
click at [421, 120] on span "Publish" at bounding box center [419, 117] width 20 height 9
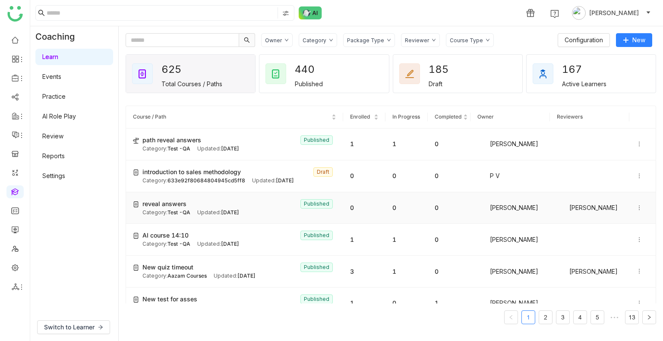
click at [173, 199] on span "reveal answers" at bounding box center [164, 203] width 44 height 9
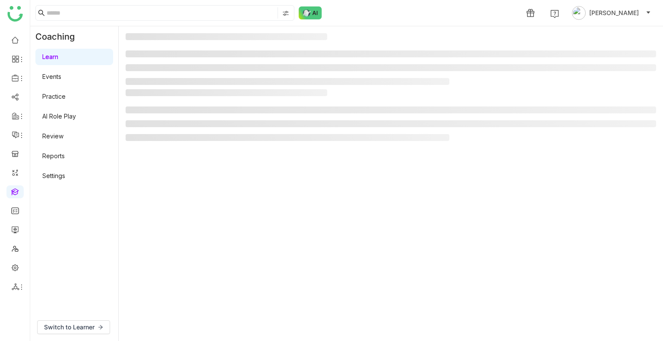
click at [173, 198] on gtmb-manage-detail-wrapper at bounding box center [391, 183] width 530 height 301
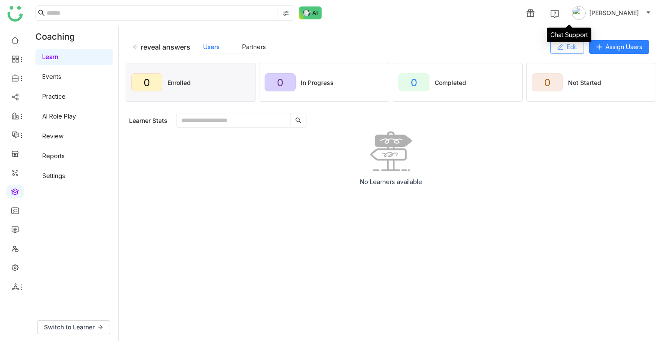
click at [555, 44] on button "Edit" at bounding box center [567, 47] width 34 height 14
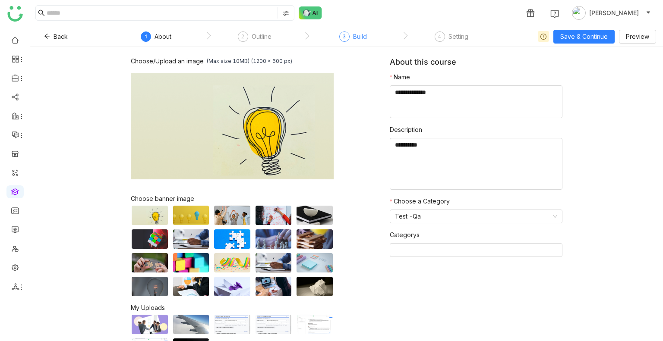
click at [342, 36] on div "3" at bounding box center [344, 36] width 10 height 10
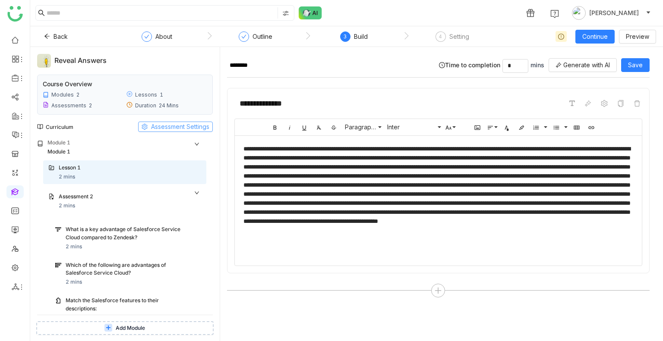
click at [181, 122] on button "Assessment Settings" at bounding box center [175, 127] width 75 height 10
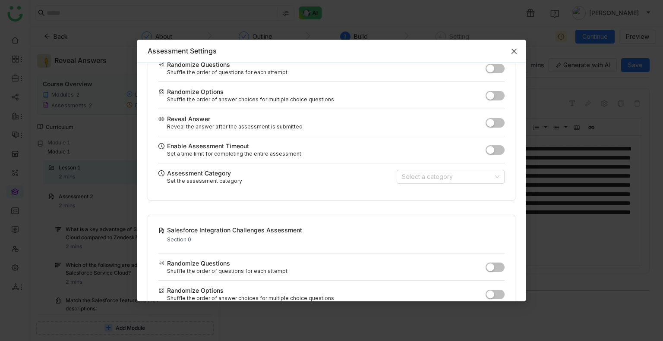
scroll to position [53, 0]
click at [509, 47] on span "Close" at bounding box center [513, 51] width 23 height 23
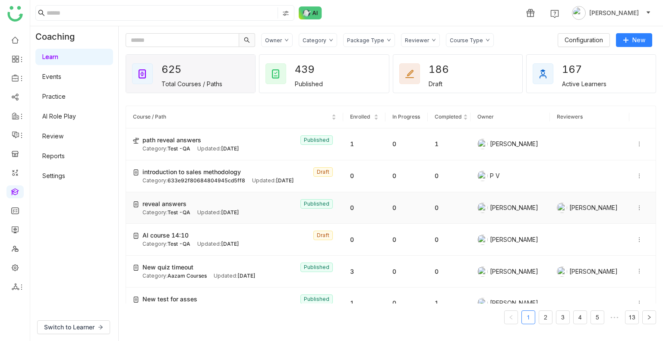
click at [170, 200] on span "reveal answers" at bounding box center [164, 203] width 44 height 9
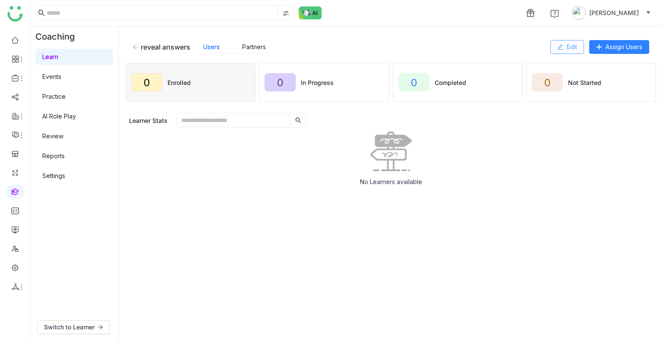
click at [559, 53] on button "Edit" at bounding box center [567, 47] width 34 height 14
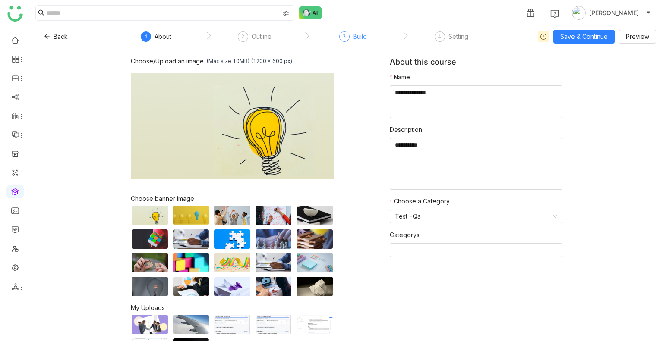
click at [347, 38] on div "3" at bounding box center [344, 36] width 10 height 10
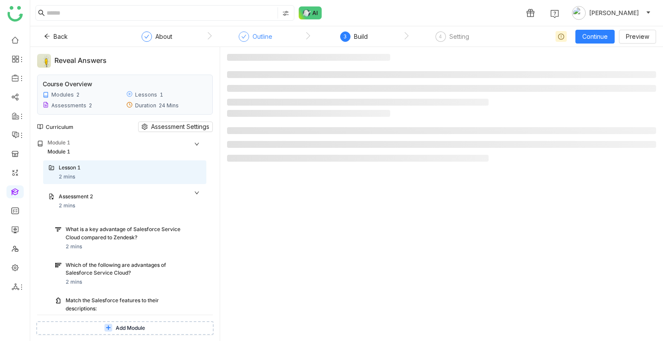
click at [254, 43] on div "Outline" at bounding box center [256, 39] width 34 height 16
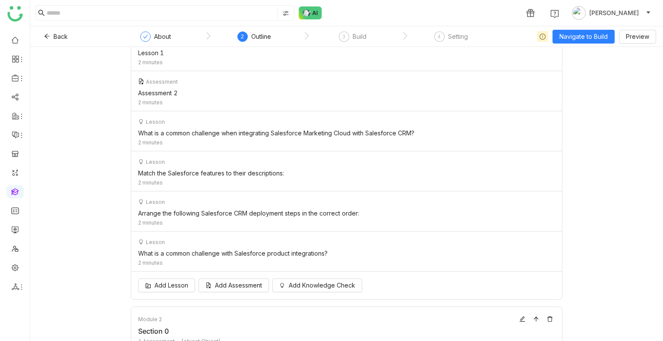
scroll to position [208, 0]
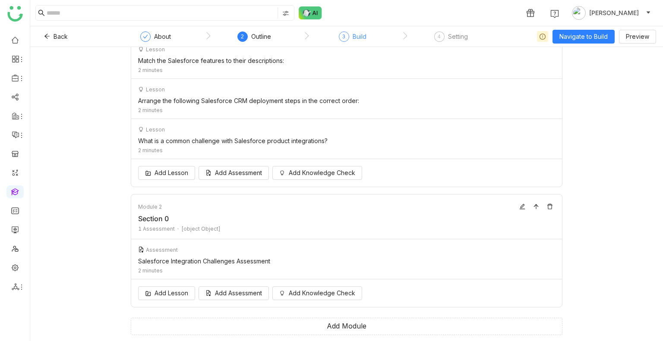
click at [354, 37] on div "Build" at bounding box center [359, 36] width 14 height 10
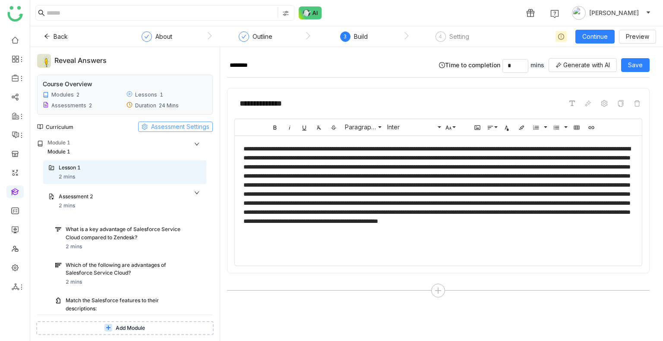
click at [184, 122] on span "Assessment Settings" at bounding box center [180, 126] width 58 height 9
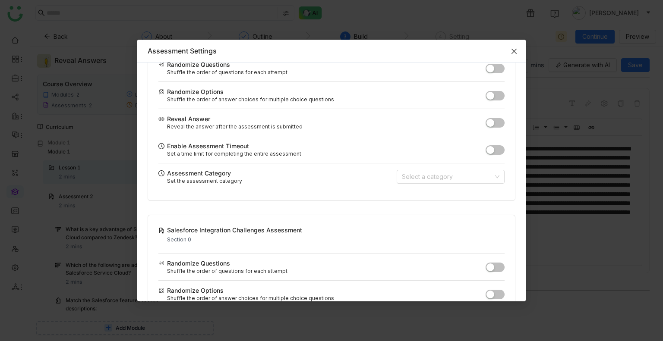
scroll to position [44, 0]
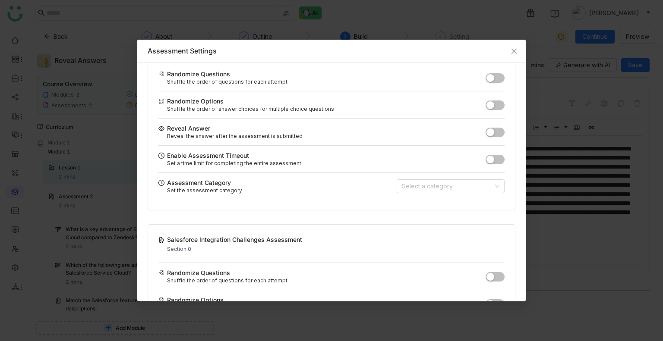
click at [487, 160] on span "button" at bounding box center [490, 160] width 8 height 8
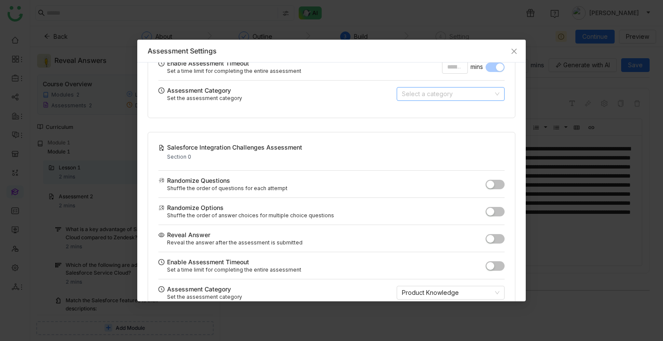
scroll to position [154, 0]
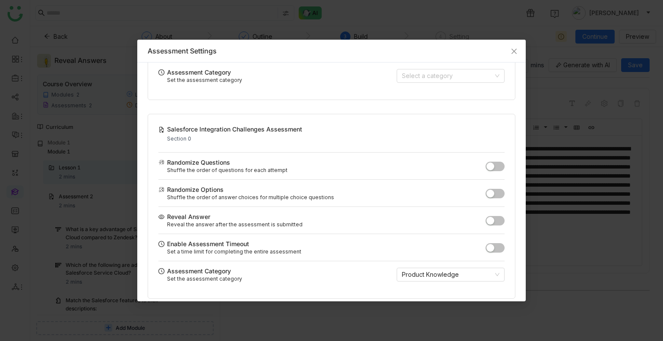
click at [487, 244] on button "button" at bounding box center [494, 247] width 19 height 9
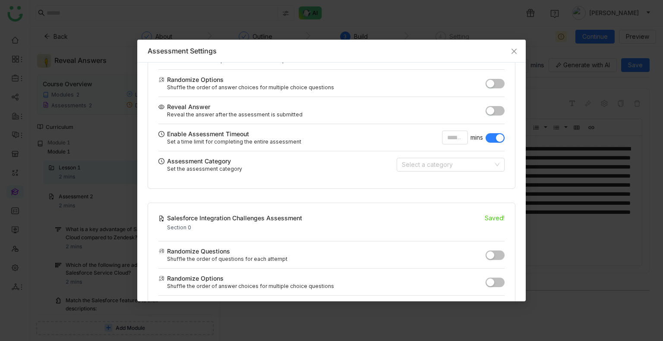
scroll to position [104, 0]
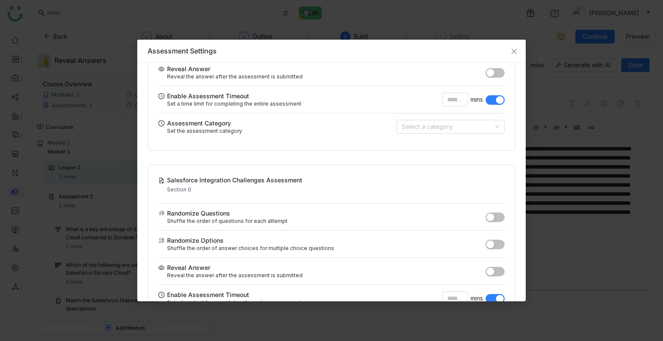
click at [496, 103] on span "button" at bounding box center [500, 100] width 8 height 8
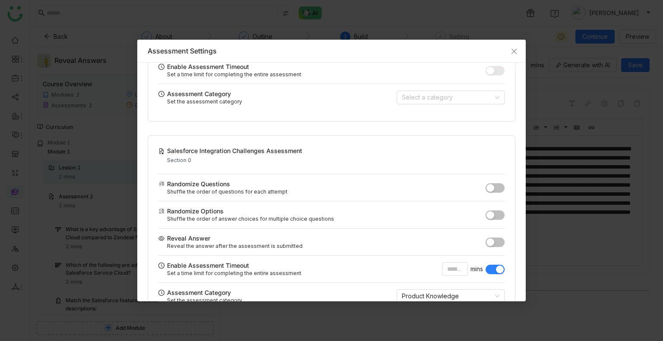
scroll to position [160, 0]
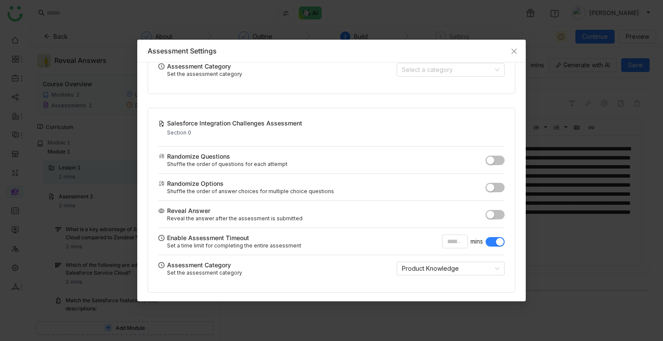
click at [486, 242] on button "button" at bounding box center [494, 241] width 19 height 9
click at [513, 48] on icon "Close" at bounding box center [513, 51] width 7 height 7
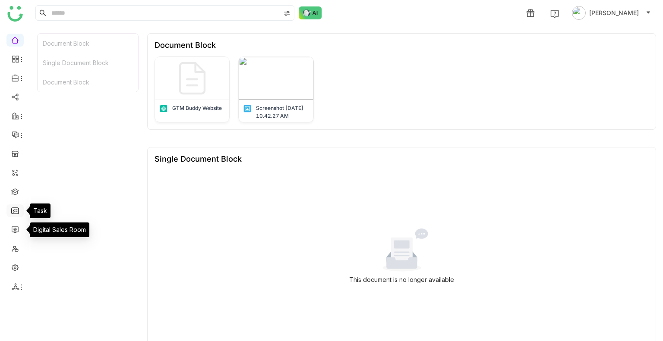
click at [15, 207] on link at bounding box center [15, 210] width 8 height 7
click at [21, 184] on ul at bounding box center [15, 164] width 30 height 272
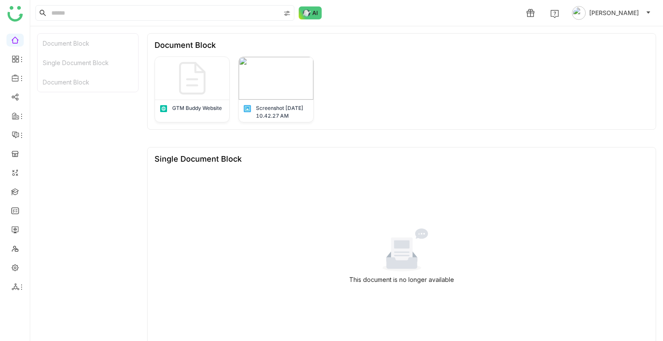
drag, startPoint x: 21, startPoint y: 184, endPoint x: 12, endPoint y: 200, distance: 18.2
click at [12, 200] on ul at bounding box center [15, 164] width 30 height 272
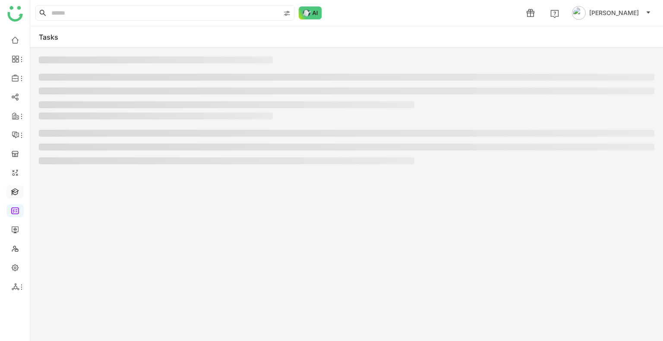
drag, startPoint x: 12, startPoint y: 200, endPoint x: 13, endPoint y: 192, distance: 7.4
click at [13, 192] on ul at bounding box center [15, 164] width 30 height 272
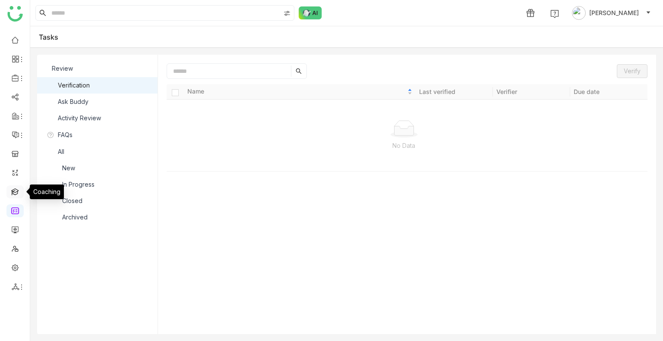
click at [13, 192] on link at bounding box center [15, 191] width 8 height 7
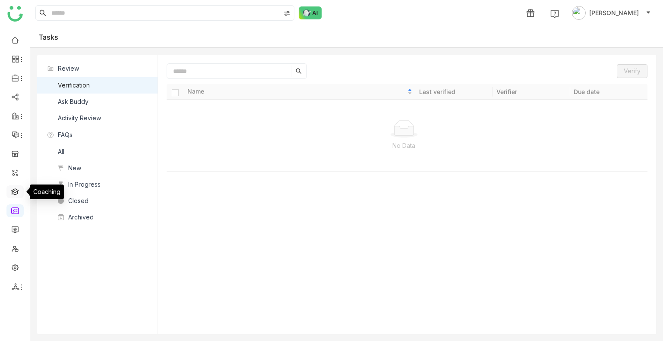
click at [13, 192] on link at bounding box center [15, 191] width 8 height 7
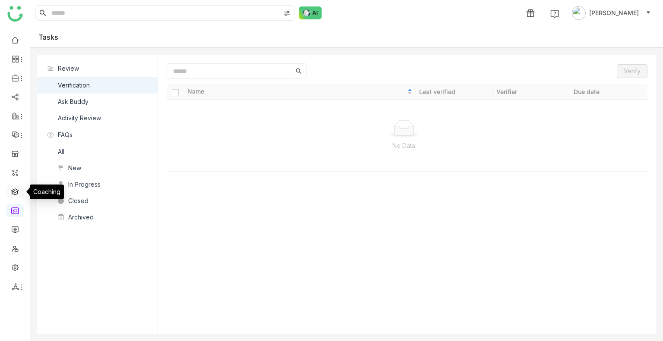
click at [13, 192] on link at bounding box center [15, 191] width 8 height 7
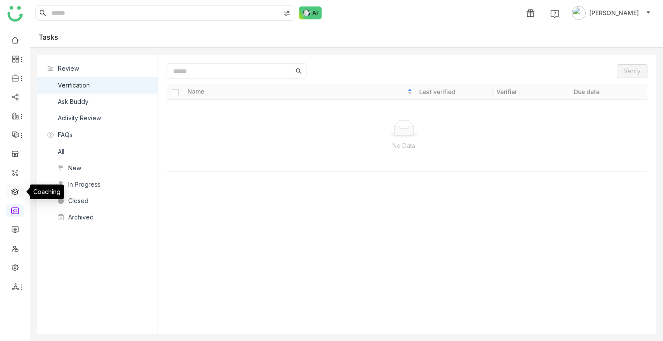
click at [13, 192] on link at bounding box center [15, 191] width 8 height 7
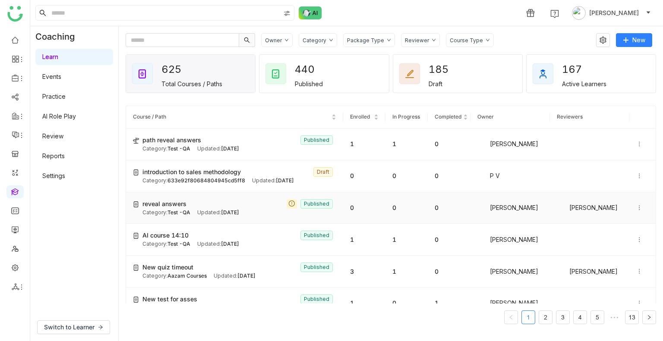
click at [210, 209] on div "Updated: Aug 21, 2025" at bounding box center [218, 213] width 42 height 8
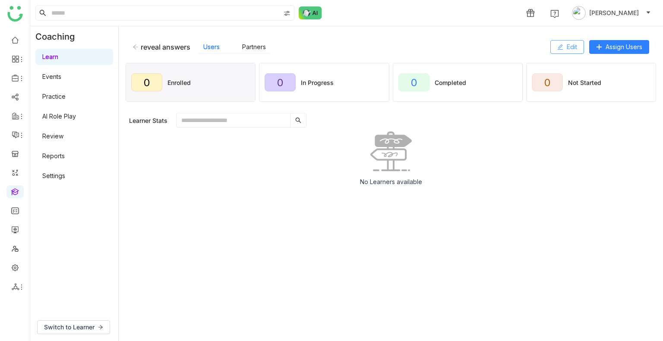
click at [566, 47] on span "Edit" at bounding box center [571, 46] width 10 height 9
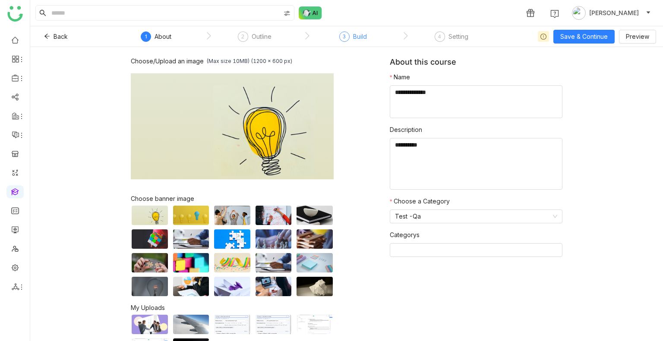
click at [352, 33] on div "3 Build" at bounding box center [353, 39] width 28 height 16
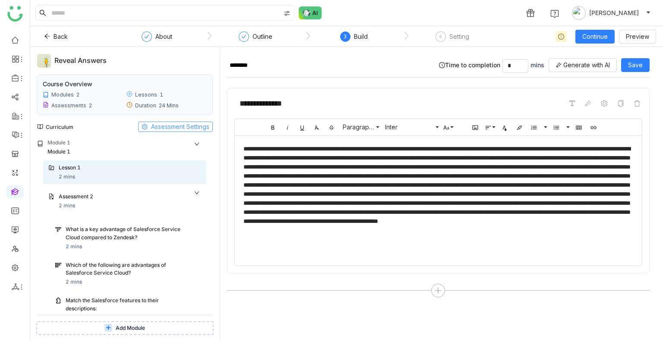
click at [166, 130] on span "Assessment Settings" at bounding box center [180, 126] width 58 height 9
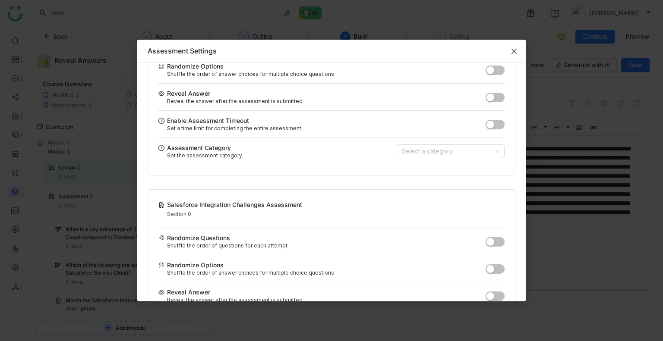
scroll to position [79, 0]
click at [486, 126] on span "button" at bounding box center [490, 124] width 8 height 8
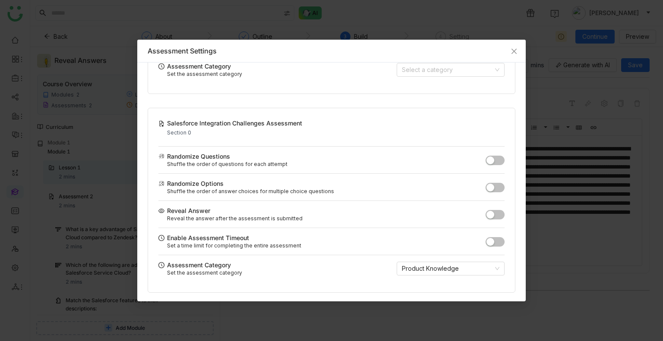
click at [490, 240] on button "button" at bounding box center [494, 241] width 19 height 9
click at [544, 96] on nz-modal-container "Assessment Settings Assessment 2 Module 1 Randomize Questions Shuffle the order…" at bounding box center [331, 170] width 663 height 341
click at [633, 63] on nz-modal-container "Assessment Settings Assessment 2 Module 1 Randomize Questions Shuffle the order…" at bounding box center [331, 170] width 663 height 341
click at [516, 47] on span "Close" at bounding box center [513, 51] width 23 height 23
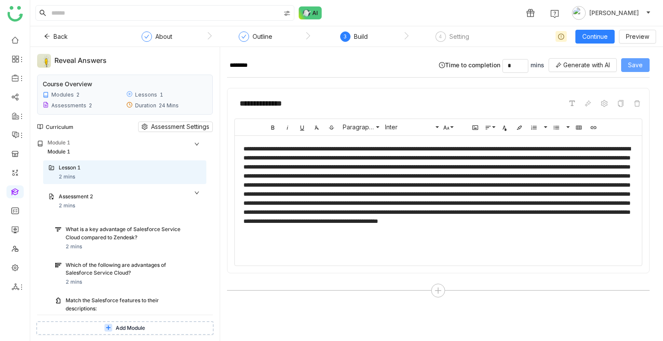
click at [631, 65] on span "Save" at bounding box center [635, 64] width 15 height 9
click at [592, 37] on span "Continue" at bounding box center [594, 36] width 25 height 9
click at [591, 37] on span "Continue" at bounding box center [594, 36] width 25 height 9
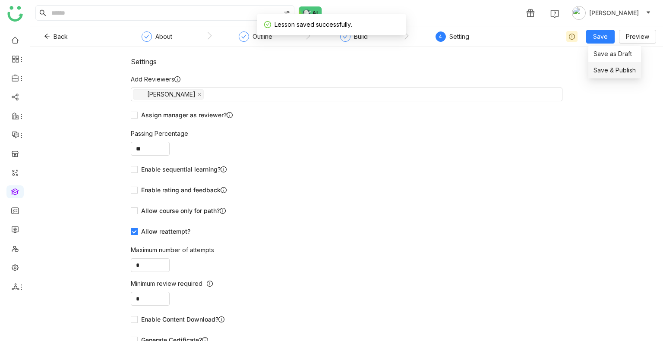
click at [602, 66] on span "Save & Publish" at bounding box center [614, 70] width 42 height 9
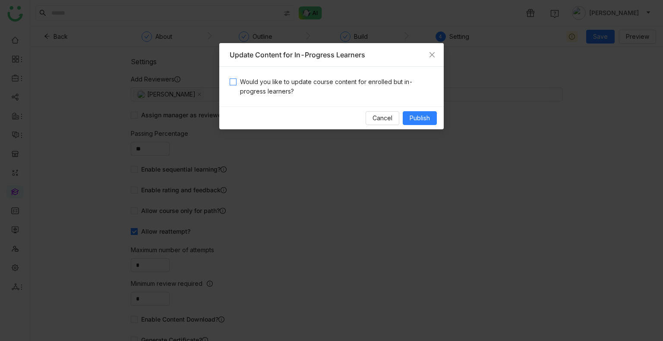
click at [302, 77] on span "Would you like to update course content for enrolled but in-progress learners?" at bounding box center [334, 86] width 197 height 19
click at [416, 116] on span "Publish" at bounding box center [419, 117] width 20 height 9
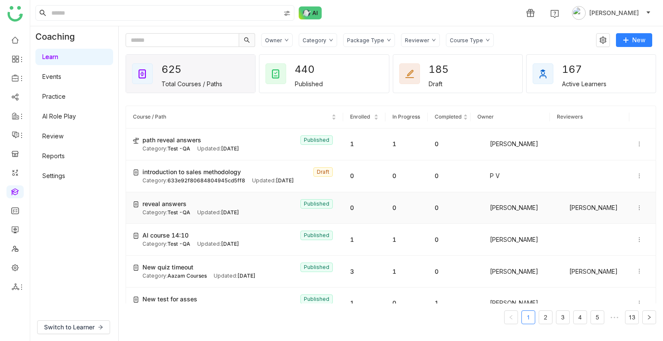
click at [170, 202] on span "reveal answers" at bounding box center [164, 203] width 44 height 9
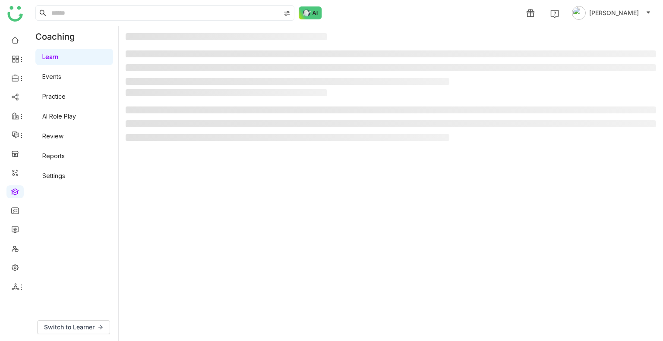
click at [170, 202] on gtmb-manage-detail-wrapper at bounding box center [391, 183] width 530 height 301
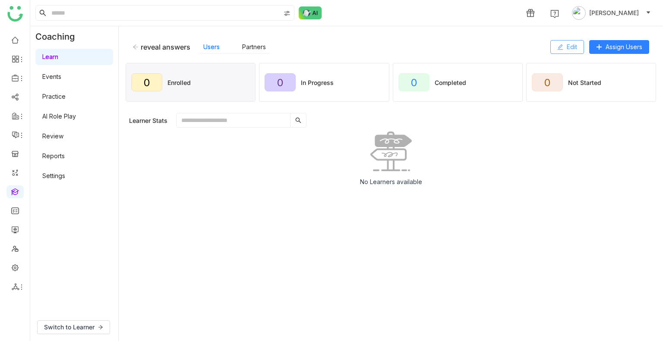
click at [559, 45] on icon at bounding box center [560, 47] width 6 height 6
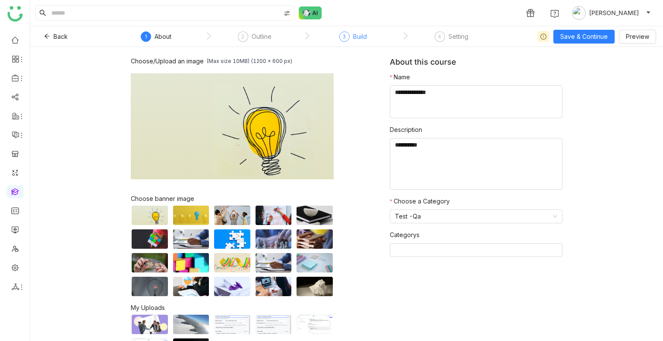
click at [366, 41] on div "3 Build" at bounding box center [353, 39] width 28 height 16
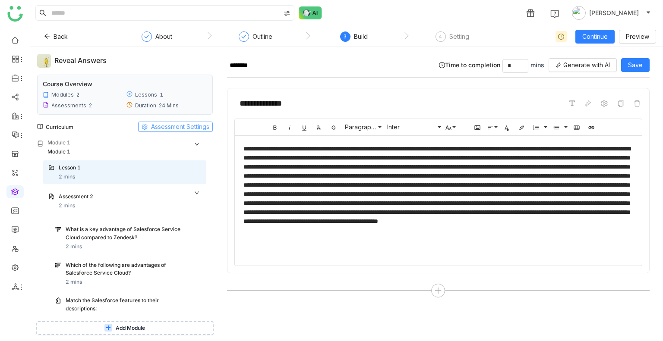
click at [191, 123] on span "Assessment Settings" at bounding box center [180, 126] width 58 height 9
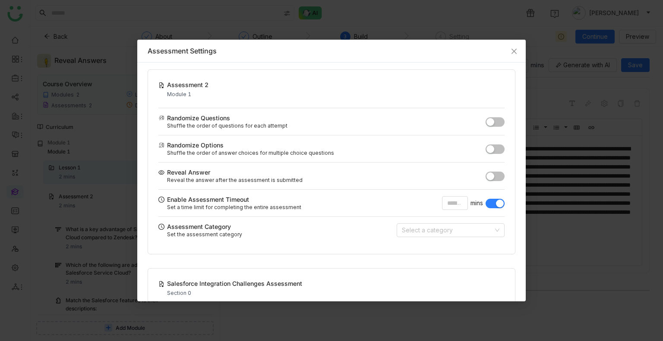
click at [486, 203] on button "button" at bounding box center [494, 203] width 19 height 9
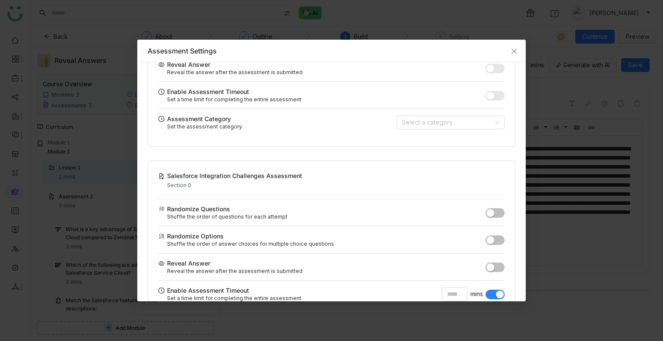
scroll to position [108, 0]
click at [488, 289] on button "button" at bounding box center [494, 293] width 19 height 9
click at [538, 94] on nz-modal-container "Assessment Settings Assessment 2 Module 1 Saved! Randomize Questions Shuffle th…" at bounding box center [331, 170] width 663 height 341
click at [511, 48] on icon "Close" at bounding box center [513, 51] width 7 height 7
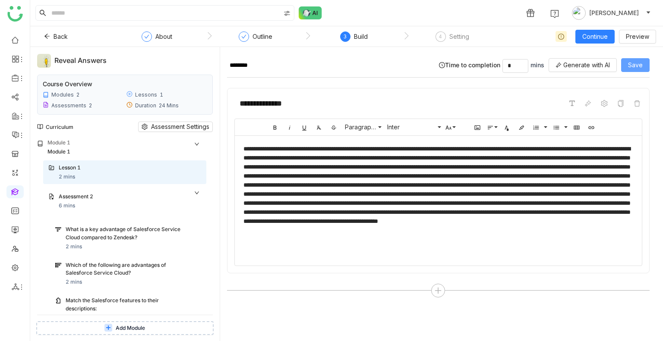
click at [635, 60] on span "Save" at bounding box center [635, 64] width 15 height 9
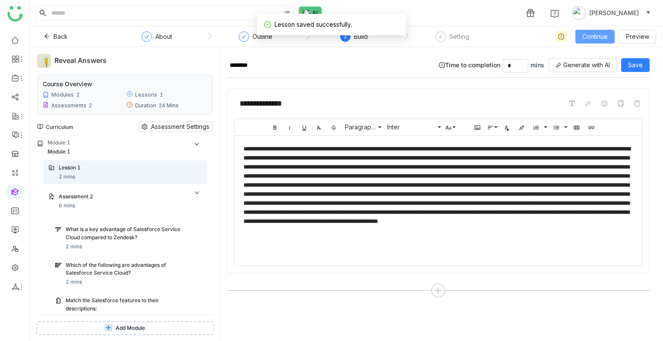
click at [594, 35] on span "Continue" at bounding box center [594, 36] width 25 height 9
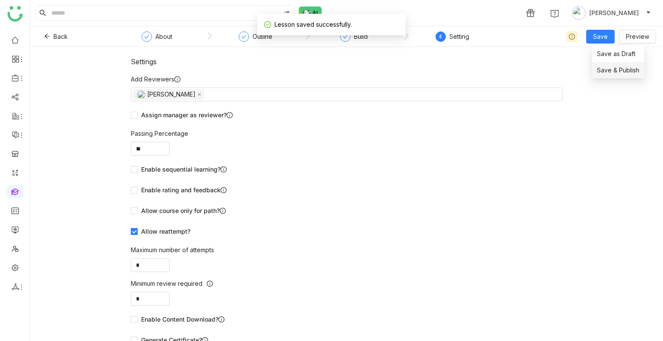
click at [610, 69] on span "Save & Publish" at bounding box center [618, 70] width 42 height 9
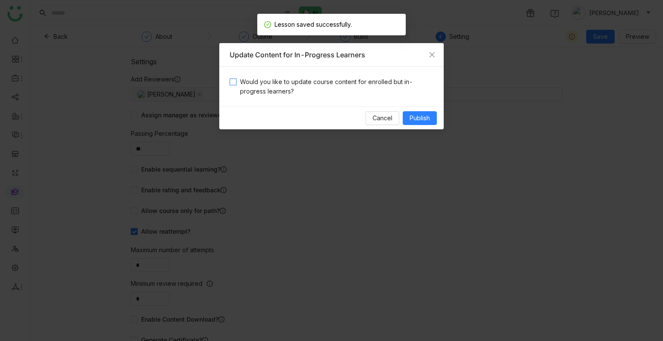
click at [376, 95] on span "Would you like to update course content for enrolled but in-progress learners?" at bounding box center [334, 86] width 197 height 19
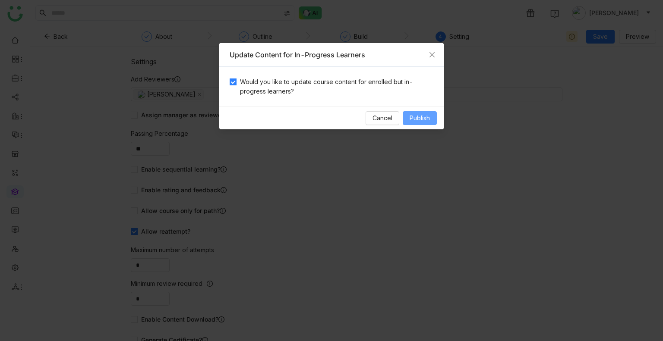
click at [428, 122] on span "Publish" at bounding box center [419, 117] width 20 height 9
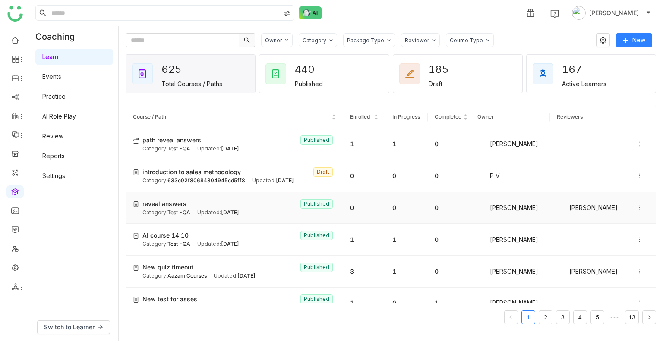
click at [184, 211] on span "Test -QA" at bounding box center [178, 212] width 23 height 6
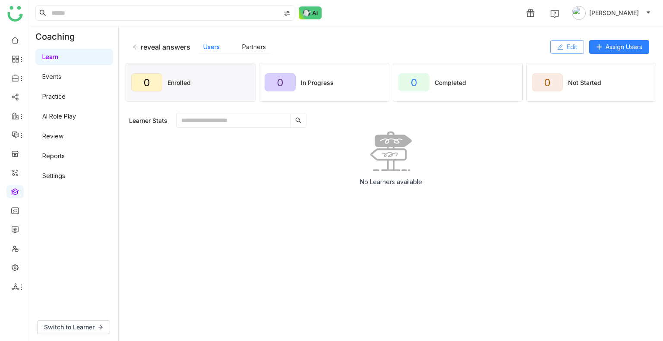
click at [568, 47] on span "Edit" at bounding box center [571, 46] width 10 height 9
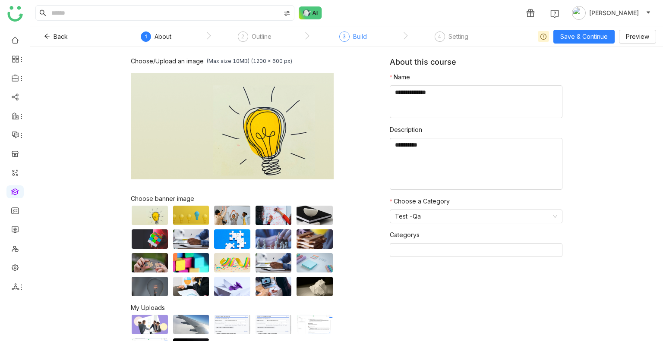
click at [357, 41] on div "Build" at bounding box center [360, 36] width 14 height 10
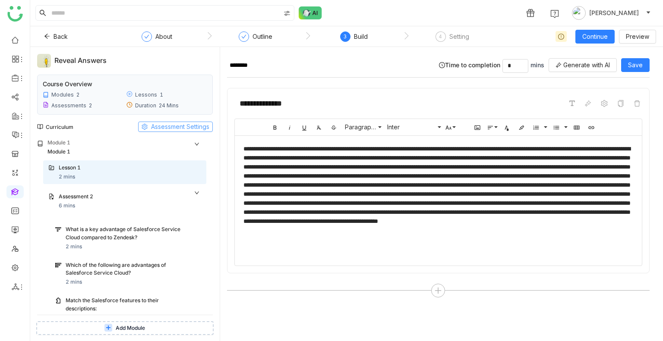
click at [193, 124] on span "Assessment Settings" at bounding box center [180, 126] width 58 height 9
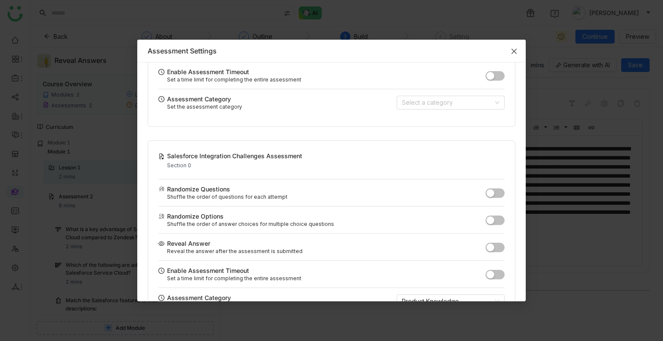
scroll to position [128, 0]
click at [488, 79] on button "button" at bounding box center [494, 75] width 19 height 9
click at [486, 276] on span "button" at bounding box center [490, 275] width 8 height 8
click at [444, 75] on input "*" at bounding box center [455, 76] width 26 height 14
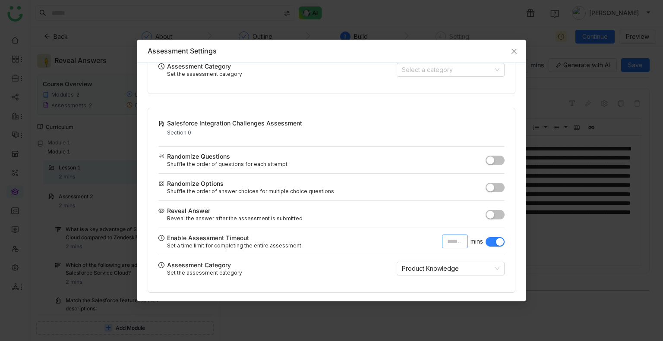
type input "*"
click at [449, 247] on input "*" at bounding box center [455, 242] width 26 height 14
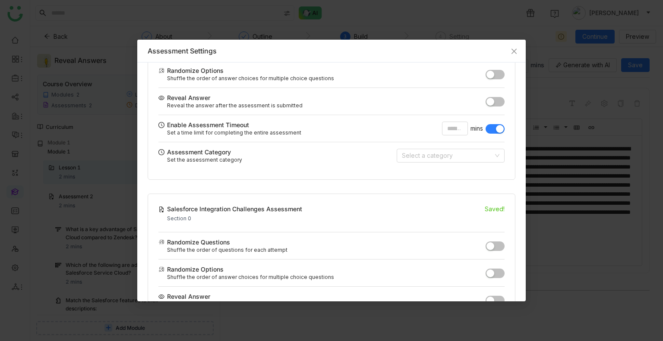
scroll to position [73, 0]
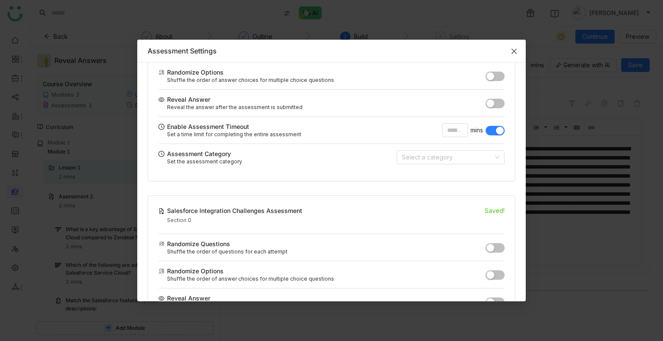
type input "*"
click at [512, 52] on icon "Close" at bounding box center [513, 51] width 7 height 7
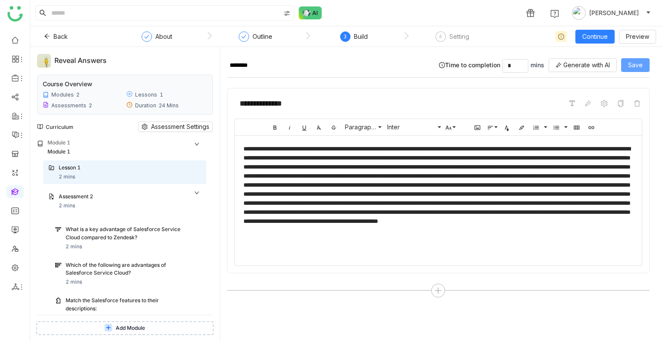
click at [637, 63] on span "Save" at bounding box center [635, 64] width 15 height 9
click at [601, 35] on span "Continue" at bounding box center [594, 36] width 25 height 9
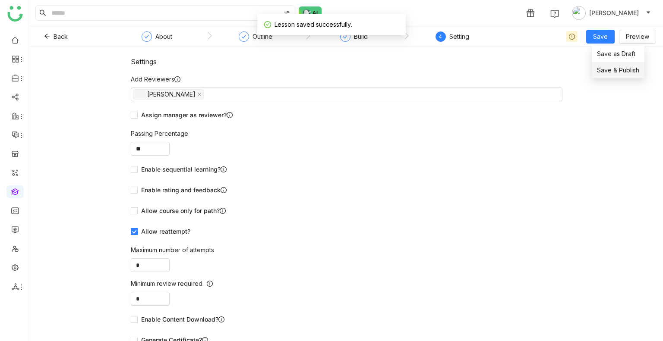
click at [609, 71] on span "Save & Publish" at bounding box center [618, 70] width 42 height 9
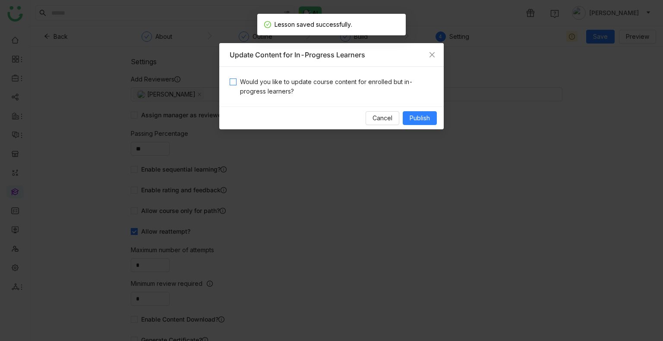
click at [379, 82] on span "Would you like to update course content for enrolled but in-progress learners?" at bounding box center [334, 86] width 197 height 19
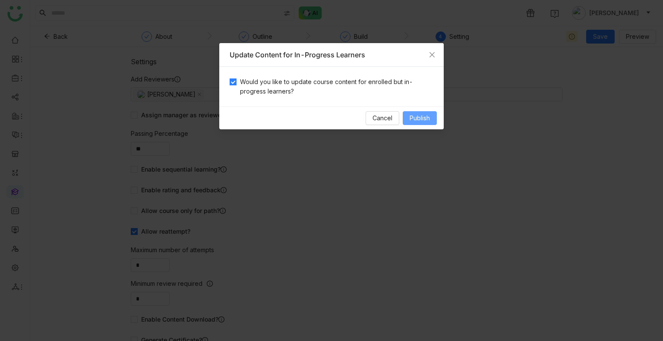
click at [424, 115] on span "Publish" at bounding box center [419, 117] width 20 height 9
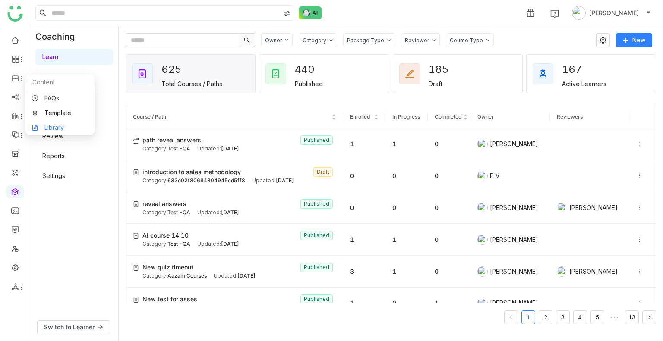
click at [71, 126] on link "Library" at bounding box center [60, 128] width 56 height 6
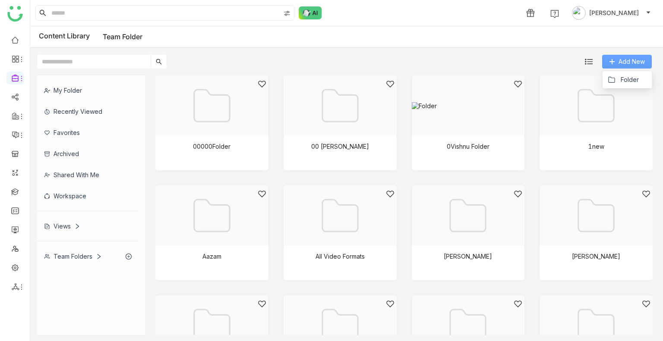
click at [619, 60] on span "Add New" at bounding box center [631, 61] width 26 height 9
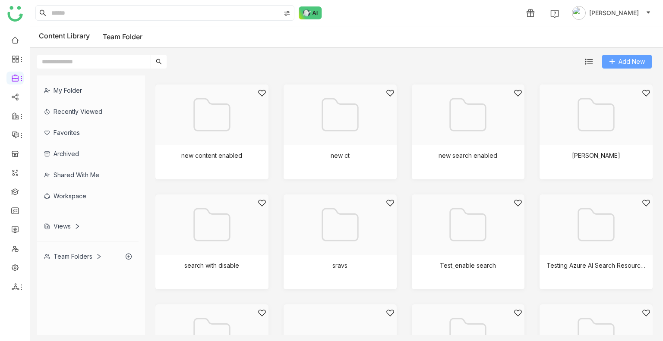
scroll to position [508, 0]
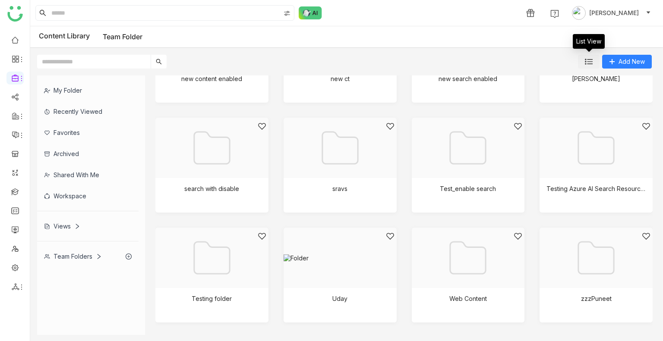
click at [589, 63] on img at bounding box center [589, 62] width 8 height 8
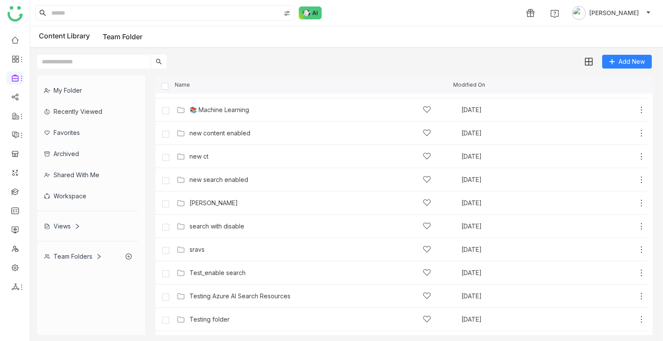
scroll to position [410, 0]
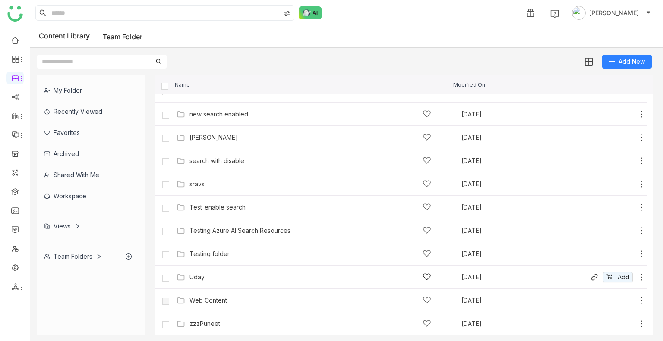
click at [216, 270] on div "Uday Aug 18, 2025 Add" at bounding box center [409, 276] width 471 height 13
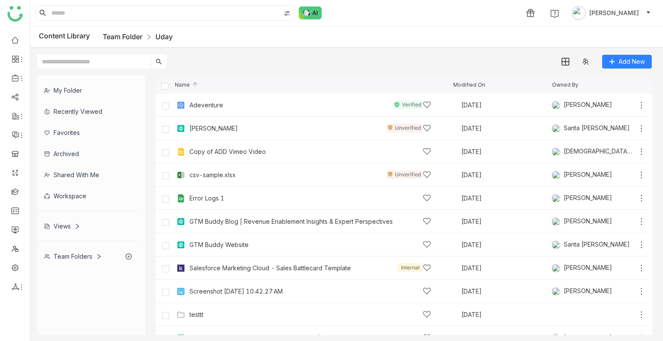
click at [126, 38] on link "Team Folder" at bounding box center [123, 36] width 40 height 9
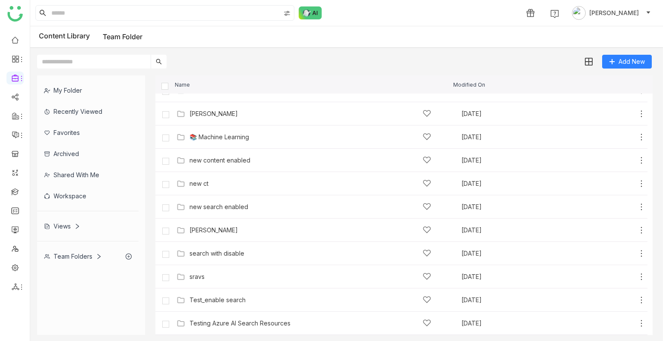
scroll to position [410, 0]
click at [221, 260] on div "Testing folder Aug 16, 2025 Add" at bounding box center [401, 253] width 492 height 23
click at [216, 256] on div "Testing folder" at bounding box center [209, 254] width 40 height 7
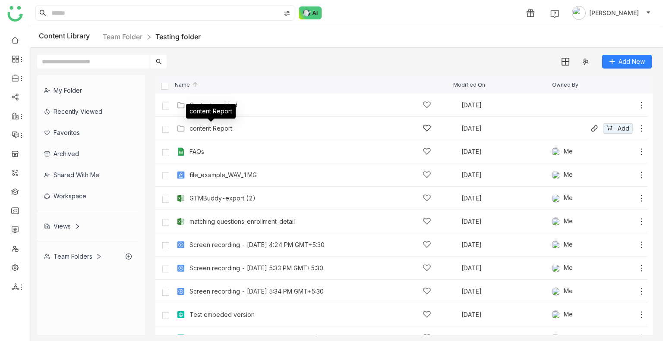
click at [220, 129] on div "content Report" at bounding box center [210, 128] width 43 height 7
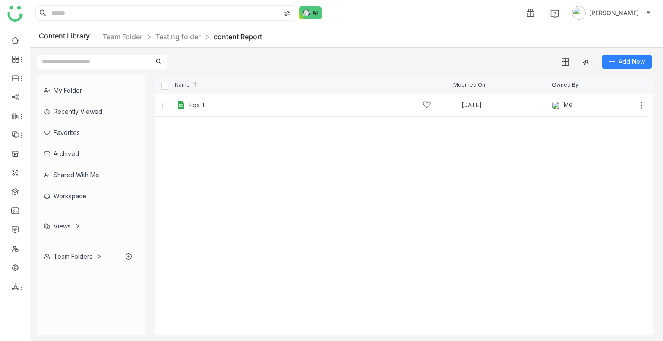
click at [564, 192] on cdk-virtual-scroll-viewport "Fqa 1 Aug 1, 2025 Me Add" at bounding box center [403, 215] width 497 height 242
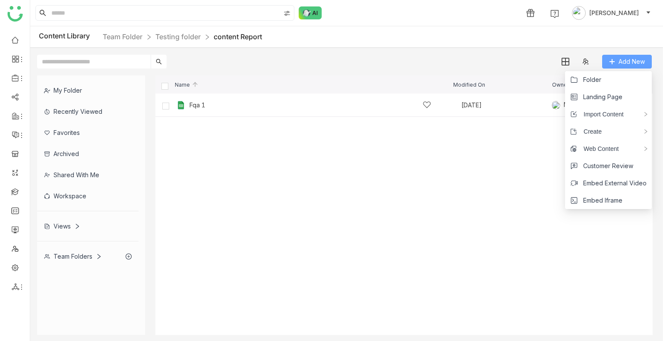
click at [618, 57] on span "Add New" at bounding box center [631, 61] width 26 height 9
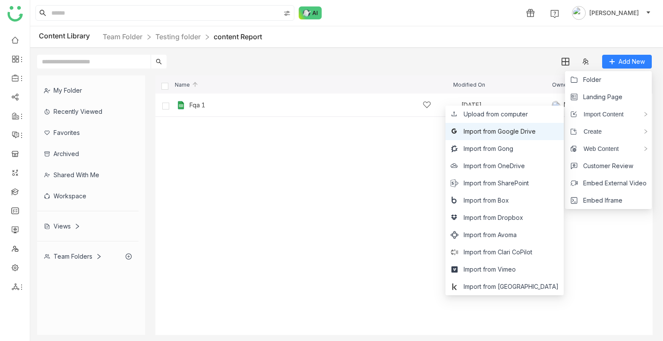
click at [526, 132] on span "Import from Google Drive" at bounding box center [499, 131] width 72 height 9
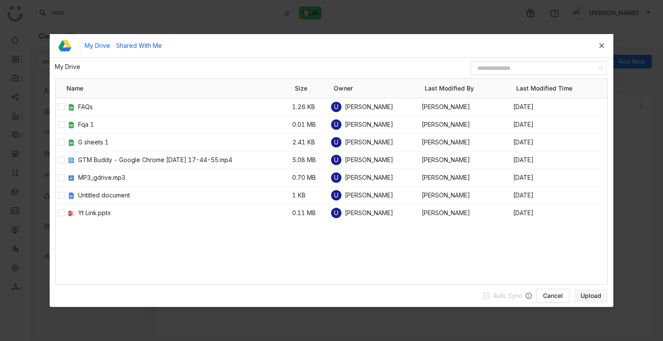
click at [133, 48] on button "Shared With Me" at bounding box center [139, 45] width 46 height 9
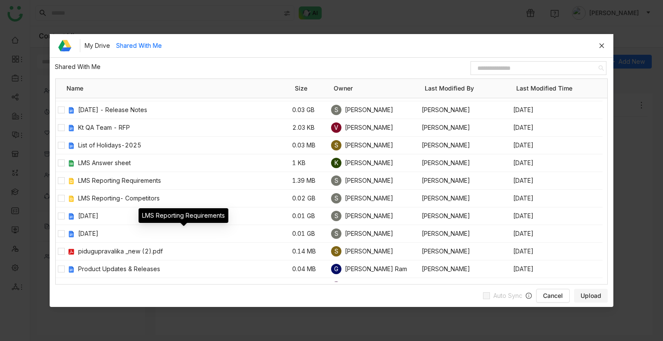
scroll to position [301, 0]
click at [499, 65] on input at bounding box center [534, 68] width 125 height 11
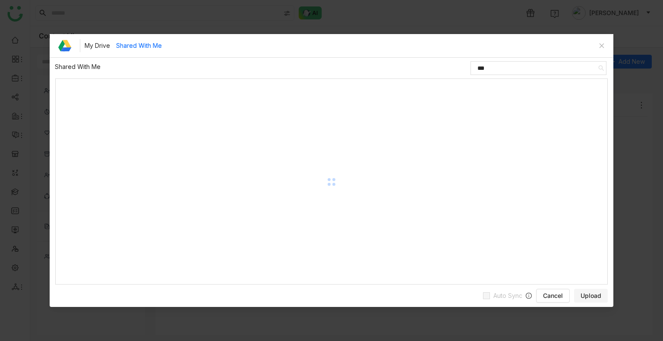
scroll to position [0, 0]
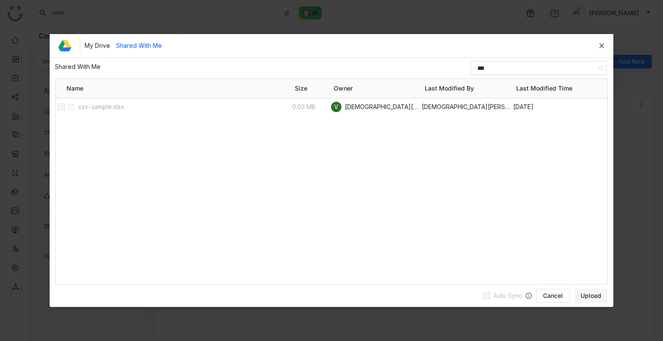
type input "***"
click at [342, 106] on span "V Vishnu Vardhan" at bounding box center [376, 107] width 90 height 10
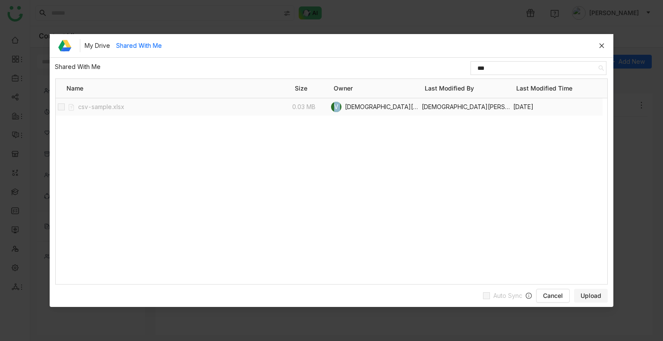
click at [342, 106] on span "V Vishnu Vardhan" at bounding box center [376, 107] width 90 height 10
click at [500, 67] on input "***" at bounding box center [534, 68] width 125 height 11
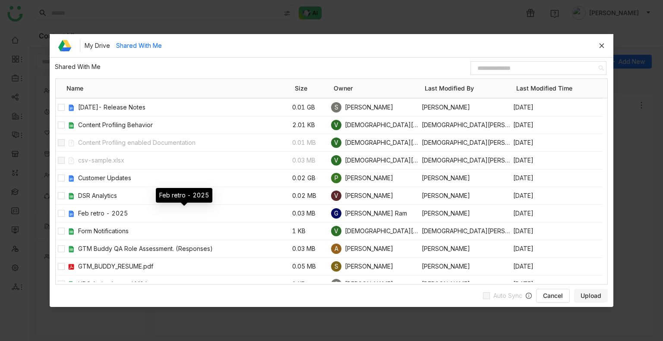
scroll to position [124, 0]
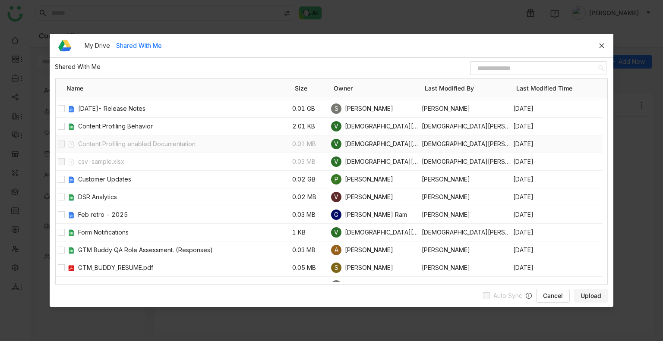
click at [132, 145] on div "Content Profiling enabled Documentation" at bounding box center [179, 143] width 226 height 17
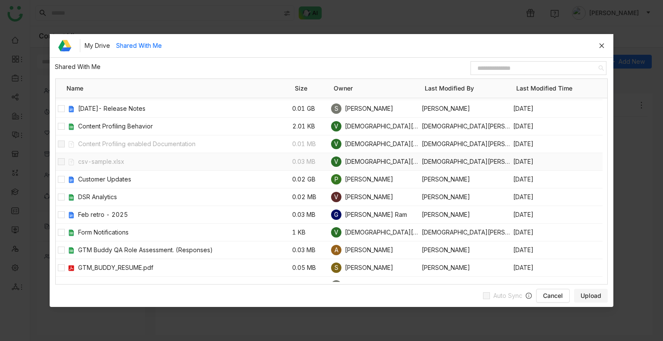
click at [94, 157] on div "csv-sample.xlsx" at bounding box center [179, 161] width 226 height 17
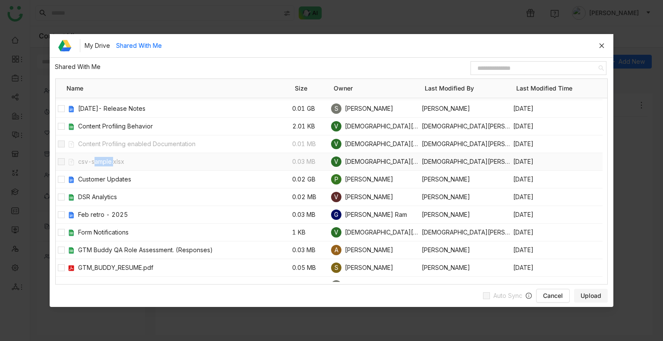
click at [94, 157] on div "csv-sample.xlsx" at bounding box center [179, 161] width 226 height 17
click at [604, 50] on div at bounding box center [601, 46] width 6 height 20
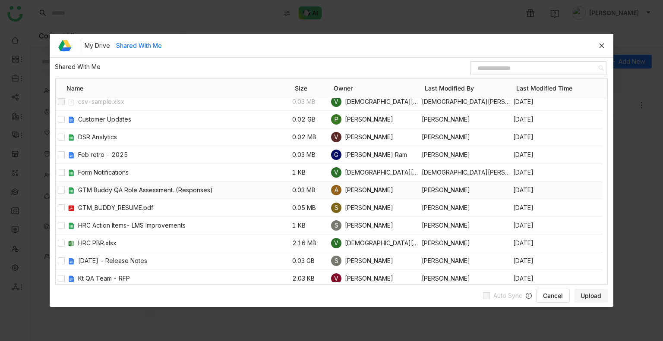
scroll to position [170, 0]
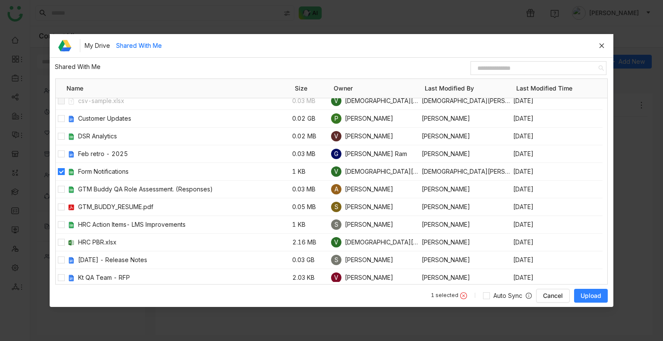
click at [584, 296] on span "Upload" at bounding box center [590, 296] width 21 height 9
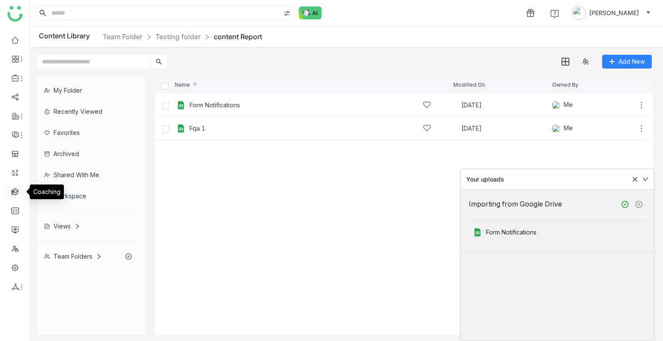
click at [11, 195] on link at bounding box center [15, 191] width 8 height 7
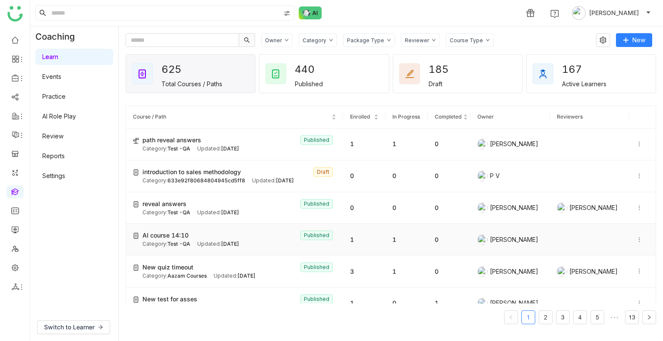
click at [191, 236] on div "AI course 14:10 Published" at bounding box center [239, 235] width 194 height 9
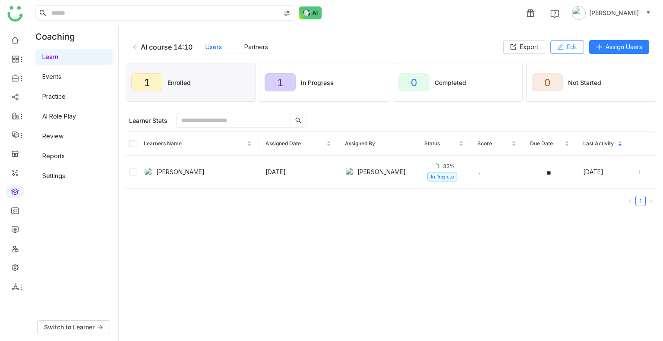
click at [554, 48] on button "Edit" at bounding box center [567, 47] width 34 height 14
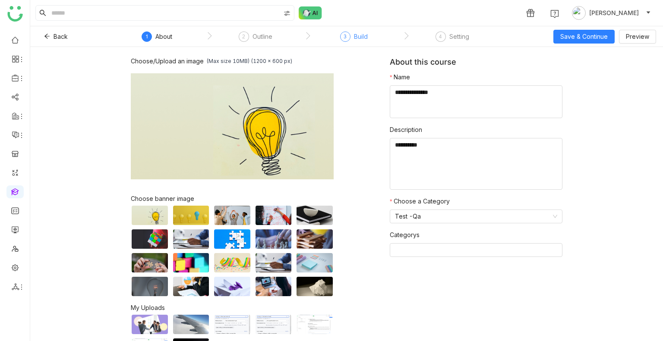
click at [355, 41] on div "Build" at bounding box center [361, 36] width 14 height 10
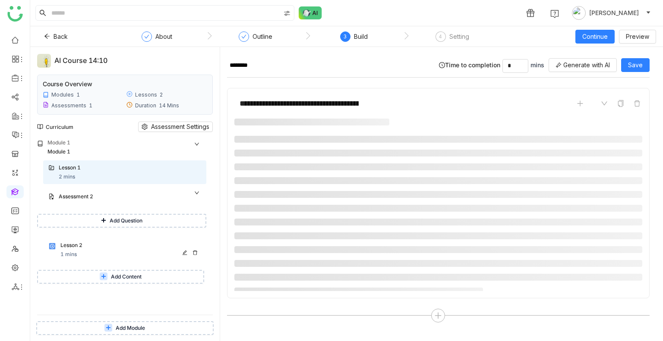
click at [86, 245] on div "Lesson 2" at bounding box center [122, 246] width 124 height 8
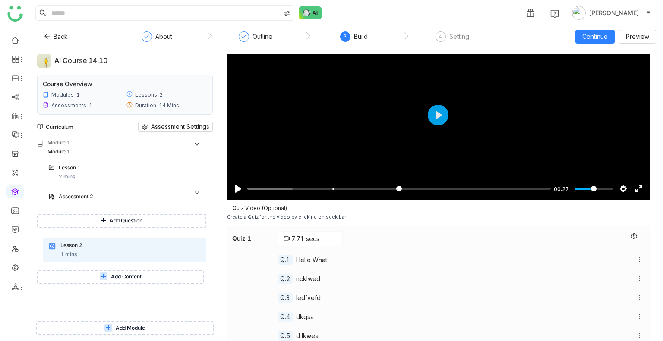
scroll to position [104, 0]
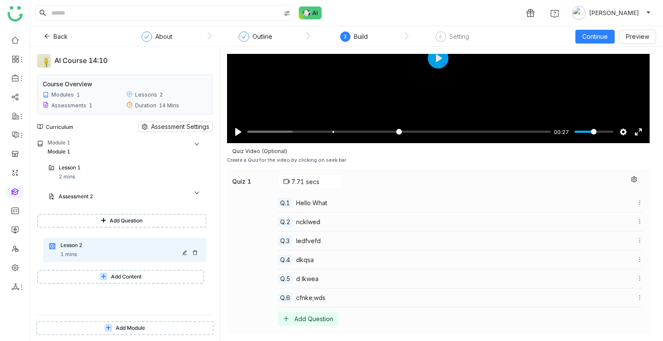
click at [183, 252] on icon at bounding box center [184, 252] width 5 height 5
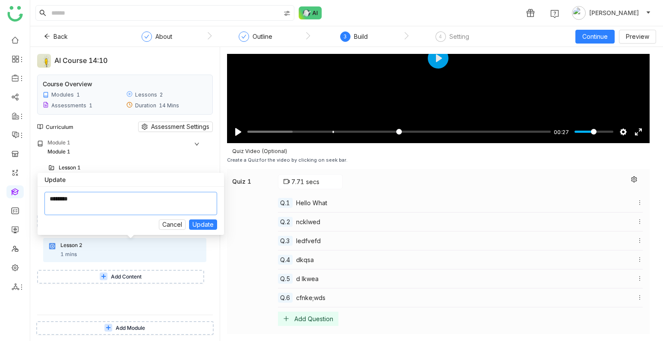
click at [120, 205] on textarea at bounding box center [130, 203] width 173 height 23
click at [87, 201] on textarea at bounding box center [130, 203] width 173 height 23
type textarea "**********"
click at [202, 226] on span "Update" at bounding box center [202, 224] width 21 height 9
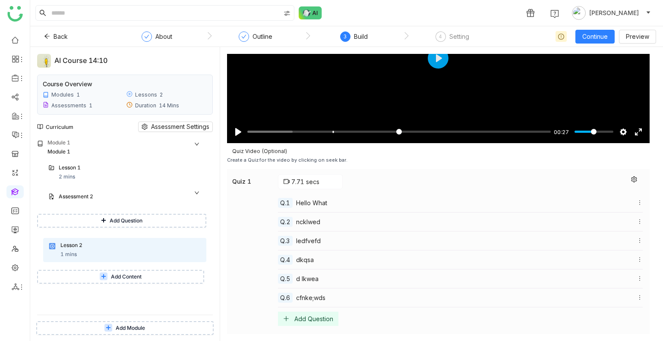
type input "**********"
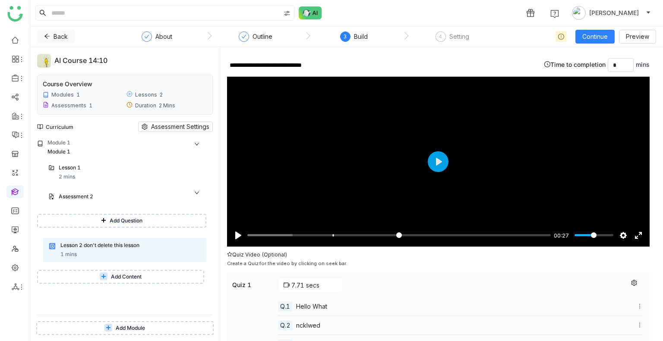
click at [57, 39] on span "Back" at bounding box center [60, 36] width 14 height 9
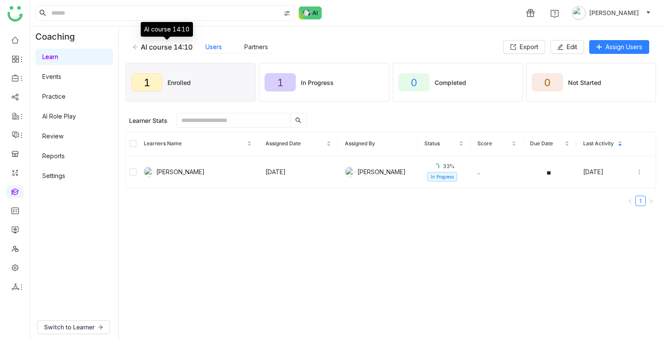
click at [159, 44] on div "AI course 14:10" at bounding box center [167, 47] width 52 height 9
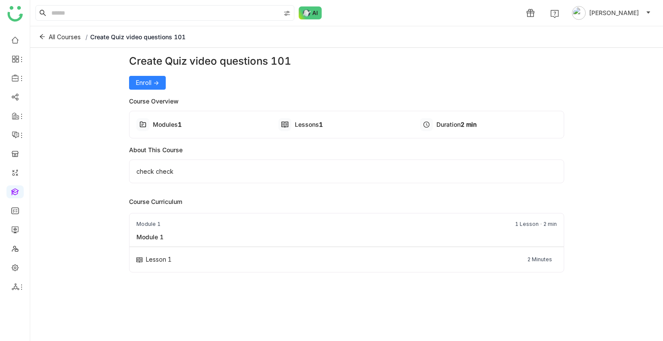
click at [136, 91] on div "Create Quiz video questions 101 Enroll -> Course Overview Modules 1 Lessons 1 D…" at bounding box center [346, 192] width 435 height 278
click at [146, 85] on span "Enroll ->" at bounding box center [147, 82] width 23 height 9
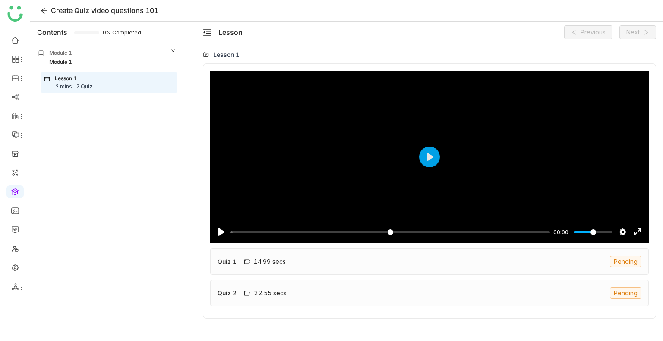
click at [146, 85] on div "Lesson 1 2 mins | 2 Quiz" at bounding box center [108, 83] width 129 height 16
click at [426, 159] on button "Play" at bounding box center [429, 157] width 21 height 21
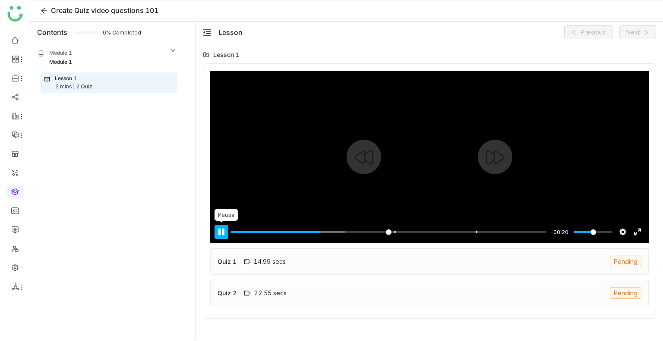
click at [220, 227] on button "Pause Play" at bounding box center [221, 232] width 14 height 14
click at [427, 157] on button "Play" at bounding box center [429, 157] width 21 height 21
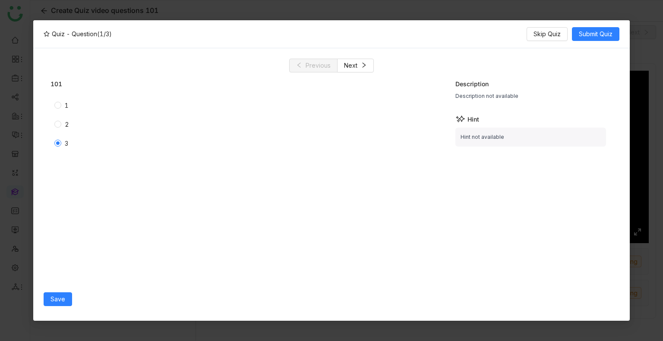
click at [52, 100] on div "1" at bounding box center [166, 106] width 233 height 14
click at [585, 33] on span "Submit Quiz" at bounding box center [596, 33] width 34 height 9
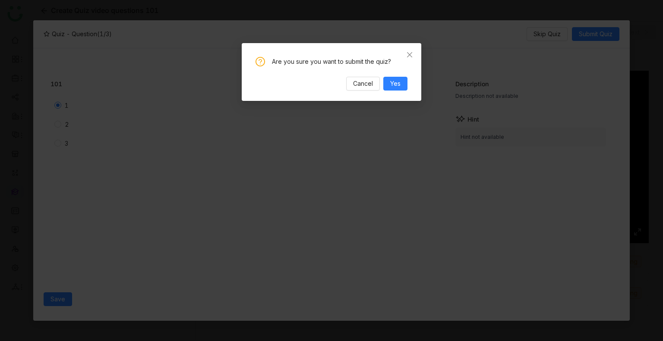
click at [387, 91] on div "Are you sure you want to submit the quiz? Cancel Yes" at bounding box center [331, 72] width 179 height 58
click at [394, 83] on span "Yes" at bounding box center [395, 83] width 10 height 9
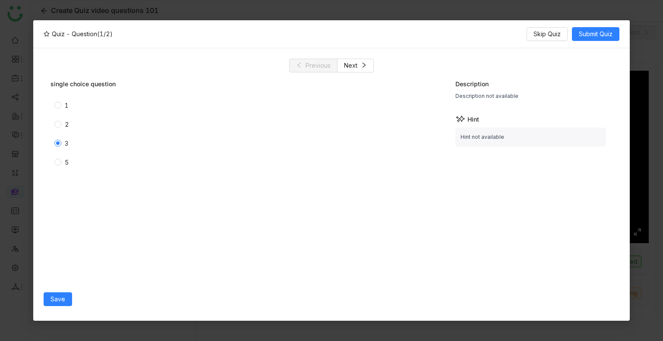
click at [57, 128] on label "2" at bounding box center [165, 124] width 223 height 9
click at [57, 297] on span "Save" at bounding box center [57, 299] width 15 height 9
click at [592, 30] on span "Submit Quiz" at bounding box center [596, 33] width 34 height 9
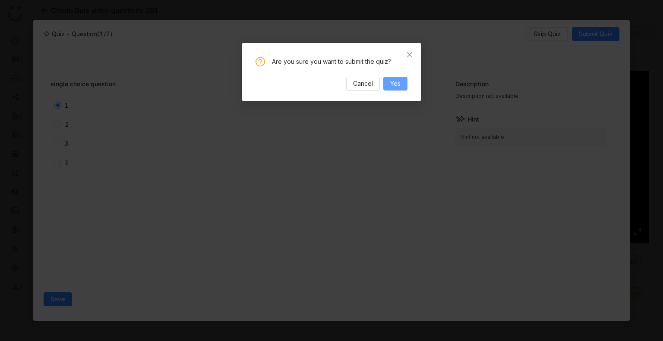
click at [400, 87] on span "Yes" at bounding box center [395, 83] width 10 height 9
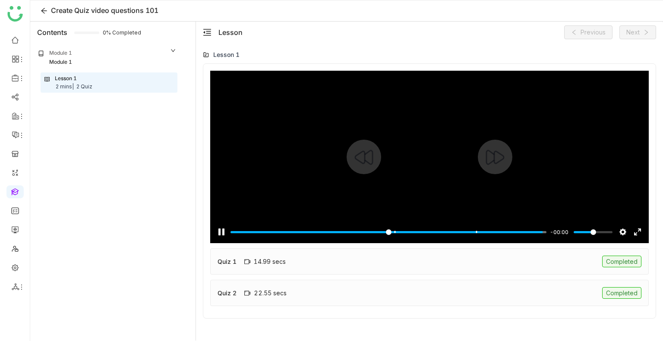
type input "***"
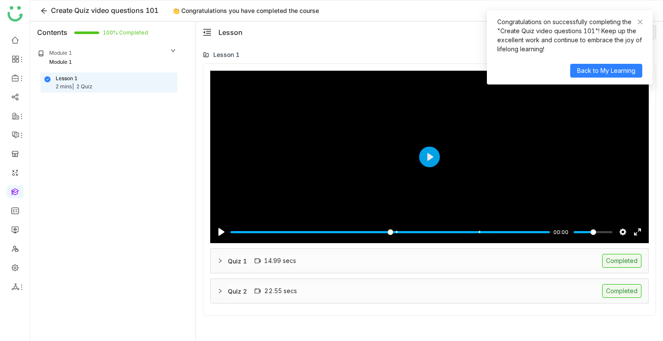
click at [221, 258] on icon at bounding box center [219, 260] width 5 height 5
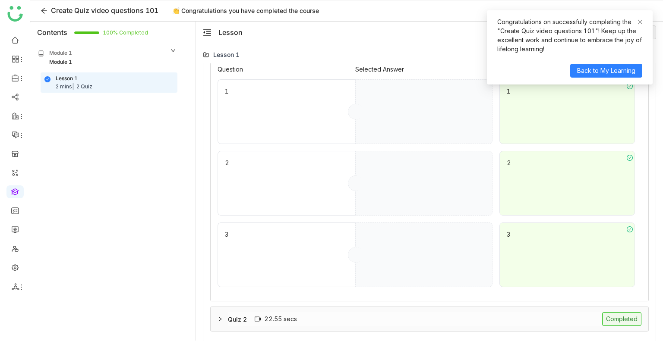
scroll to position [711, 0]
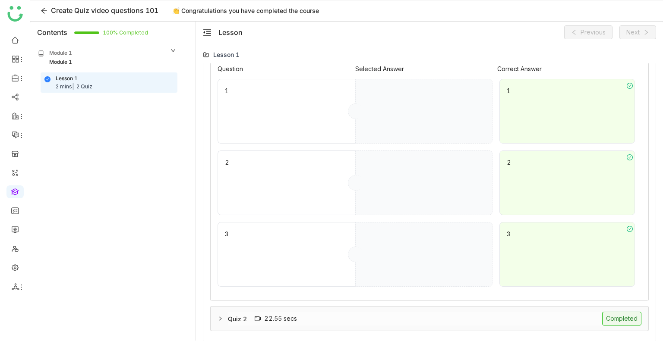
click at [217, 319] on icon at bounding box center [219, 318] width 5 height 5
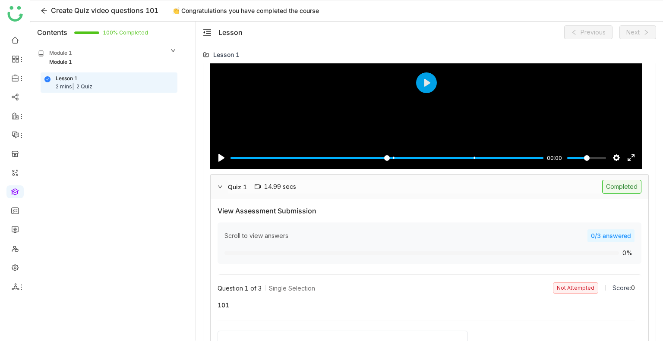
scroll to position [66, 0]
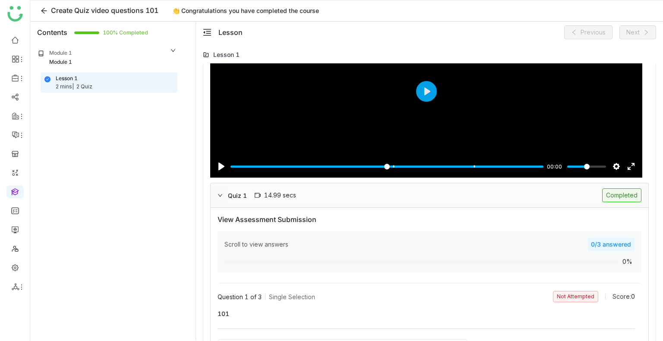
click at [264, 245] on div "Scroll to view answers" at bounding box center [405, 244] width 363 height 9
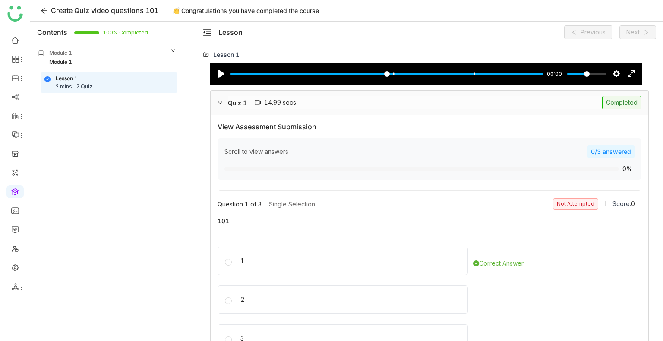
scroll to position [0, 0]
